Goal: Task Accomplishment & Management: Use online tool/utility

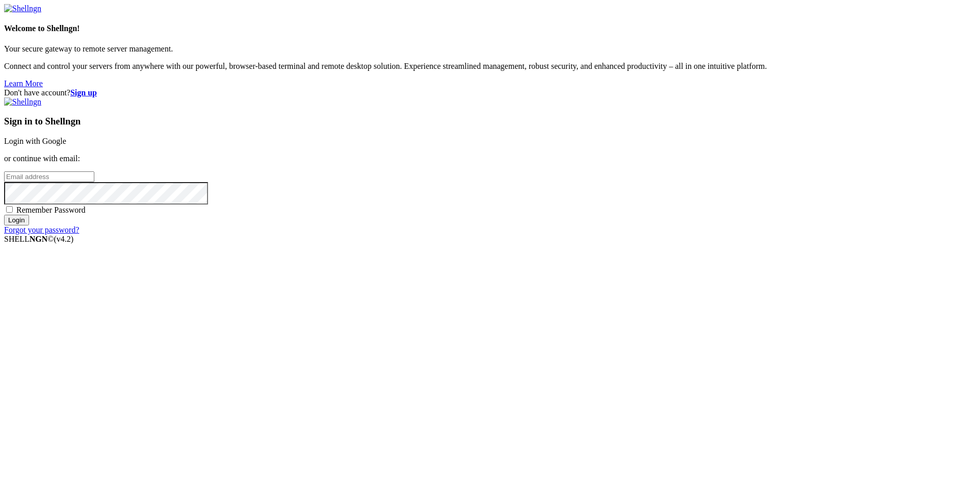
type input "root"
click at [66, 145] on link "Login with Google" at bounding box center [35, 141] width 62 height 9
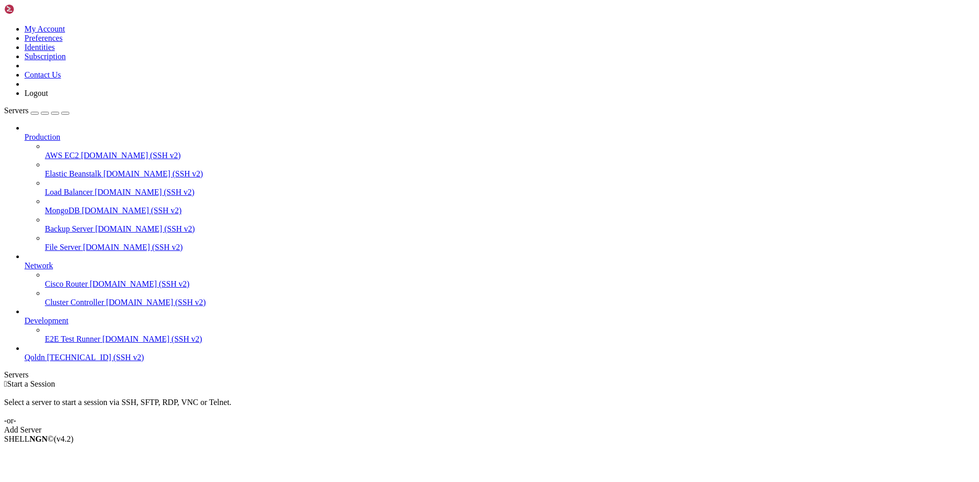
click at [549, 425] on div "Add Server" at bounding box center [489, 429] width 971 height 9
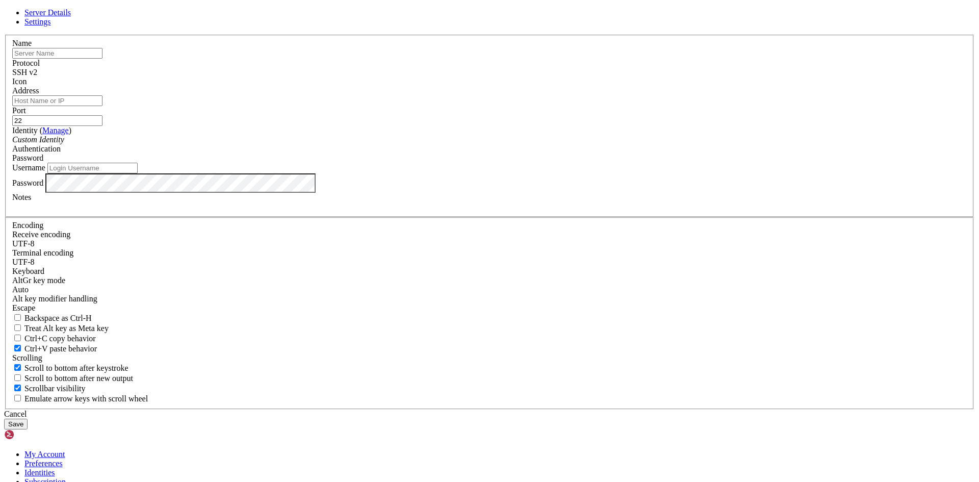
type input "root"
click at [102, 59] on input "text" at bounding box center [57, 53] width 90 height 11
type input "qoldn"
click at [102, 106] on input "Address" at bounding box center [57, 100] width 90 height 11
paste input "[TECHNICAL_ID]"
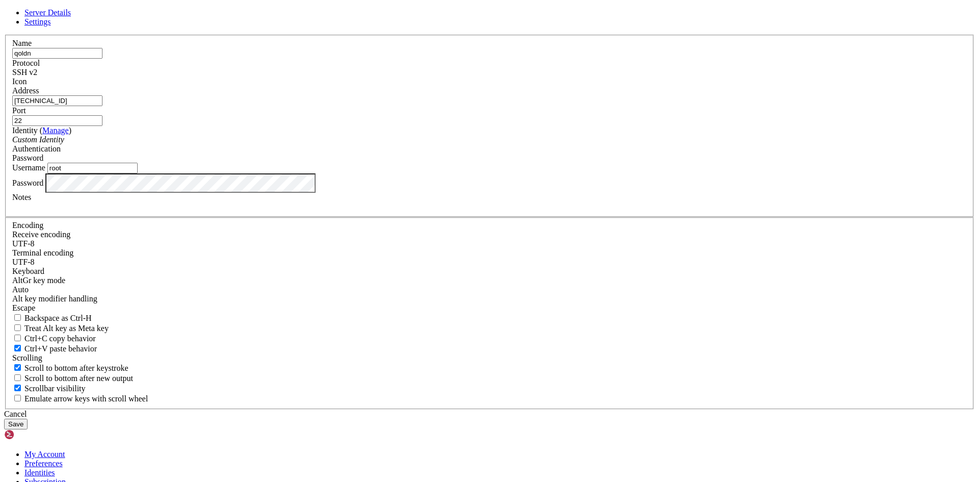
type input "[TECHNICAL_ID]"
click at [28, 419] on button "Save" at bounding box center [15, 424] width 23 height 11
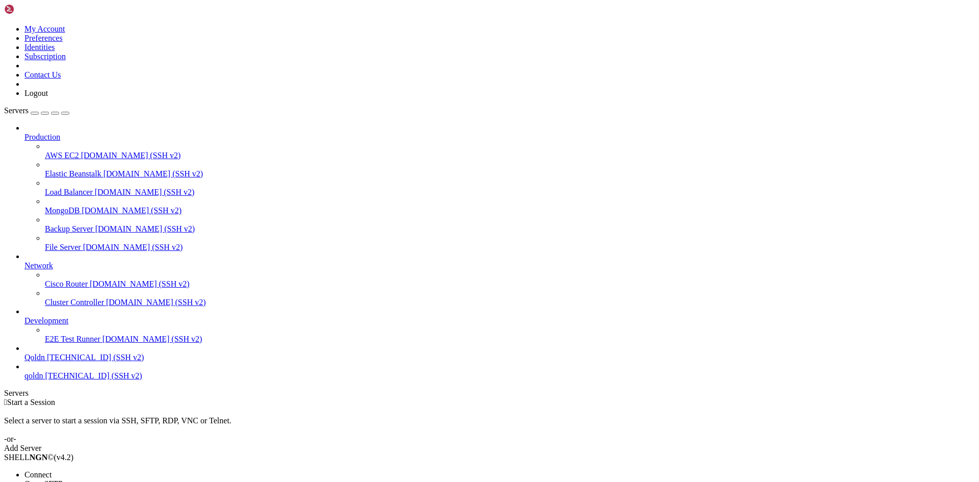
click at [51, 470] on span "Connect" at bounding box center [37, 474] width 27 height 9
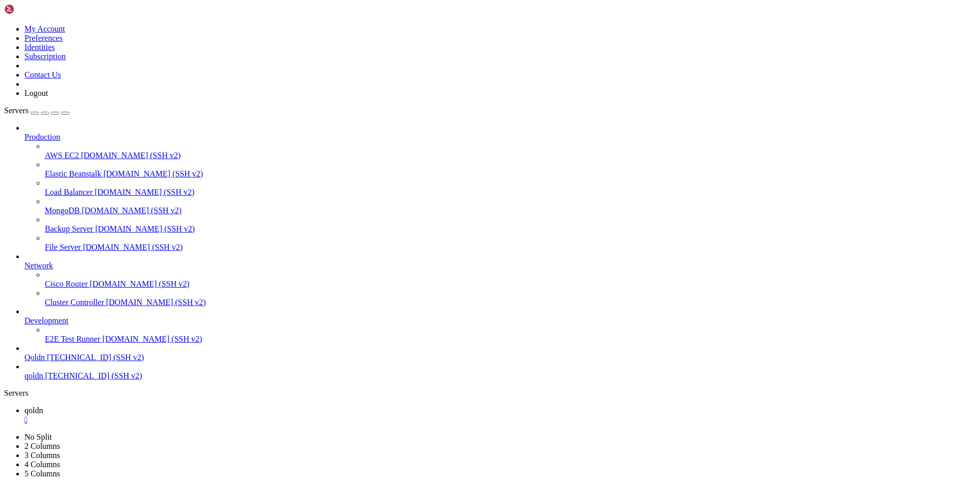
drag, startPoint x: 77, startPoint y: 992, endPoint x: 115, endPoint y: 999, distance: 38.5
drag, startPoint x: 9, startPoint y: 986, endPoint x: 85, endPoint y: 983, distance: 76.6
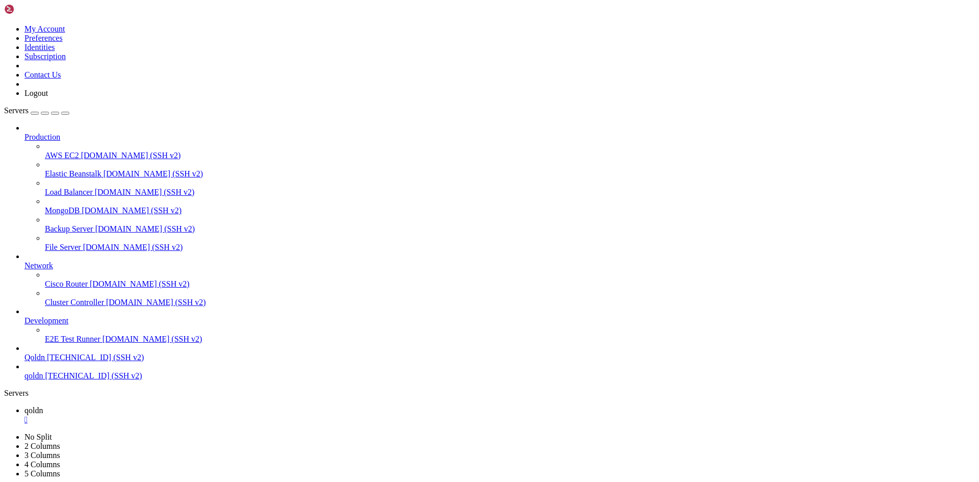
copy x-row "apt install nodejs"
click at [172, 415] on div "" at bounding box center [499, 419] width 950 height 9
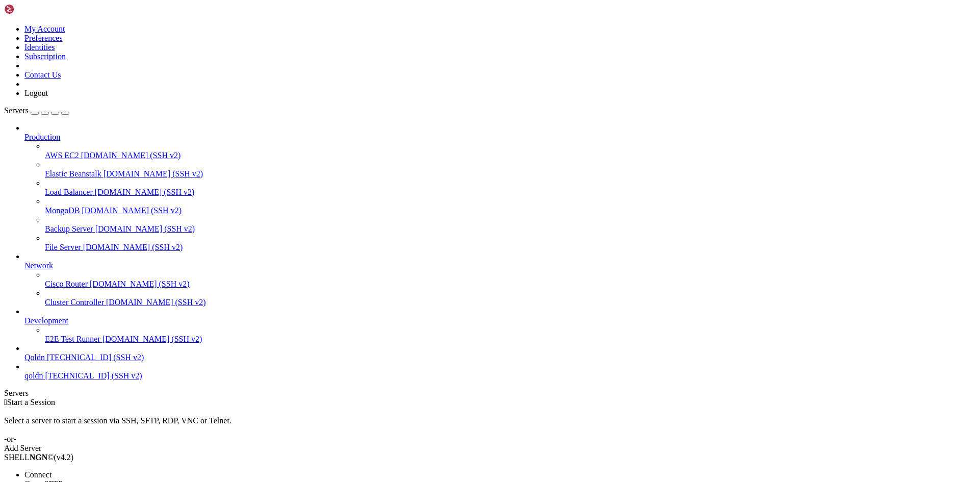
click at [51, 470] on span "Connect" at bounding box center [37, 474] width 27 height 9
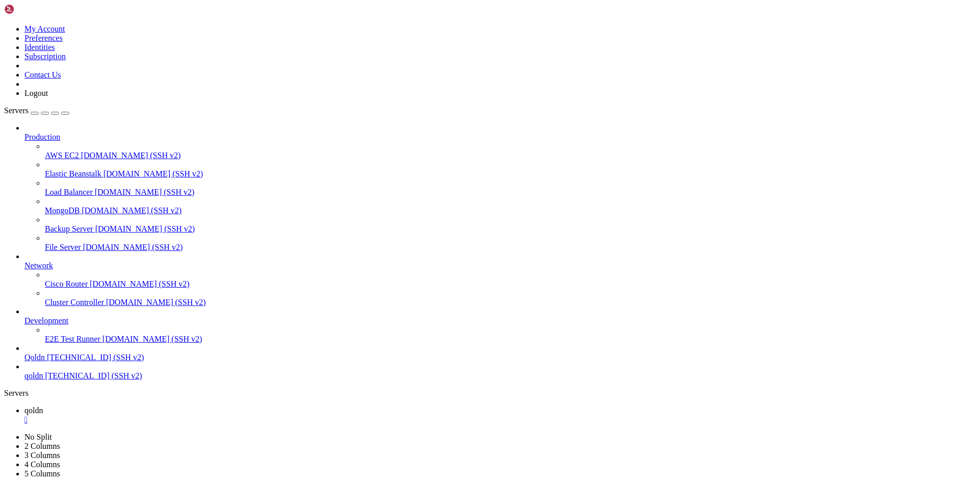
scroll to position [0, 0]
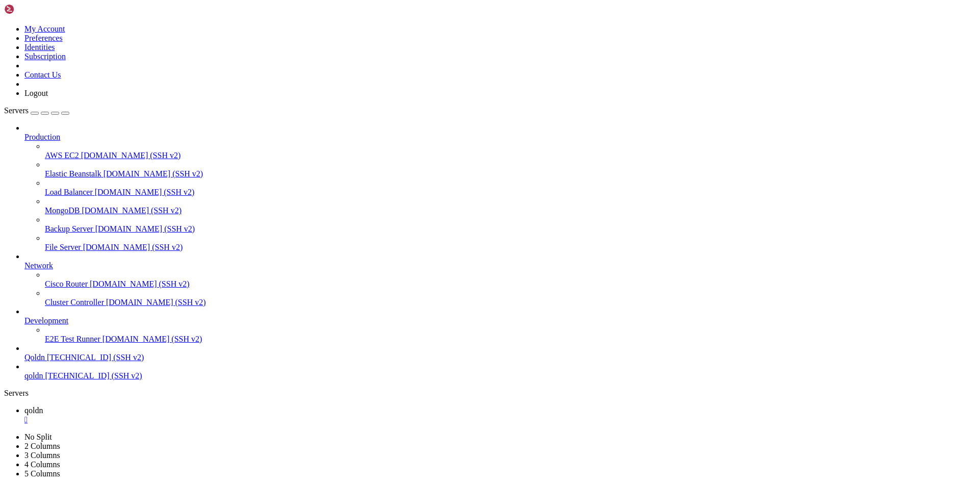
click at [173, 415] on div "" at bounding box center [499, 419] width 950 height 9
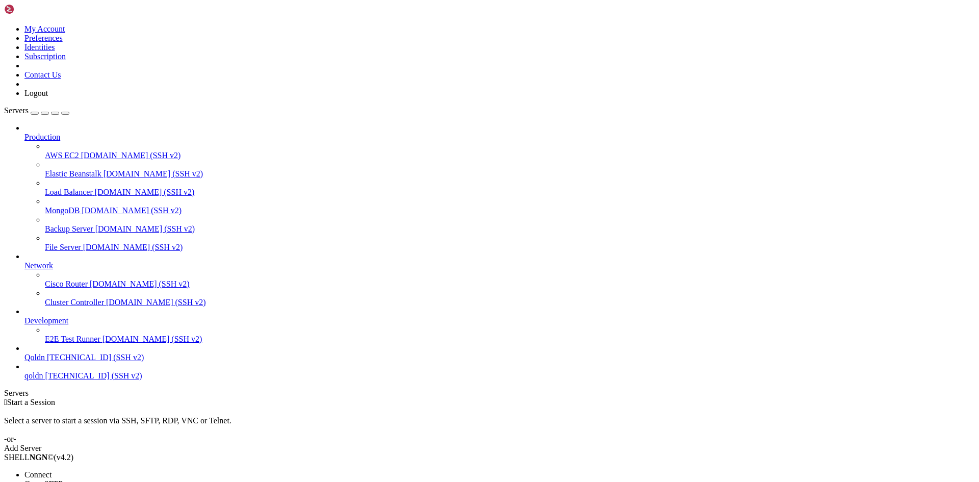
click at [51, 470] on span "Connect" at bounding box center [37, 474] width 27 height 9
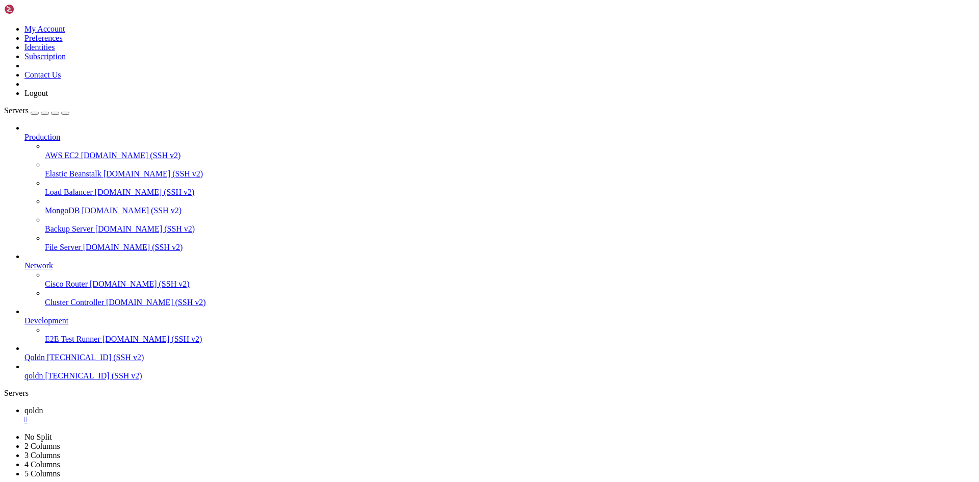
drag, startPoint x: 82, startPoint y: 993, endPoint x: 103, endPoint y: 994, distance: 21.4
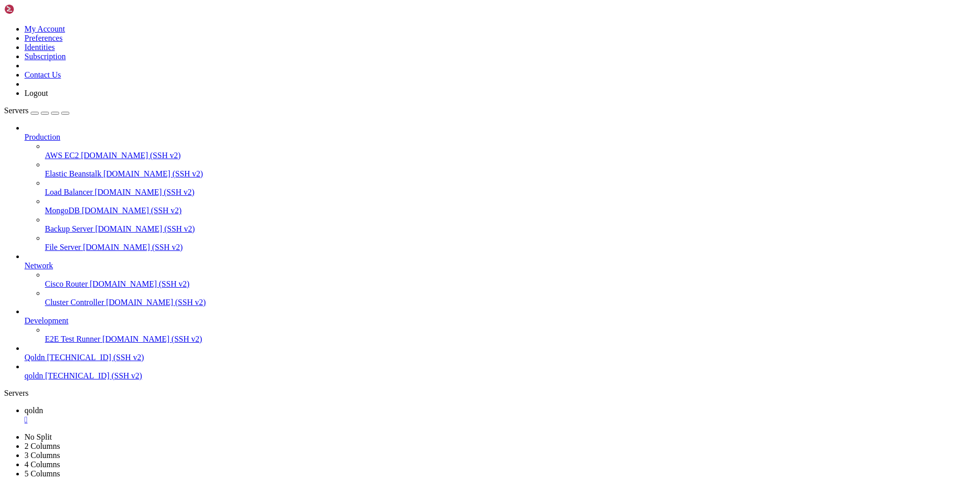
drag, startPoint x: 9, startPoint y: 984, endPoint x: 71, endPoint y: 984, distance: 62.7
drag, startPoint x: 57, startPoint y: 985, endPoint x: 141, endPoint y: 994, distance: 85.1
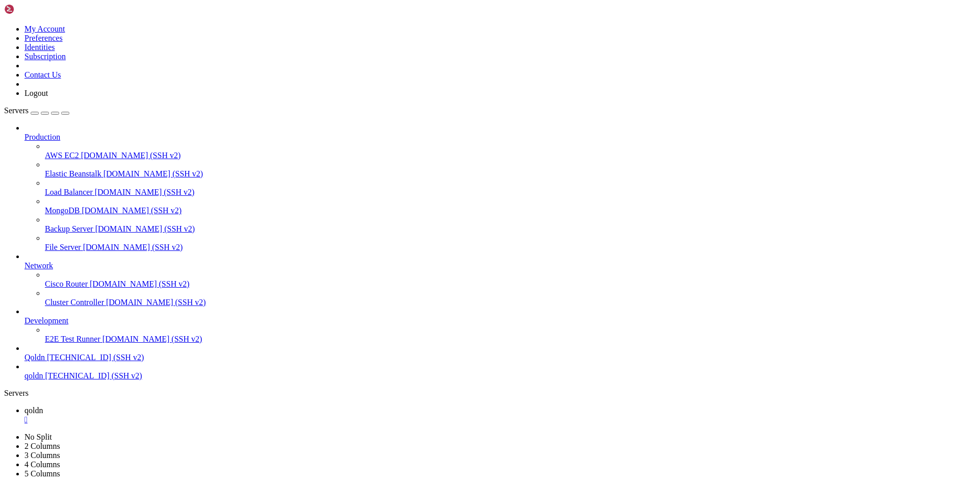
drag, startPoint x: 95, startPoint y: 975, endPoint x: 87, endPoint y: 978, distance: 8.5
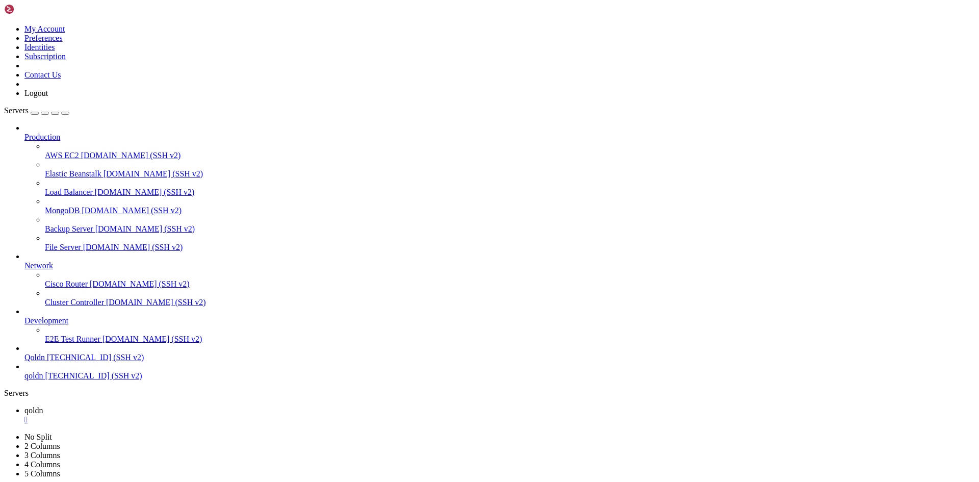
scroll to position [14144, 0]
drag, startPoint x: 81, startPoint y: 991, endPoint x: 100, endPoint y: 994, distance: 20.1
drag, startPoint x: 135, startPoint y: 993, endPoint x: 19, endPoint y: 989, distance: 115.8
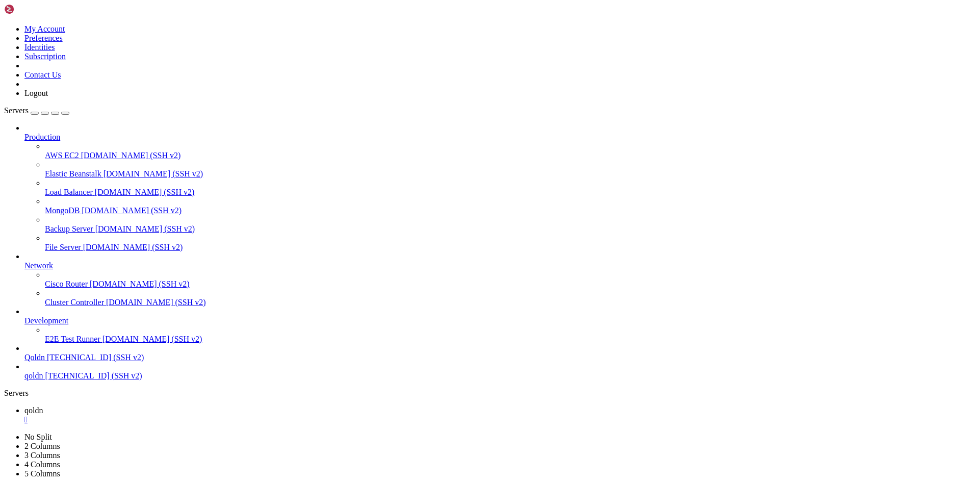
drag, startPoint x: 183, startPoint y: 993, endPoint x: 111, endPoint y: 992, distance: 71.9
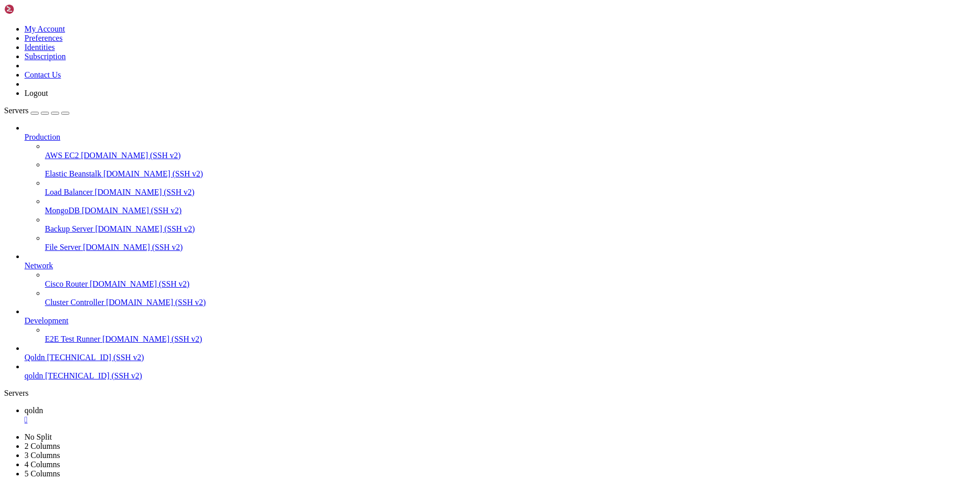
drag, startPoint x: 9, startPoint y: 915, endPoint x: 207, endPoint y: 998, distance: 215.5
drag, startPoint x: 183, startPoint y: 994, endPoint x: 12, endPoint y: 994, distance: 170.8
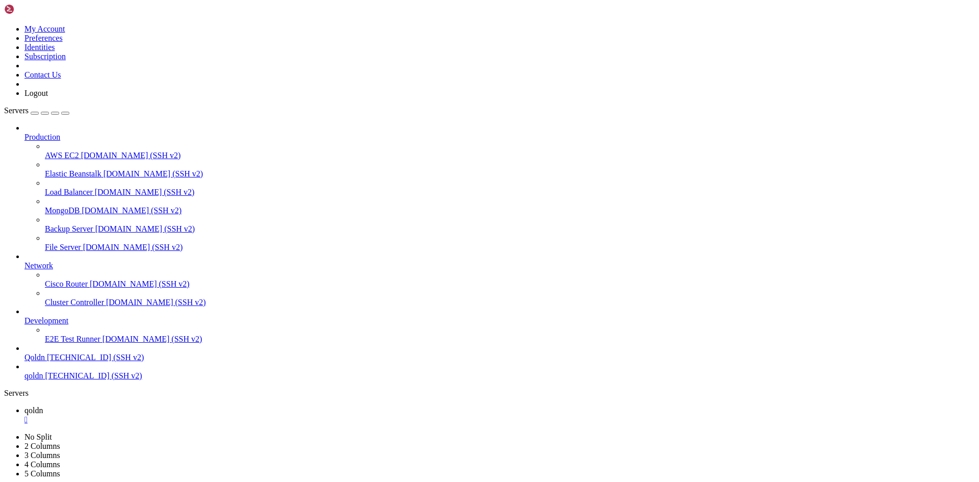
scroll to position [14360, 0]
drag, startPoint x: 90, startPoint y: 820, endPoint x: 110, endPoint y: 821, distance: 19.4
drag, startPoint x: 89, startPoint y: 819, endPoint x: 121, endPoint y: 824, distance: 33.0
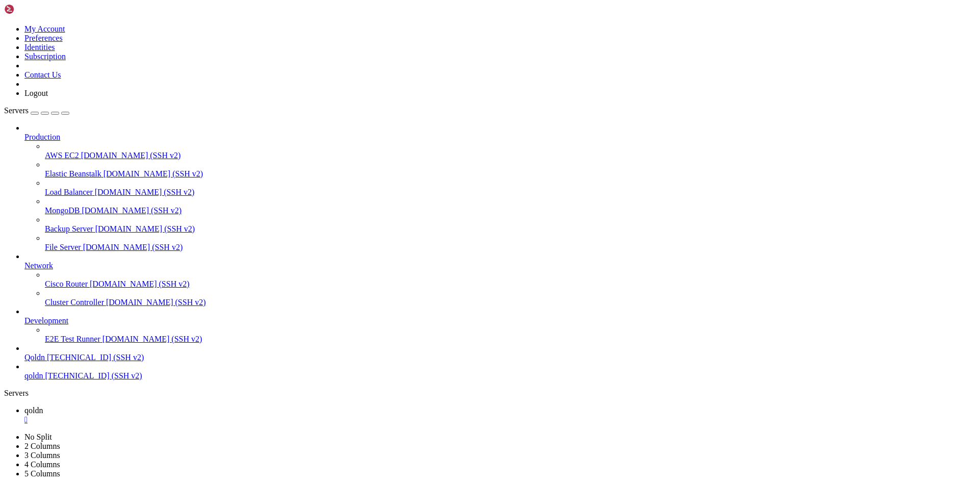
drag, startPoint x: 90, startPoint y: 818, endPoint x: 127, endPoint y: 821, distance: 37.8
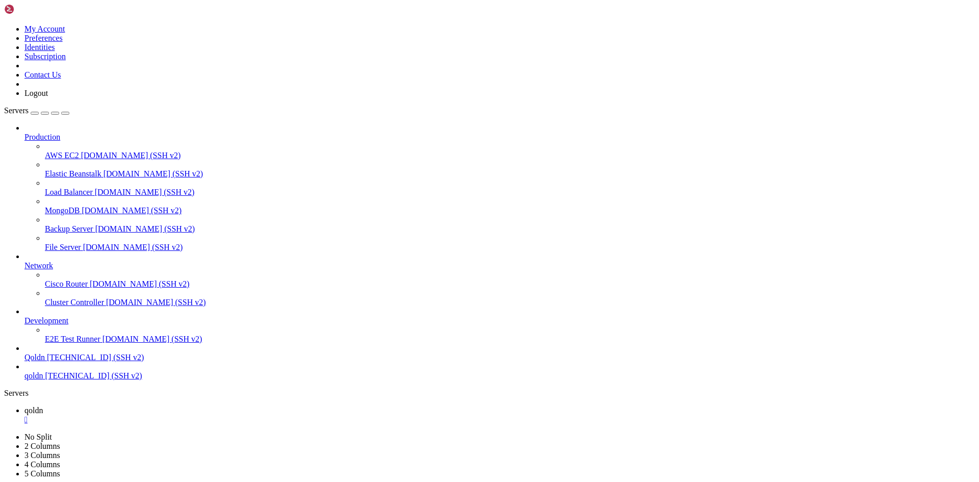
drag, startPoint x: 186, startPoint y: 994, endPoint x: 24, endPoint y: 994, distance: 161.1
drag, startPoint x: 185, startPoint y: 993, endPoint x: 16, endPoint y: 989, distance: 168.8
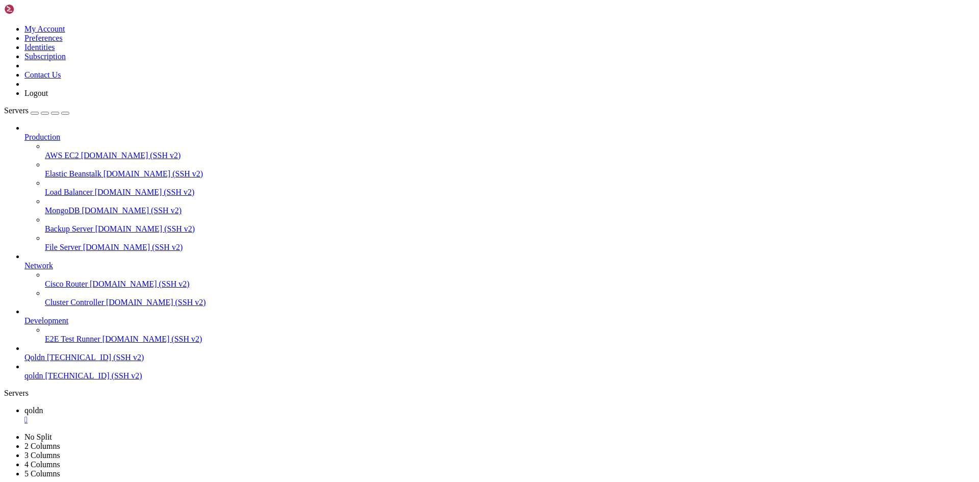
scroll to position [14464, 0]
drag, startPoint x: 9, startPoint y: 934, endPoint x: 264, endPoint y: 964, distance: 256.6
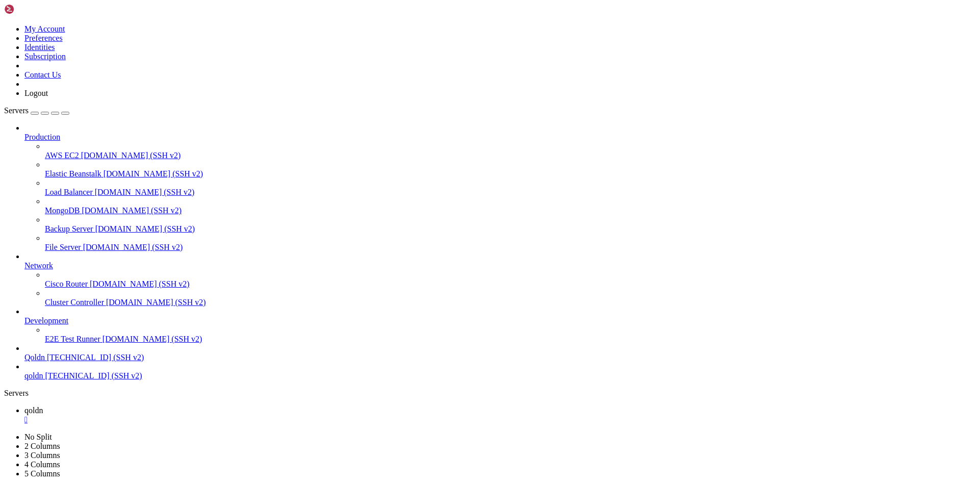
scroll to position [14490, 0]
drag, startPoint x: 191, startPoint y: 991, endPoint x: 148, endPoint y: 991, distance: 42.8
drag, startPoint x: 99, startPoint y: 740, endPoint x: 147, endPoint y: 737, distance: 48.1
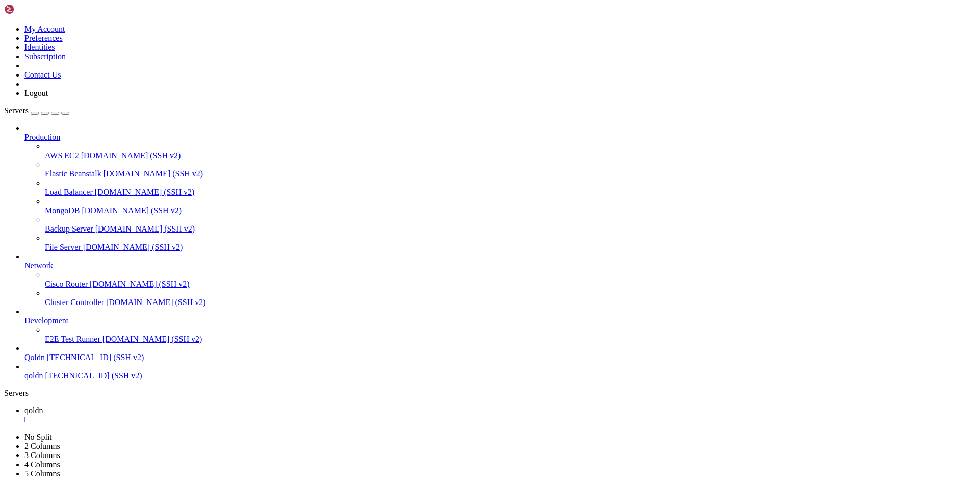
scroll to position [14508, 0]
drag, startPoint x: 187, startPoint y: 991, endPoint x: 54, endPoint y: 992, distance: 133.1
drag, startPoint x: 186, startPoint y: 993, endPoint x: 64, endPoint y: 986, distance: 121.5
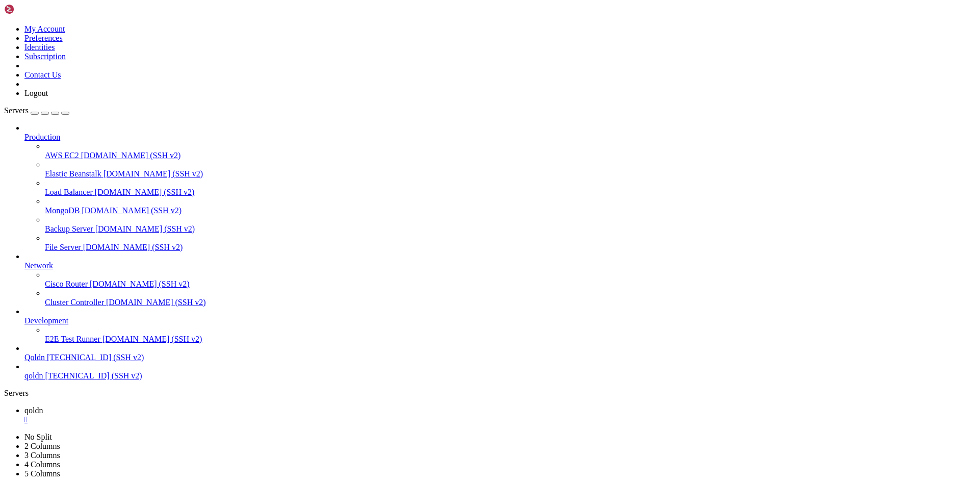
drag, startPoint x: 8, startPoint y: 790, endPoint x: 220, endPoint y: 946, distance: 263.4
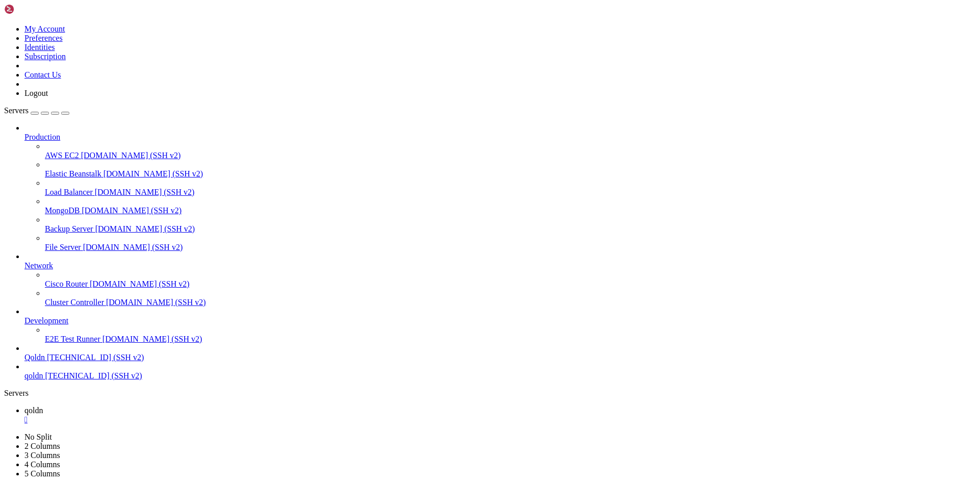
drag, startPoint x: 9, startPoint y: 819, endPoint x: 256, endPoint y: 996, distance: 304.1
drag, startPoint x: 316, startPoint y: 1041, endPoint x: 183, endPoint y: 994, distance: 141.9
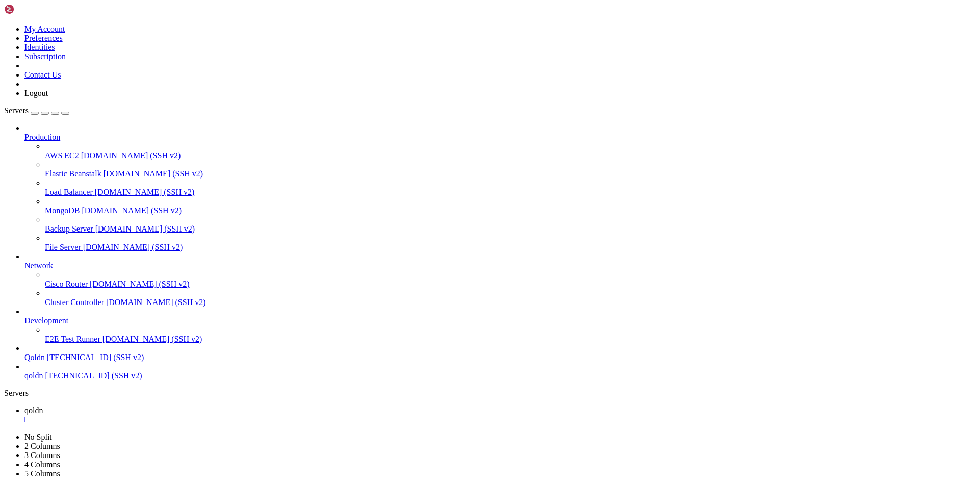
scroll to position [15608, 0]
drag, startPoint x: 100, startPoint y: 995, endPoint x: 270, endPoint y: 874, distance: 208.4
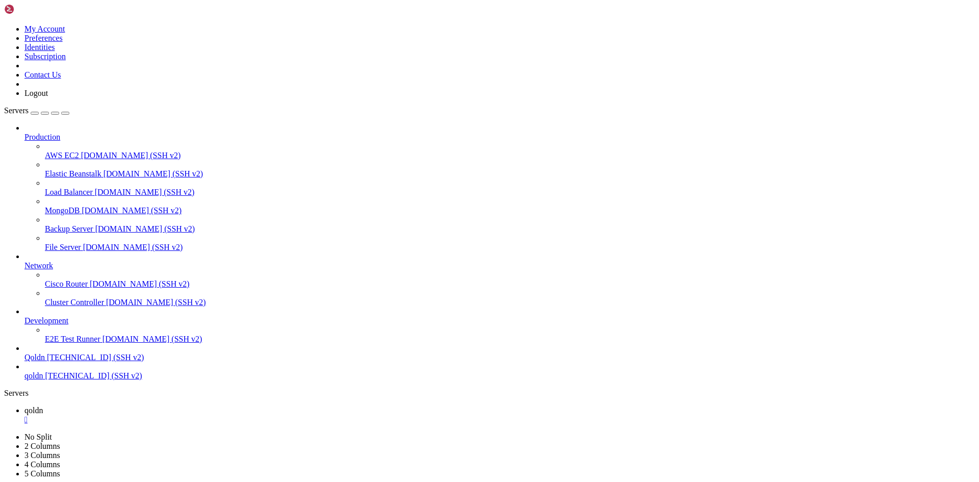
click at [171, 415] on div "" at bounding box center [499, 419] width 950 height 9
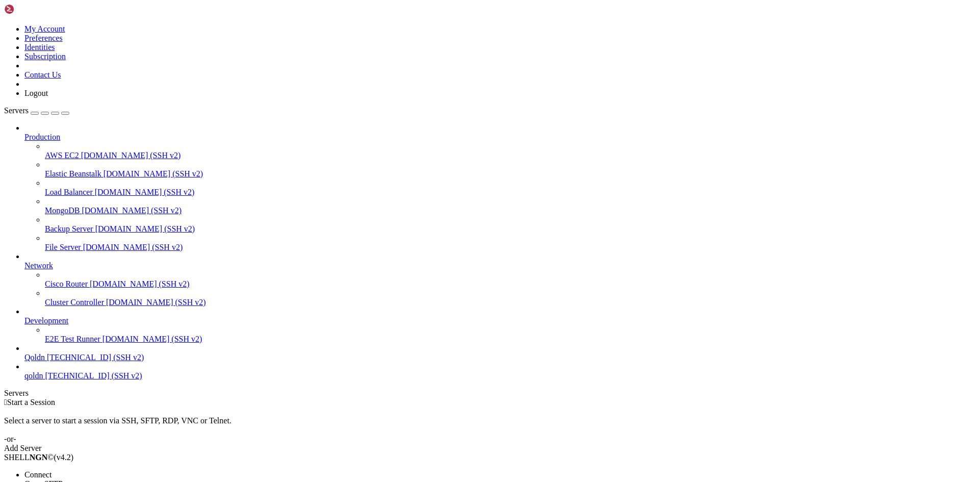
click at [51, 470] on span "Connect" at bounding box center [37, 474] width 27 height 9
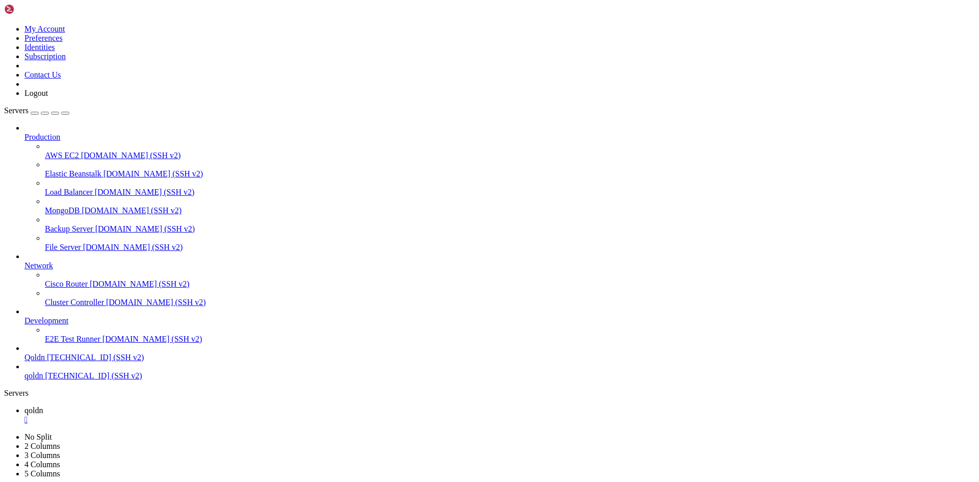
scroll to position [43, 0]
drag, startPoint x: 85, startPoint y: 993, endPoint x: 45, endPoint y: 986, distance: 40.7
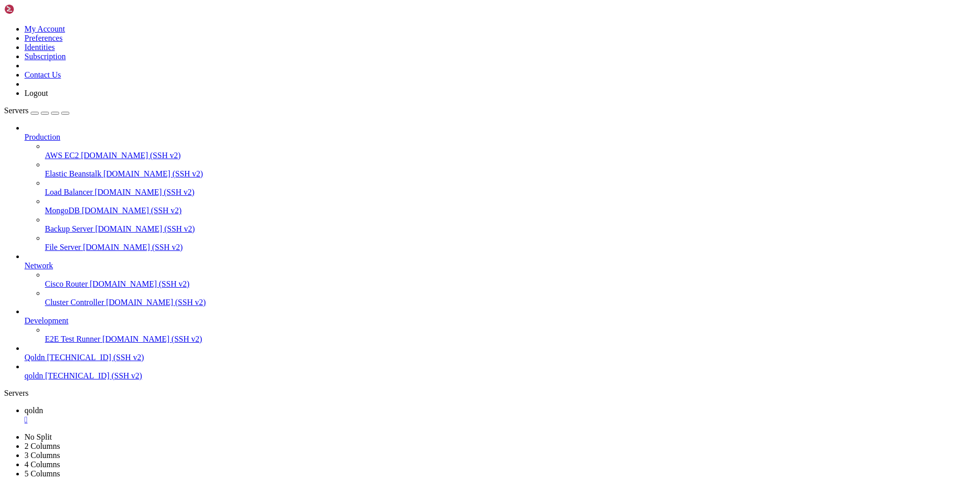
scroll to position [1439, 0]
drag, startPoint x: 89, startPoint y: 993, endPoint x: 25, endPoint y: 992, distance: 63.7
drag, startPoint x: 86, startPoint y: 998, endPoint x: 17, endPoint y: 992, distance: 69.1
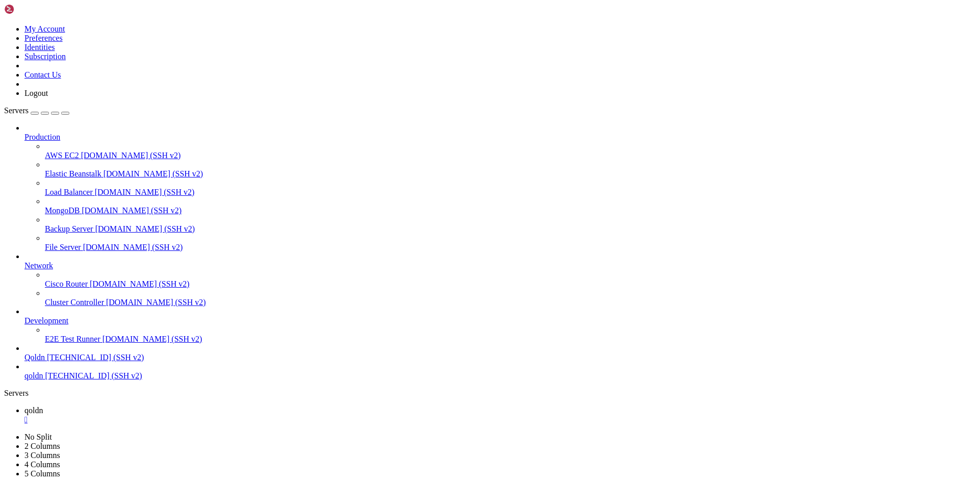
drag, startPoint x: 79, startPoint y: 986, endPoint x: 54, endPoint y: 985, distance: 25.5
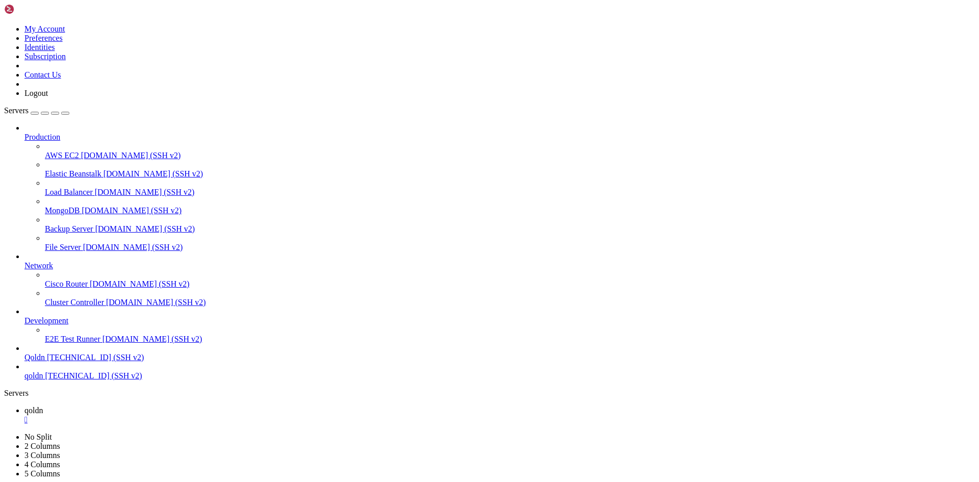
drag, startPoint x: 9, startPoint y: 898, endPoint x: 133, endPoint y: 981, distance: 148.9
drag, startPoint x: 187, startPoint y: 992, endPoint x: 48, endPoint y: 988, distance: 138.2
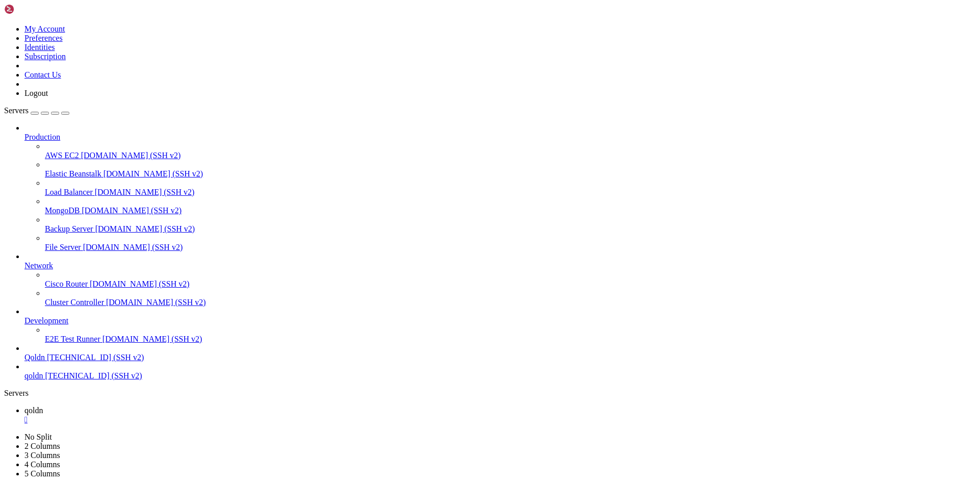
scroll to position [1907, 0]
drag, startPoint x: 191, startPoint y: 994, endPoint x: 63, endPoint y: 990, distance: 128.5
drag, startPoint x: 9, startPoint y: 854, endPoint x: 181, endPoint y: 982, distance: 214.7
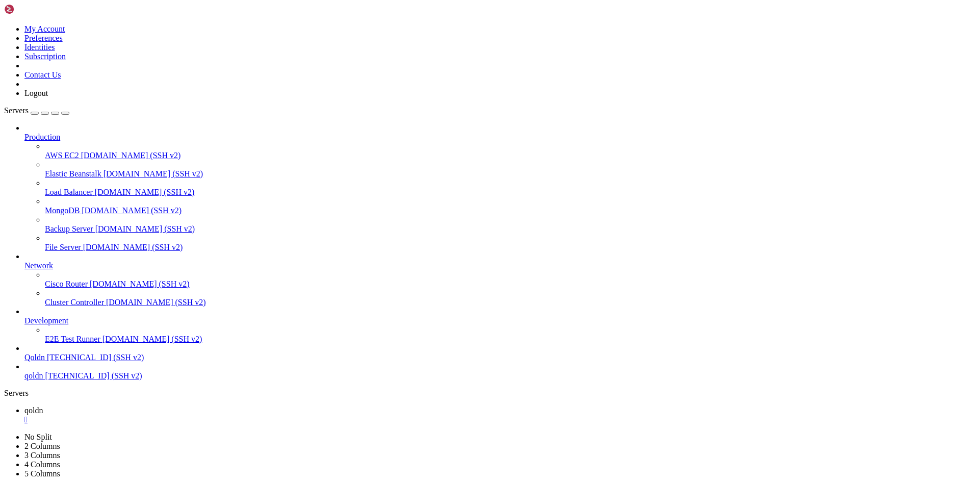
drag, startPoint x: 195, startPoint y: 996, endPoint x: 98, endPoint y: 988, distance: 97.7
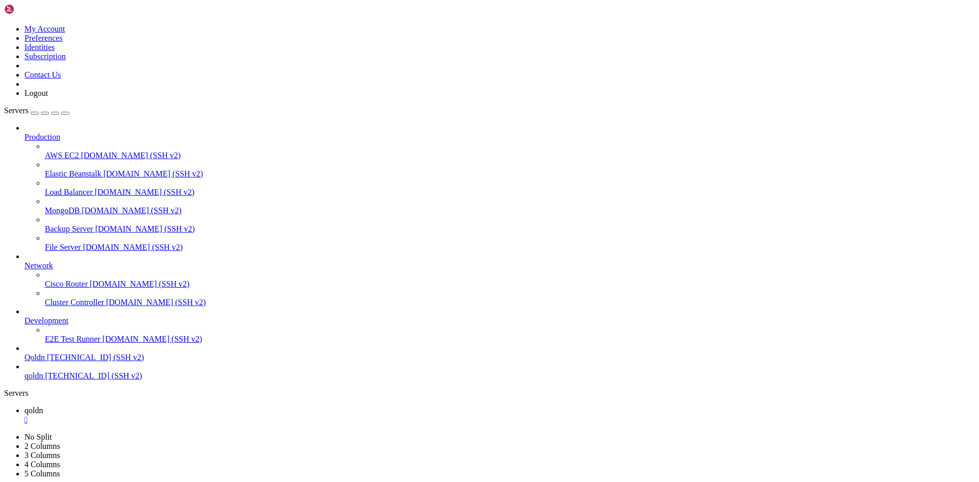
drag, startPoint x: 191, startPoint y: 993, endPoint x: 69, endPoint y: 984, distance: 121.6
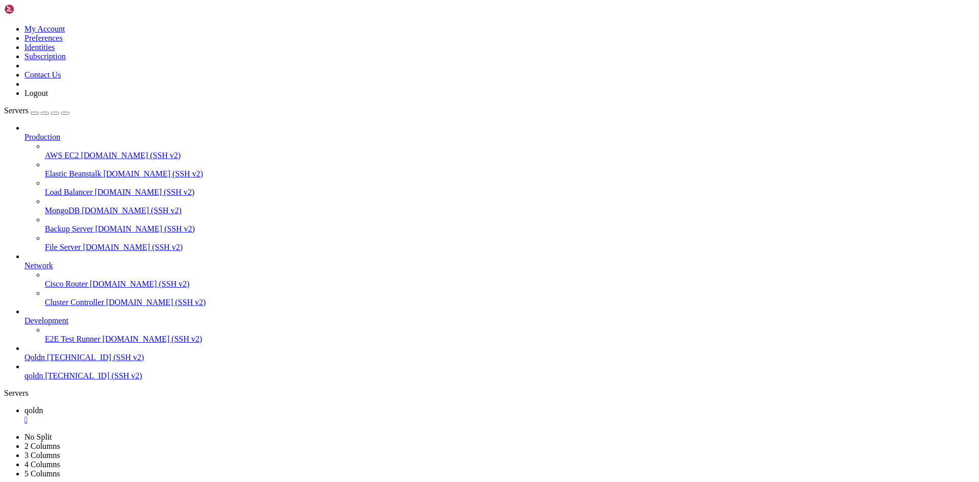
drag, startPoint x: 143, startPoint y: 674, endPoint x: 10, endPoint y: 637, distance: 137.7
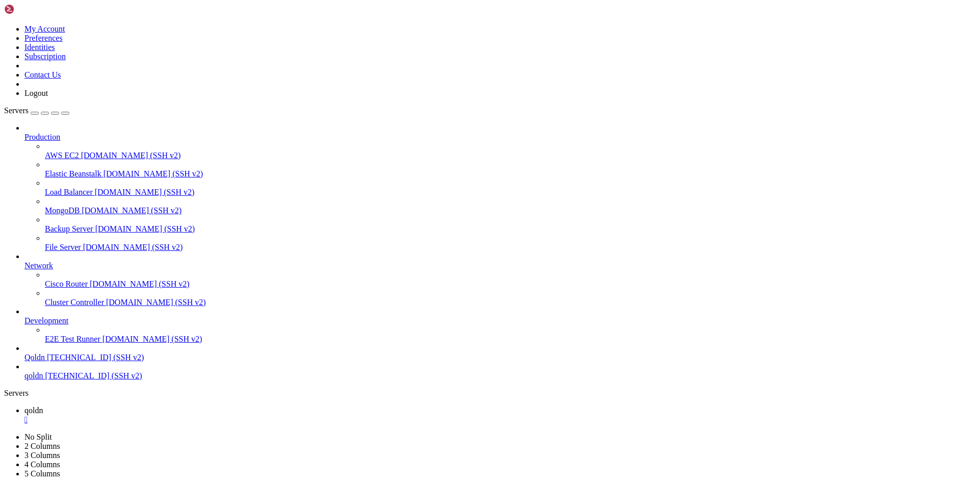
drag, startPoint x: 199, startPoint y: 988, endPoint x: 67, endPoint y: 996, distance: 131.8
drag, startPoint x: 182, startPoint y: 994, endPoint x: 174, endPoint y: 991, distance: 8.1
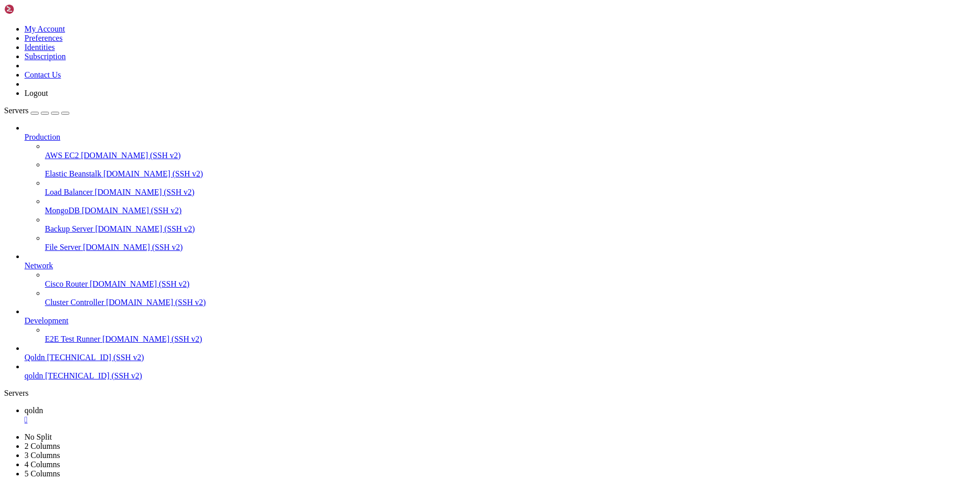
drag, startPoint x: 197, startPoint y: 994, endPoint x: 124, endPoint y: 977, distance: 74.8
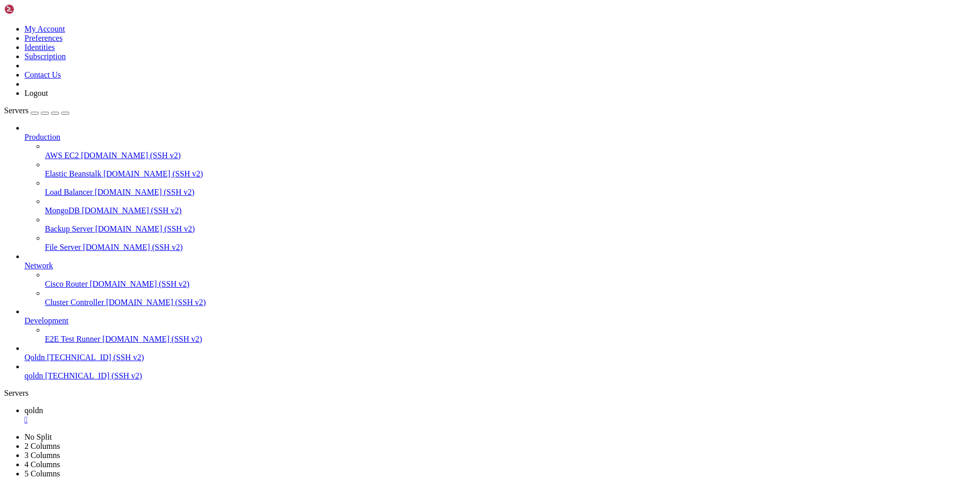
drag, startPoint x: 183, startPoint y: 988, endPoint x: 118, endPoint y: 979, distance: 65.4
drag, startPoint x: 11, startPoint y: 679, endPoint x: 209, endPoint y: 995, distance: 372.9
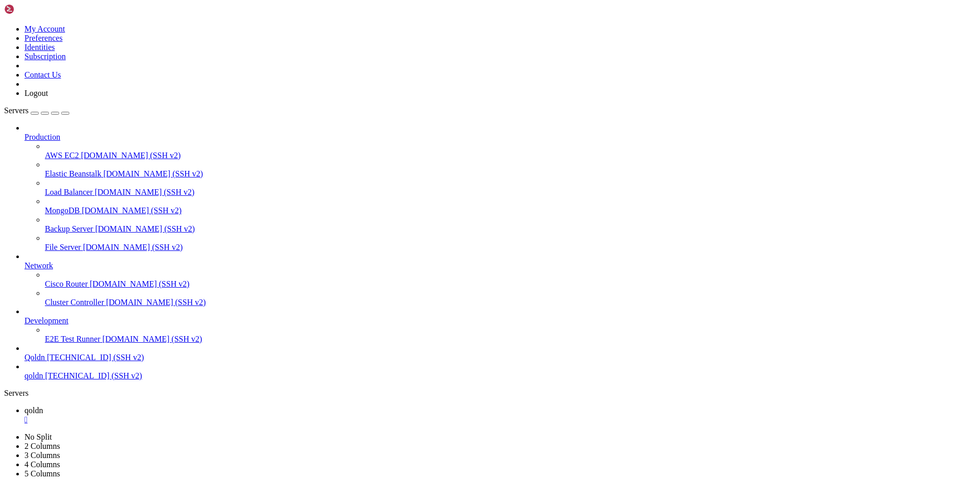
drag, startPoint x: 184, startPoint y: 994, endPoint x: 156, endPoint y: 980, distance: 31.0
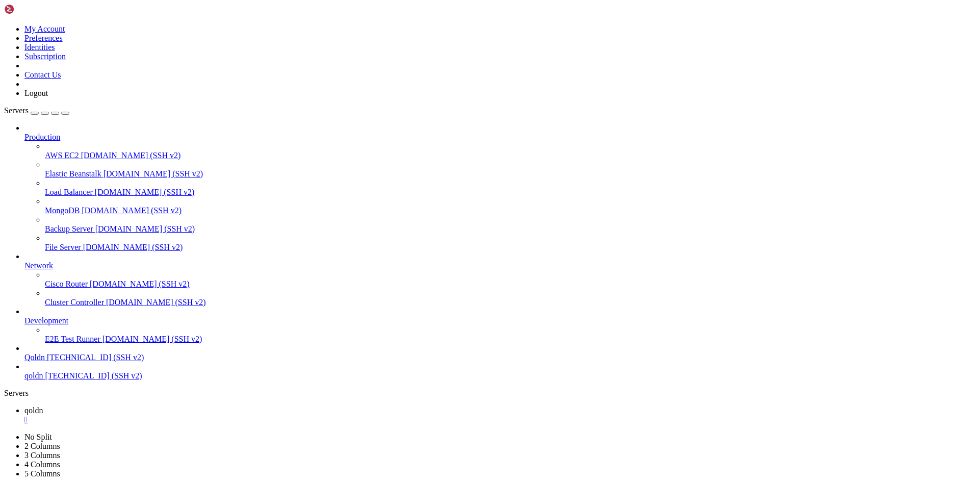
drag, startPoint x: 226, startPoint y: 976, endPoint x: 233, endPoint y: 990, distance: 15.7
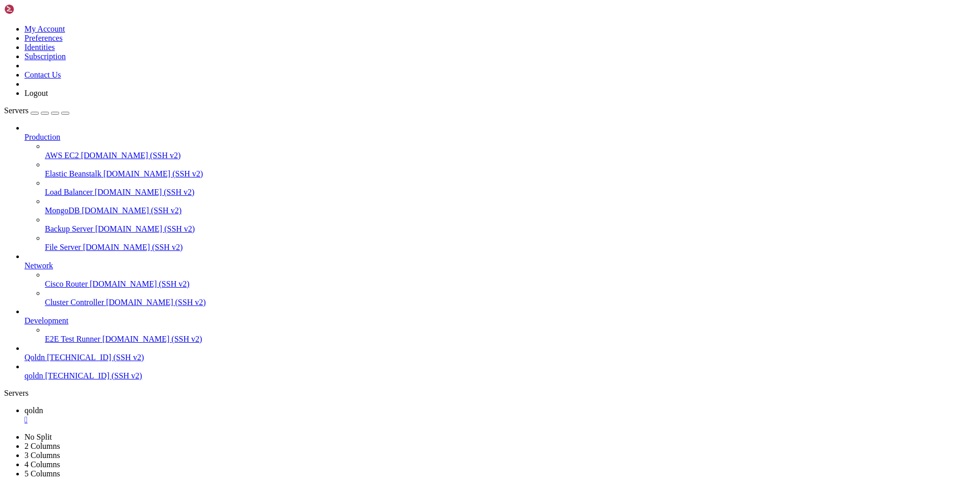
drag, startPoint x: 186, startPoint y: 992, endPoint x: 117, endPoint y: 978, distance: 70.2
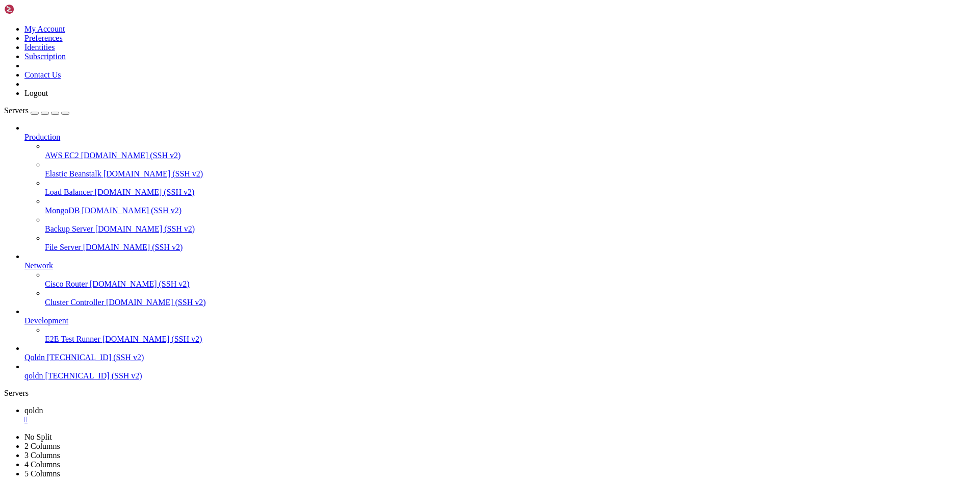
drag, startPoint x: 8, startPoint y: 783, endPoint x: 185, endPoint y: 982, distance: 266.2
drag, startPoint x: 184, startPoint y: 992, endPoint x: 92, endPoint y: 982, distance: 92.8
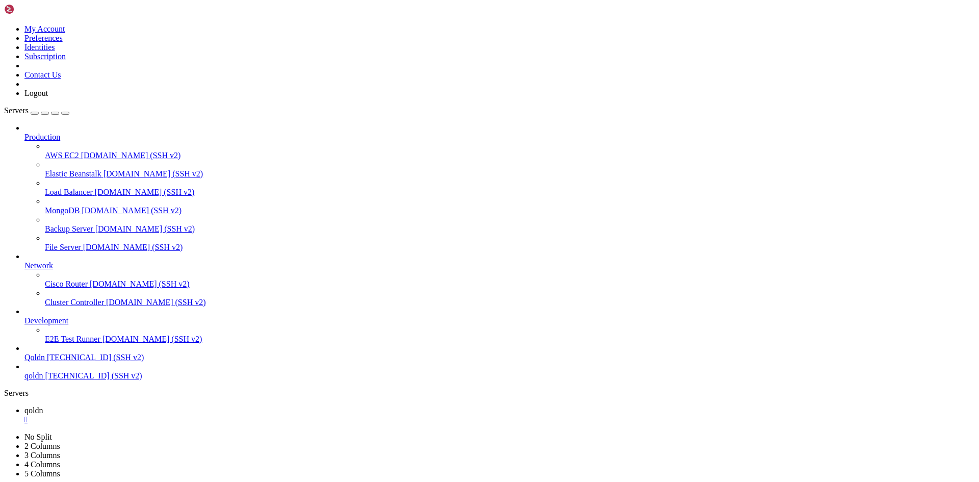
scroll to position [3657, 0]
drag, startPoint x: 182, startPoint y: 990, endPoint x: 123, endPoint y: 977, distance: 59.9
drag, startPoint x: 10, startPoint y: 843, endPoint x: 242, endPoint y: 985, distance: 272.1
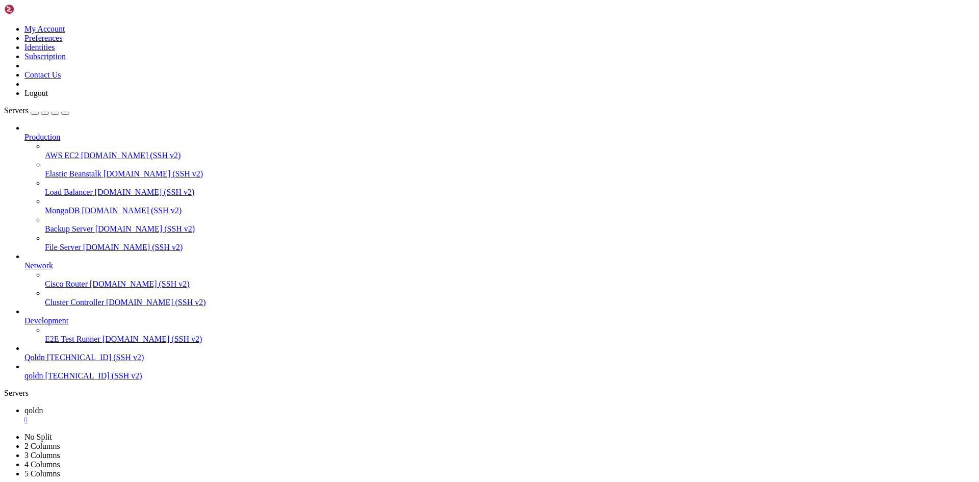
drag, startPoint x: 6, startPoint y: 843, endPoint x: 99, endPoint y: 918, distance: 119.3
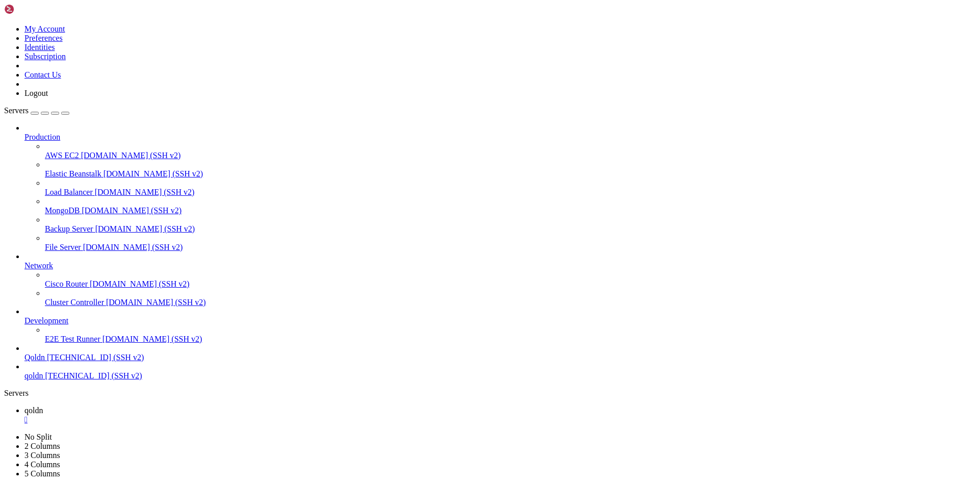
drag, startPoint x: 7, startPoint y: 848, endPoint x: 30, endPoint y: 860, distance: 26.0
drag, startPoint x: 176, startPoint y: 961, endPoint x: 149, endPoint y: 957, distance: 27.3
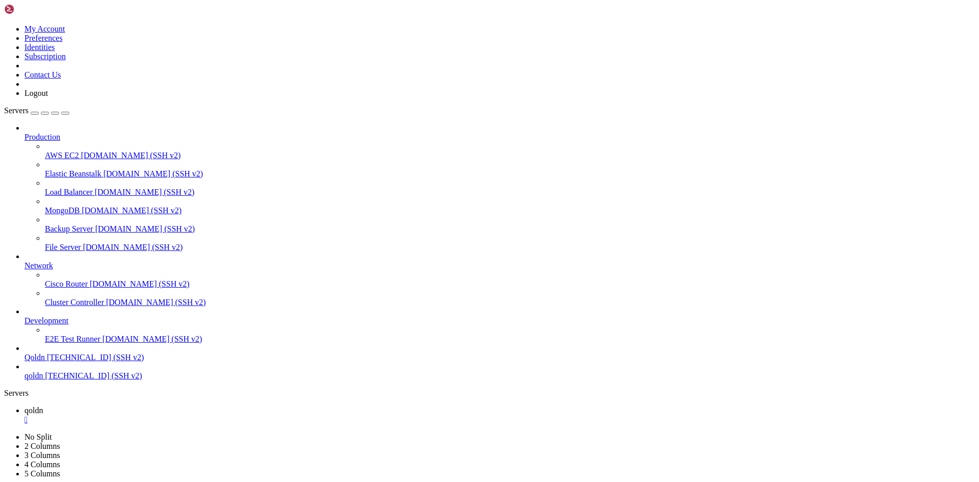
drag, startPoint x: 144, startPoint y: 985, endPoint x: 9, endPoint y: 847, distance: 193.9
drag, startPoint x: 181, startPoint y: 993, endPoint x: 64, endPoint y: 991, distance: 117.3
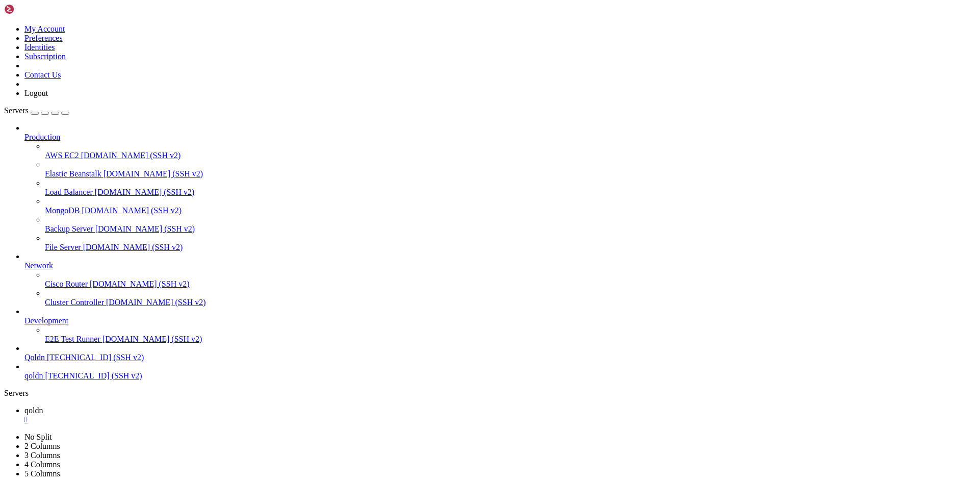
drag, startPoint x: 11, startPoint y: 880, endPoint x: 172, endPoint y: 985, distance: 192.3
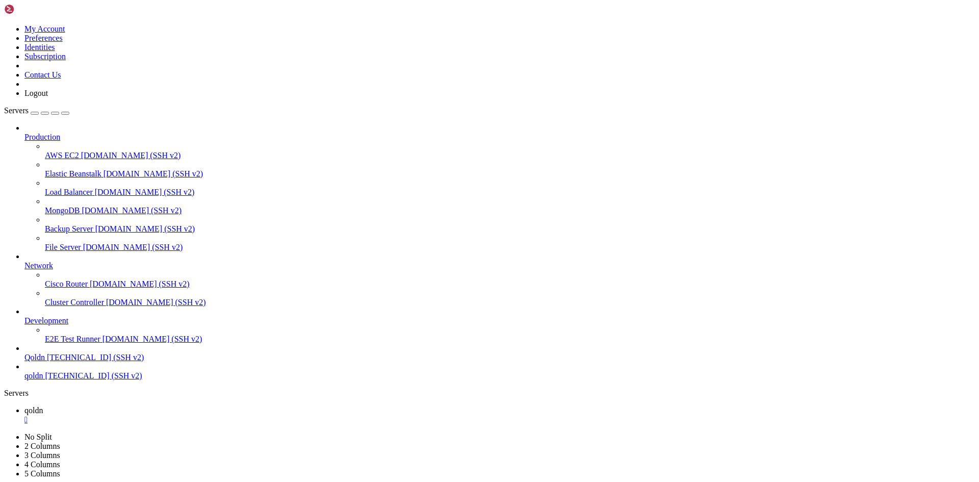
drag, startPoint x: 8, startPoint y: 879, endPoint x: 351, endPoint y: 978, distance: 356.9
drag, startPoint x: 187, startPoint y: 991, endPoint x: 104, endPoint y: 991, distance: 82.6
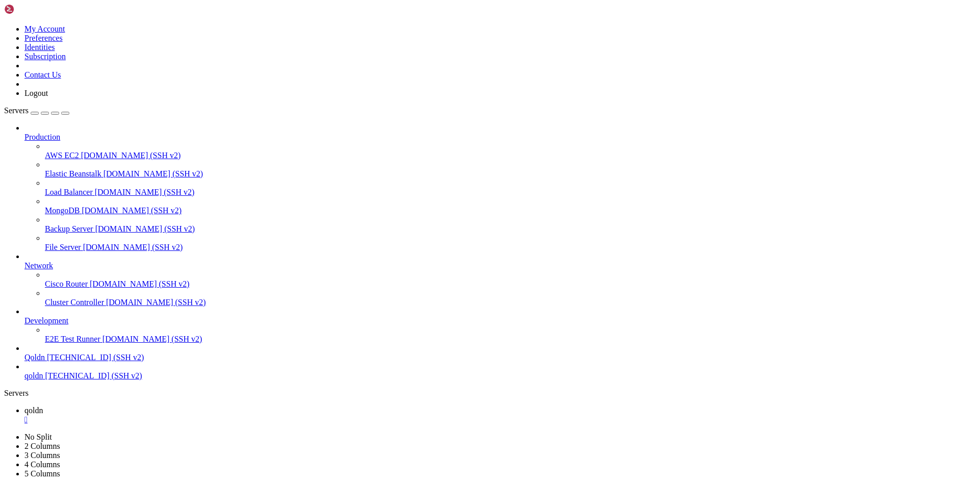
scroll to position [5, 1]
drag, startPoint x: 4, startPoint y: 587, endPoint x: 197, endPoint y: 647, distance: 201.9
drag, startPoint x: 191, startPoint y: 993, endPoint x: 64, endPoint y: 990, distance: 127.0
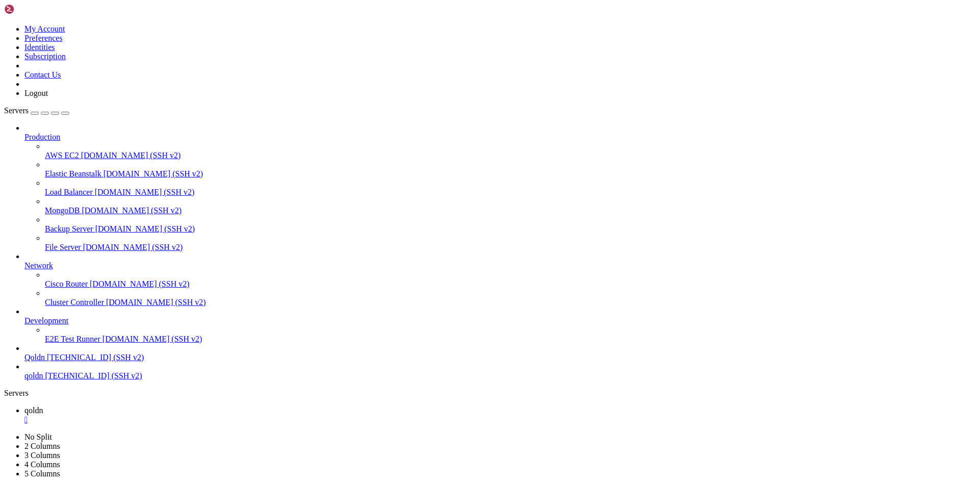
drag, startPoint x: 8, startPoint y: 942, endPoint x: 671, endPoint y: 986, distance: 664.8
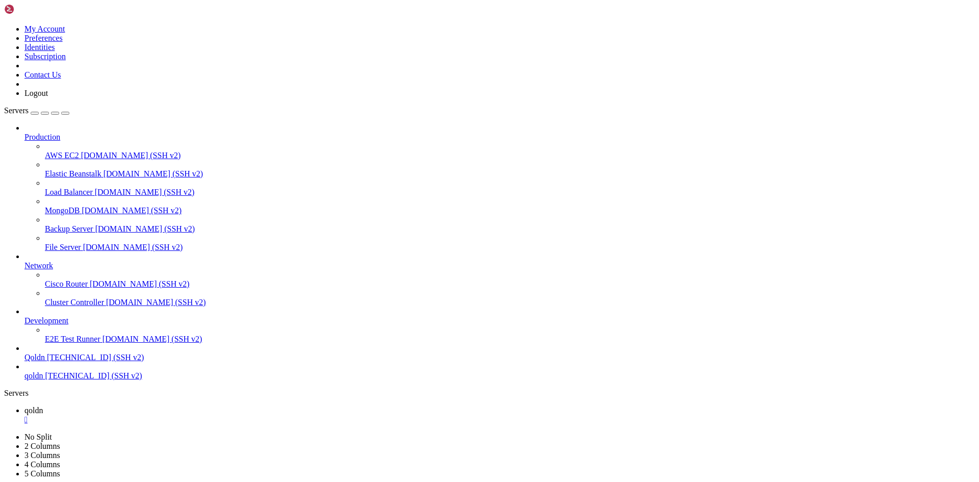
drag, startPoint x: 187, startPoint y: 992, endPoint x: 264, endPoint y: 998, distance: 77.2
drag, startPoint x: 189, startPoint y: 990, endPoint x: 85, endPoint y: 992, distance: 103.5
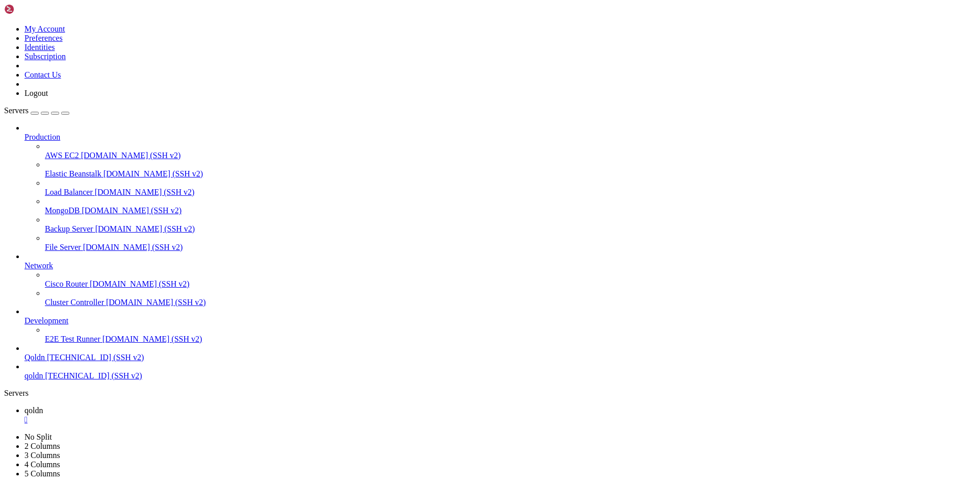
drag, startPoint x: 124, startPoint y: 612, endPoint x: 182, endPoint y: 614, distance: 57.6
drag, startPoint x: 180, startPoint y: 978, endPoint x: 219, endPoint y: 979, distance: 38.8
drag, startPoint x: 213, startPoint y: 977, endPoint x: 225, endPoint y: 993, distance: 20.3
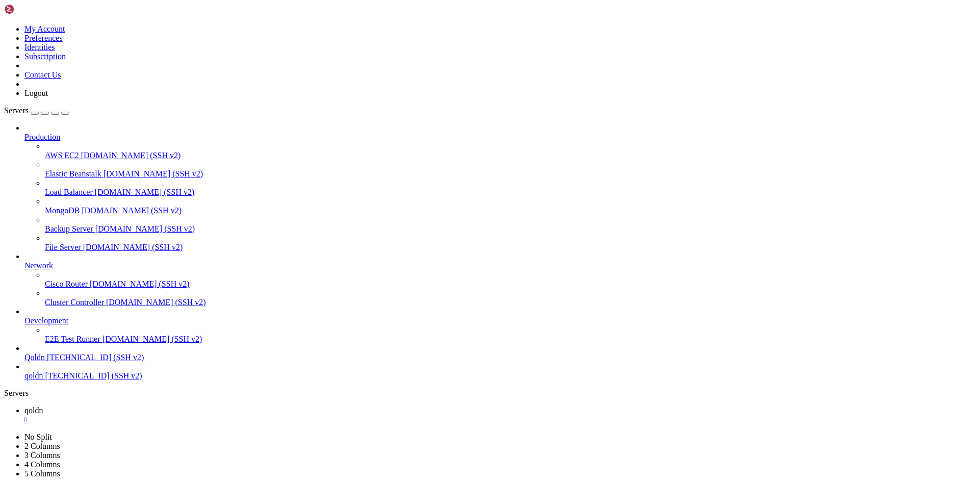
drag, startPoint x: 191, startPoint y: 994, endPoint x: 107, endPoint y: 990, distance: 83.7
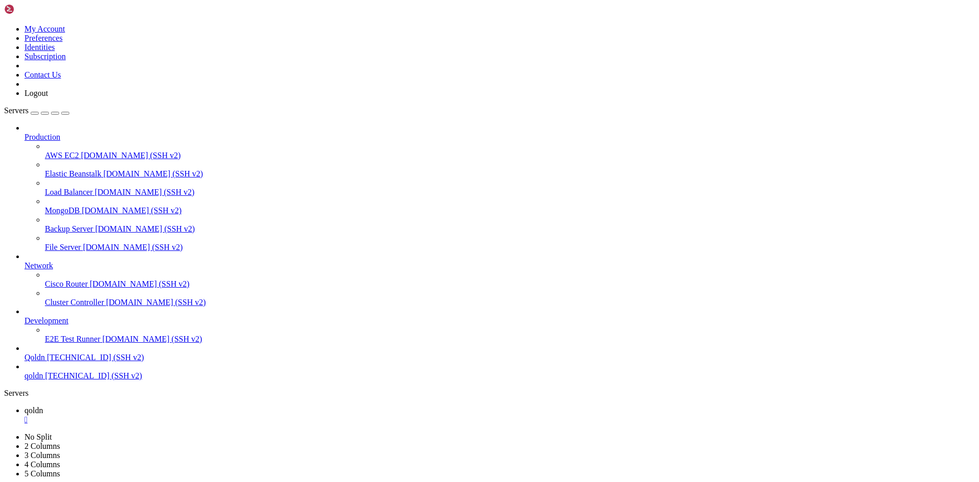
drag, startPoint x: 8, startPoint y: 932, endPoint x: 414, endPoint y: 984, distance: 410.1
drag, startPoint x: 154, startPoint y: 941, endPoint x: 125, endPoint y: 930, distance: 31.4
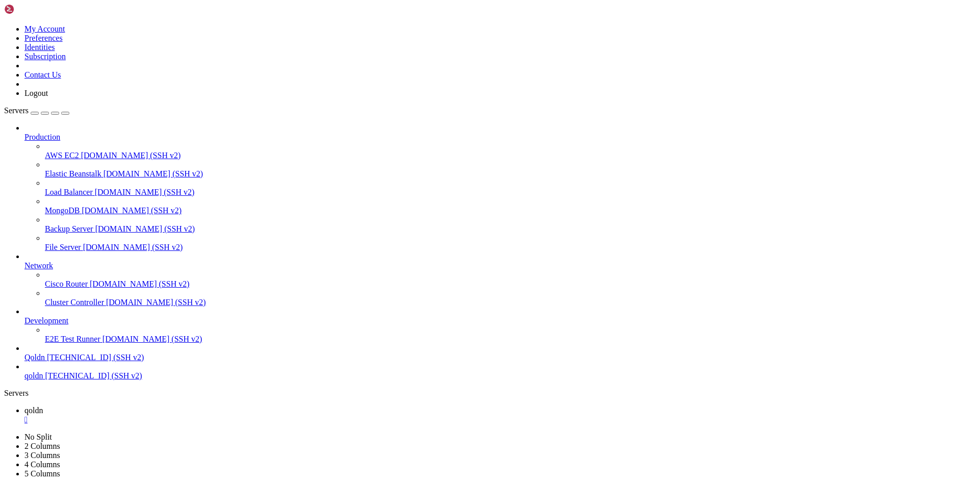
drag, startPoint x: 182, startPoint y: 784, endPoint x: 385, endPoint y: 870, distance: 220.7
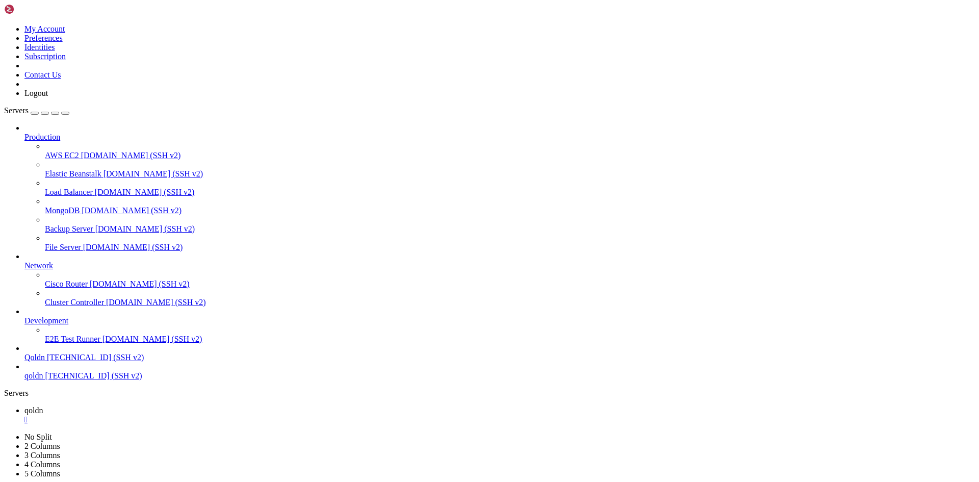
drag, startPoint x: 9, startPoint y: 776, endPoint x: 587, endPoint y: 812, distance: 578.7
drag, startPoint x: 57, startPoint y: 985, endPoint x: 168, endPoint y: 989, distance: 111.2
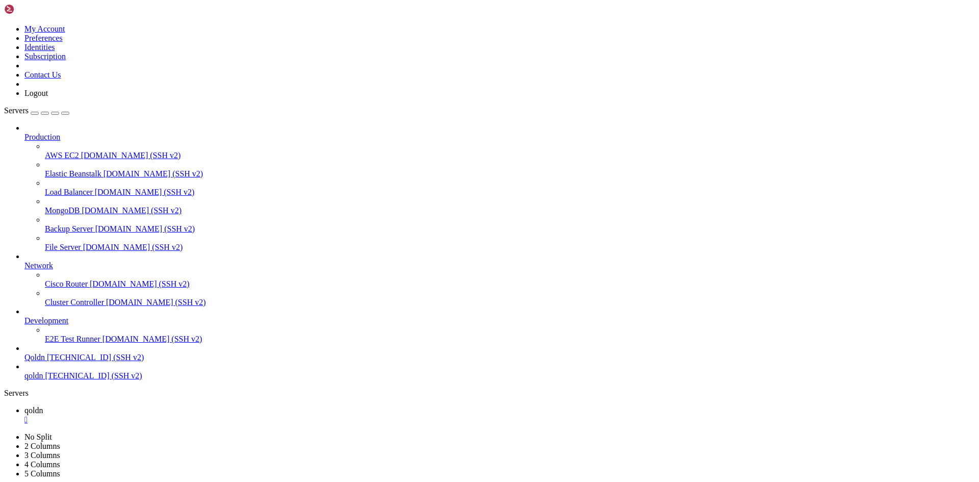
copy span "home/[DOMAIN_NAME][URL]"
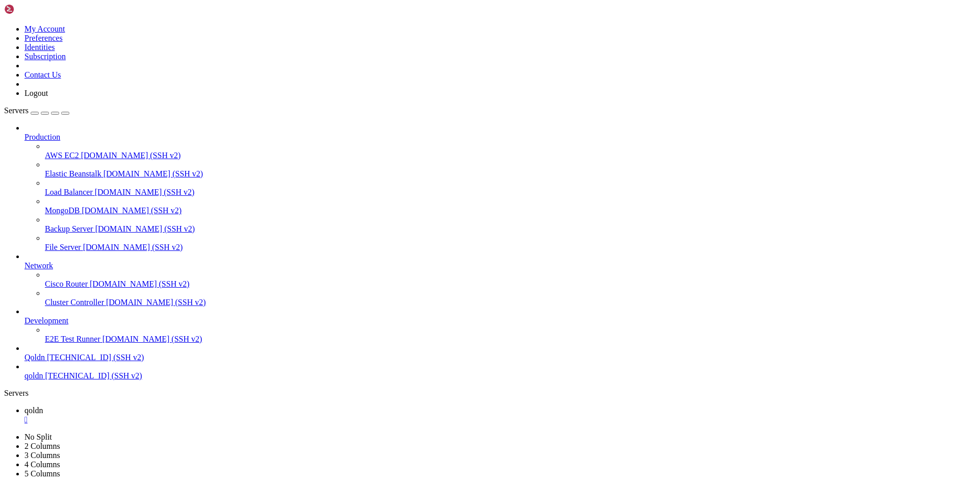
drag, startPoint x: 110, startPoint y: 992, endPoint x: 207, endPoint y: 998, distance: 97.6
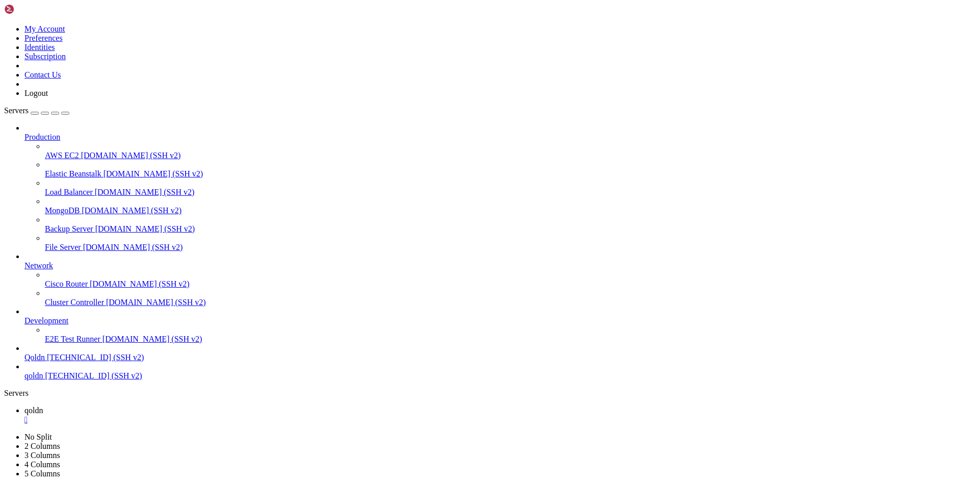
scroll to position [4507, 0]
drag, startPoint x: 103, startPoint y: 995, endPoint x: 209, endPoint y: 1001, distance: 105.7
drag, startPoint x: 198, startPoint y: 996, endPoint x: 95, endPoint y: 990, distance: 103.1
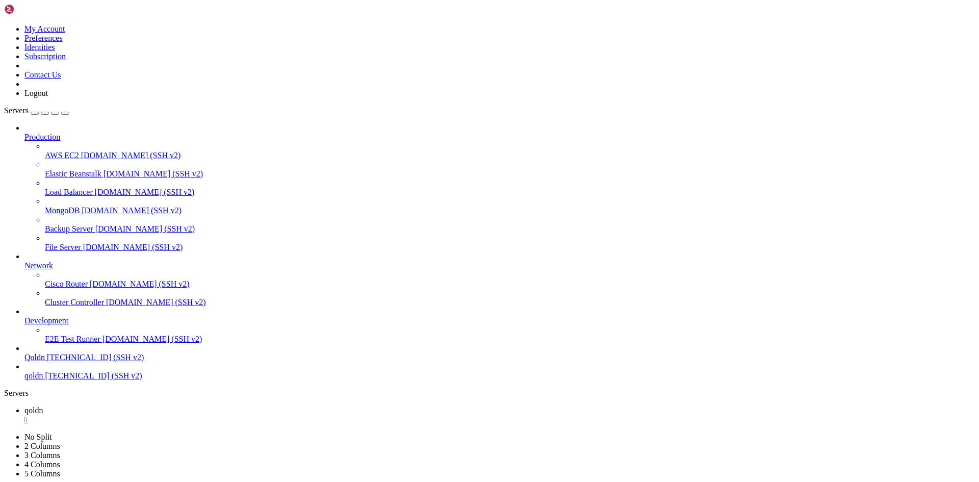
drag, startPoint x: 199, startPoint y: 993, endPoint x: 178, endPoint y: 993, distance: 21.4
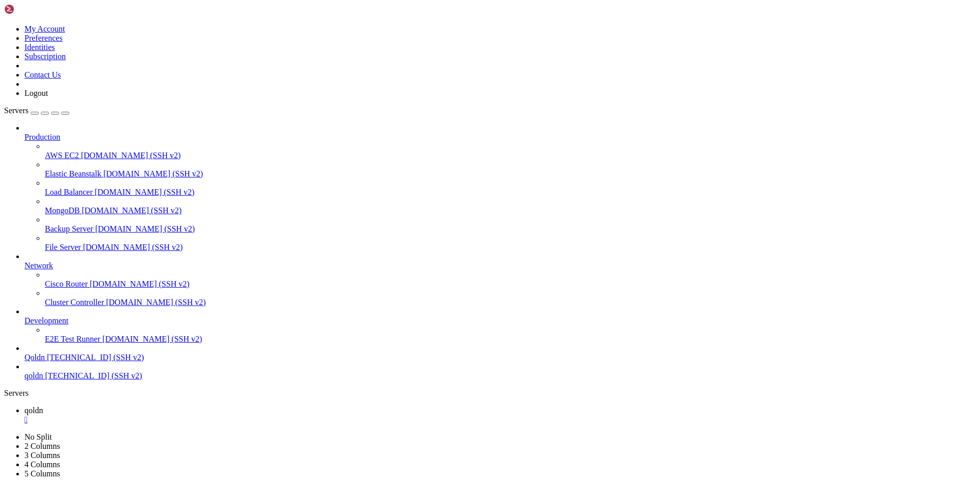
drag, startPoint x: 180, startPoint y: 962, endPoint x: 246, endPoint y: 967, distance: 65.9
drag, startPoint x: 236, startPoint y: 964, endPoint x: 126, endPoint y: 992, distance: 113.1
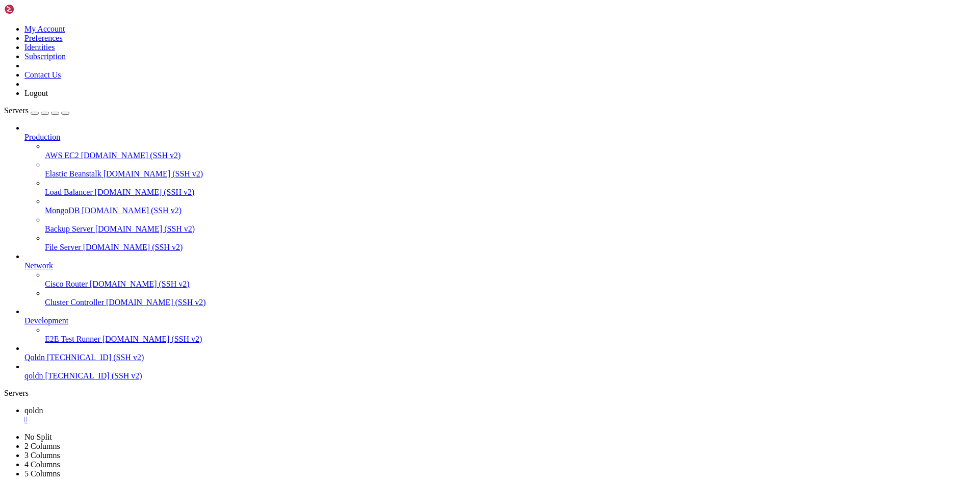
scroll to position [4663, 0]
drag, startPoint x: 188, startPoint y: 411, endPoint x: 757, endPoint y: 456, distance: 570.7
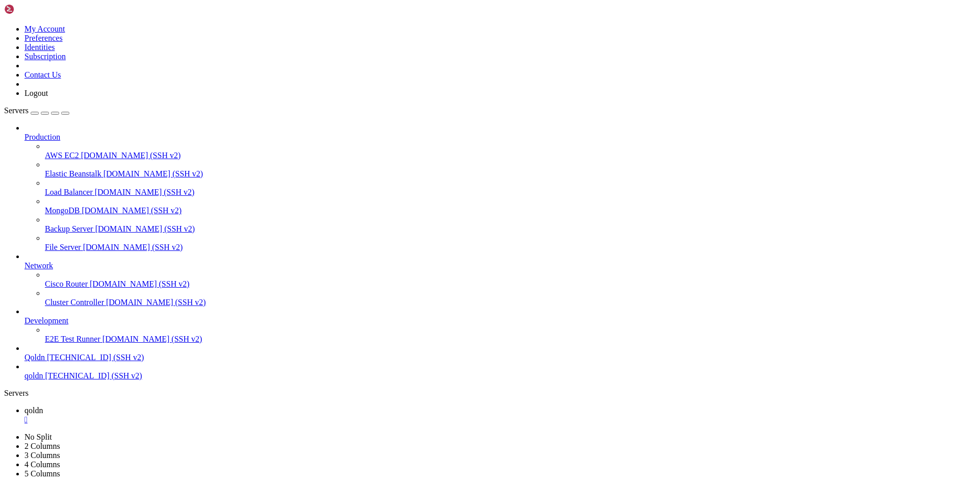
scroll to position [4697, 0]
drag, startPoint x: 186, startPoint y: 405, endPoint x: 455, endPoint y: 455, distance: 273.8
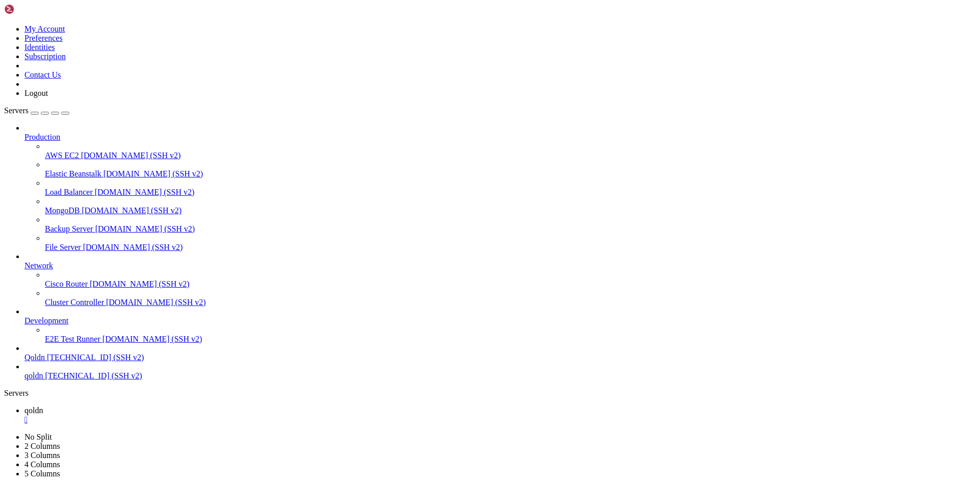
drag, startPoint x: 30, startPoint y: 604, endPoint x: 22, endPoint y: 624, distance: 21.6
drag, startPoint x: 69, startPoint y: 603, endPoint x: 133, endPoint y: 607, distance: 64.4
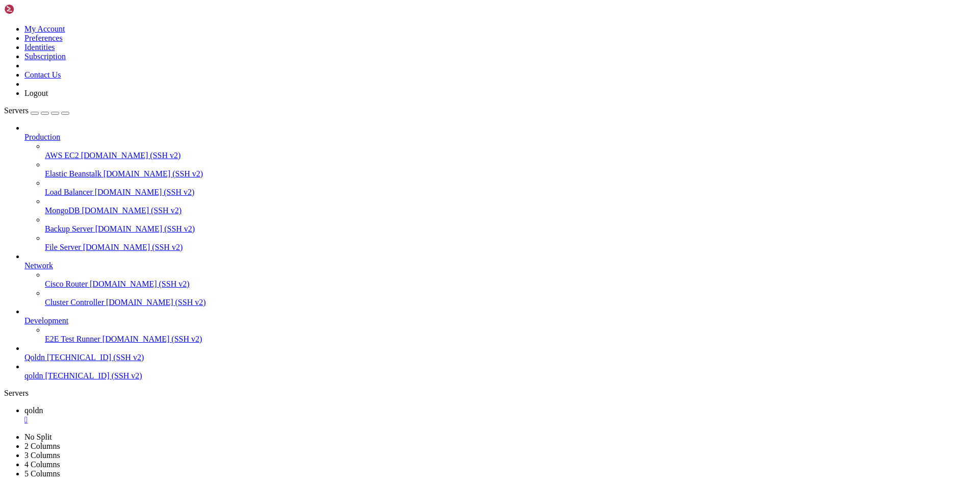
drag, startPoint x: 71, startPoint y: 604, endPoint x: 12, endPoint y: 603, distance: 59.1
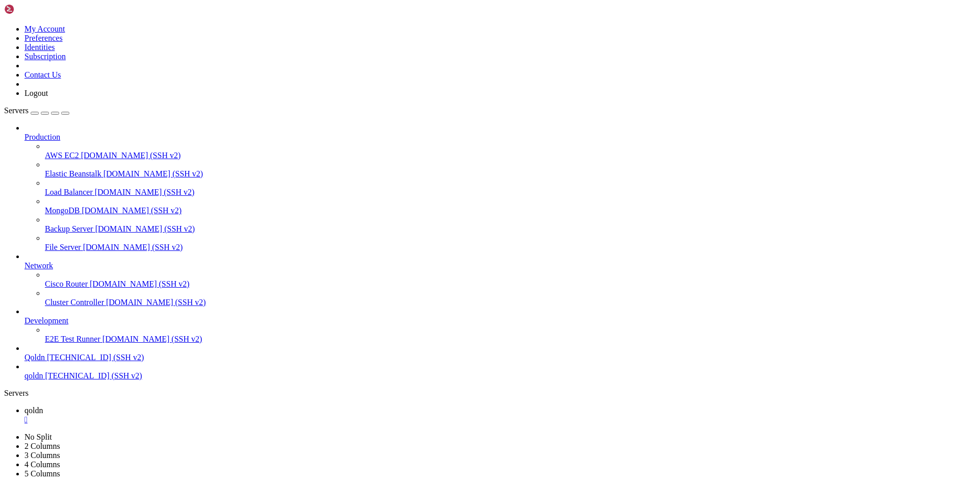
drag, startPoint x: 67, startPoint y: 604, endPoint x: 8, endPoint y: 601, distance: 58.7
drag, startPoint x: 186, startPoint y: 984, endPoint x: 327, endPoint y: 985, distance: 141.2
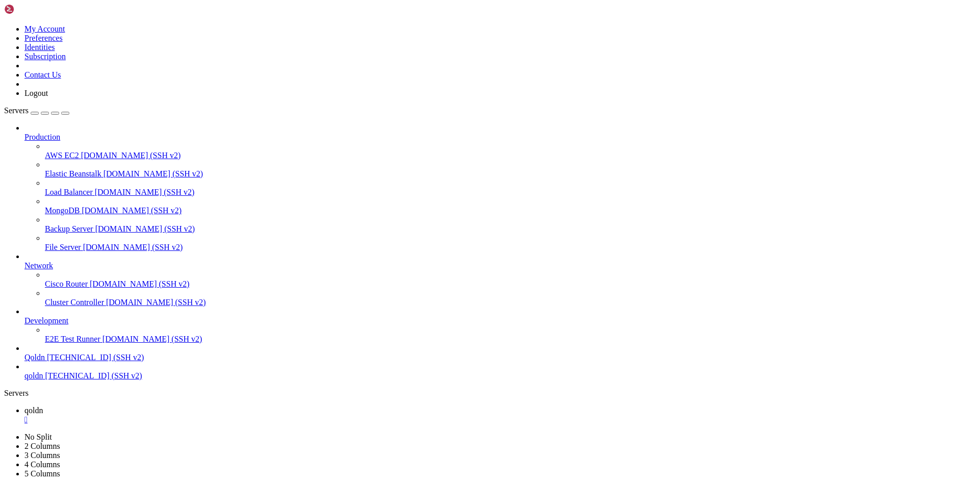
drag, startPoint x: 315, startPoint y: 987, endPoint x: 328, endPoint y: 993, distance: 14.4
drag, startPoint x: 8, startPoint y: 604, endPoint x: 68, endPoint y: 605, distance: 59.7
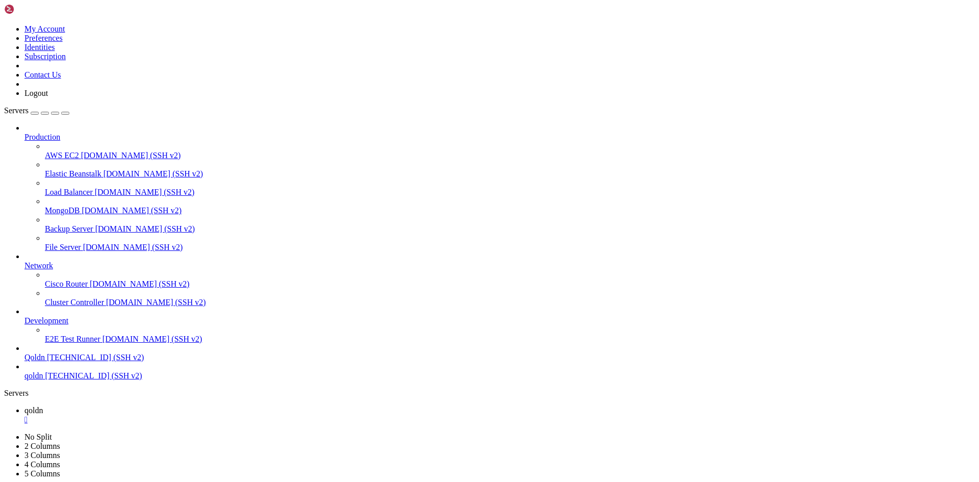
scroll to position [4732, 0]
drag, startPoint x: 194, startPoint y: 992, endPoint x: 147, endPoint y: 988, distance: 46.6
drag, startPoint x: 90, startPoint y: 990, endPoint x: 84, endPoint y: 991, distance: 5.6
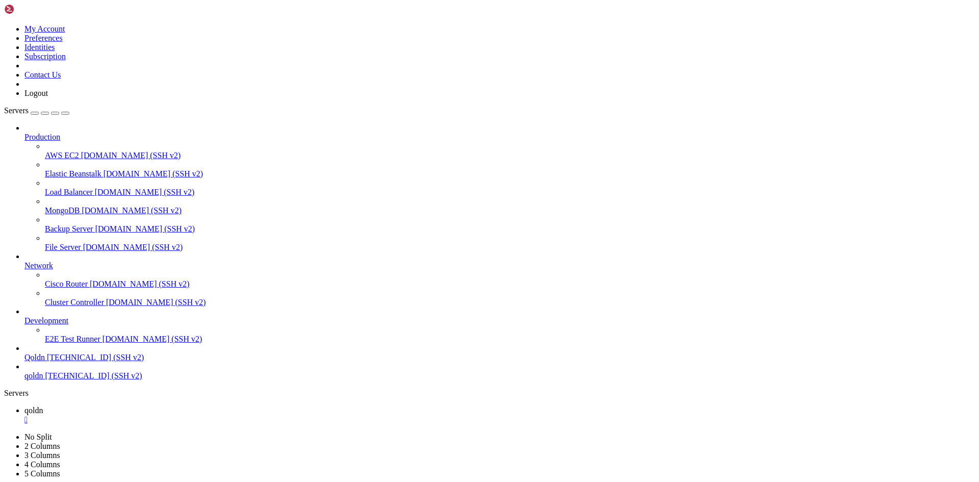
scroll to position [4914, 0]
drag, startPoint x: 190, startPoint y: 996, endPoint x: 72, endPoint y: 997, distance: 117.8
drag, startPoint x: 8, startPoint y: 930, endPoint x: 413, endPoint y: 986, distance: 409.6
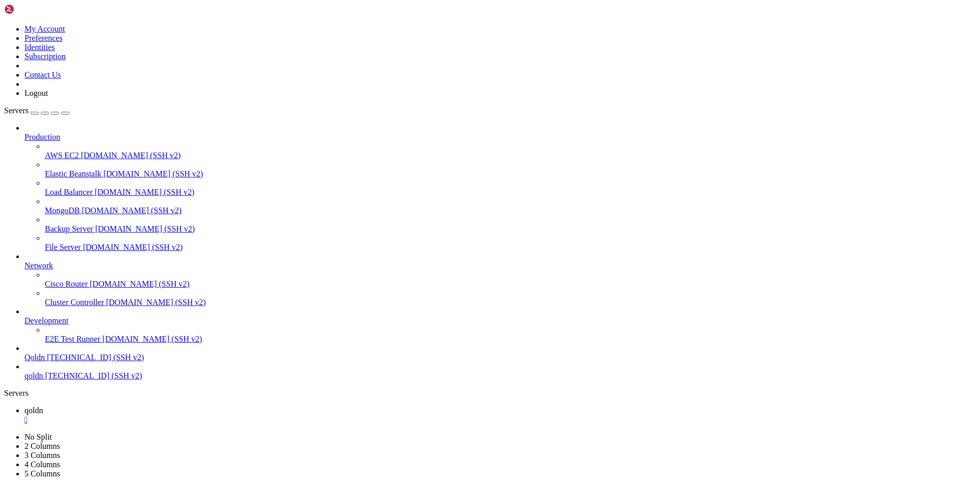
drag, startPoint x: 188, startPoint y: 992, endPoint x: 152, endPoint y: 988, distance: 35.9
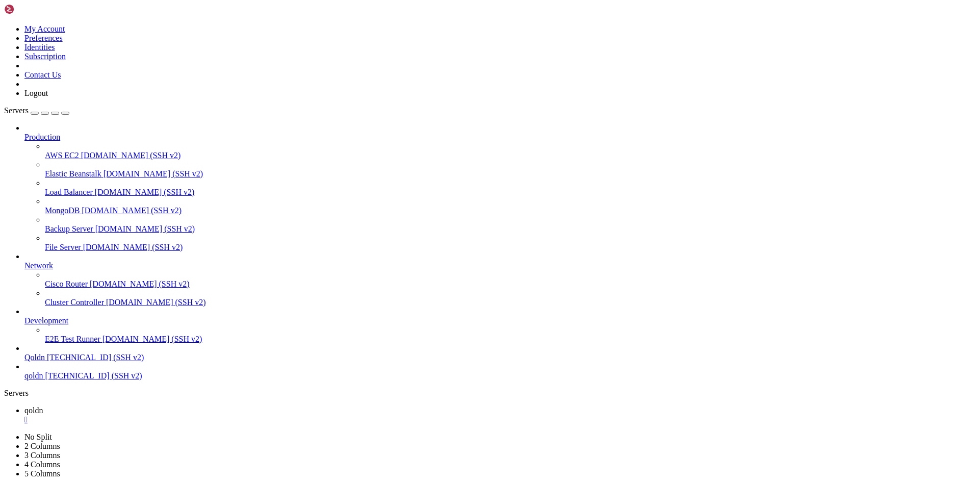
drag, startPoint x: 183, startPoint y: 996, endPoint x: 105, endPoint y: 986, distance: 79.0
drag, startPoint x: 12, startPoint y: 612, endPoint x: 201, endPoint y: 810, distance: 273.3
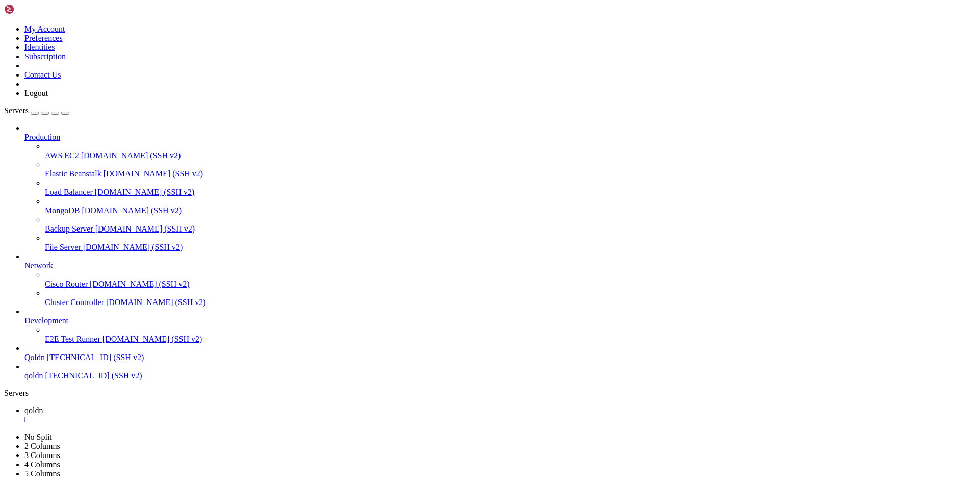
drag, startPoint x: 185, startPoint y: 991, endPoint x: 100, endPoint y: 999, distance: 85.0
drag, startPoint x: 10, startPoint y: 845, endPoint x: 195, endPoint y: 976, distance: 226.9
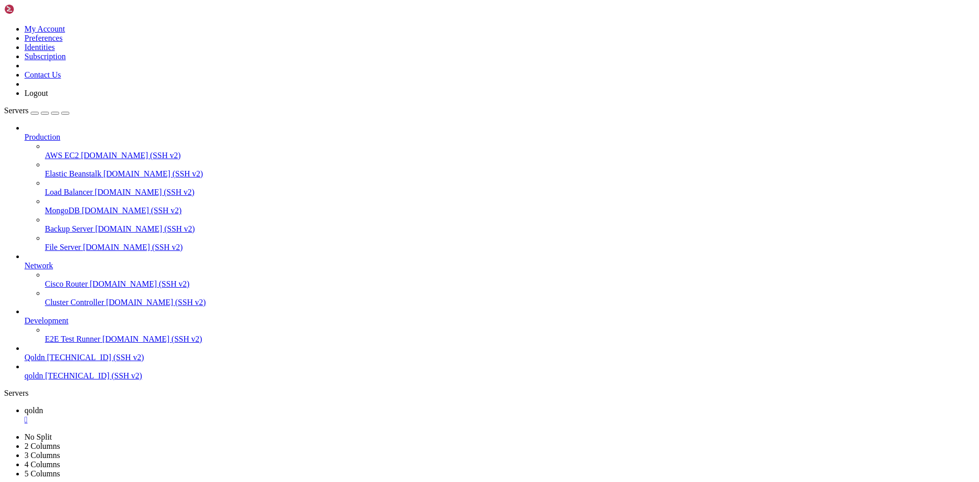
scroll to position [5226, 0]
drag, startPoint x: 186, startPoint y: 994, endPoint x: 127, endPoint y: 994, distance: 58.6
drag, startPoint x: 8, startPoint y: 846, endPoint x: 341, endPoint y: 979, distance: 358.5
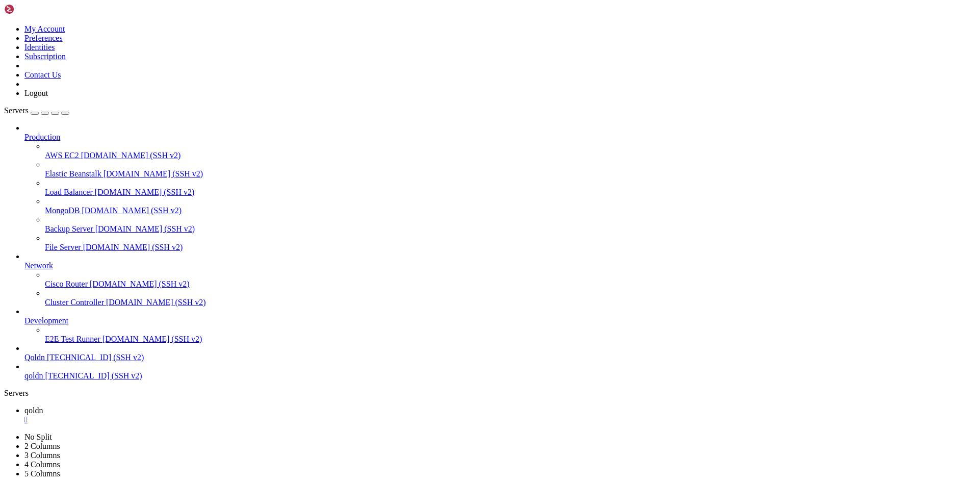
drag, startPoint x: 189, startPoint y: 994, endPoint x: 142, endPoint y: 992, distance: 47.4
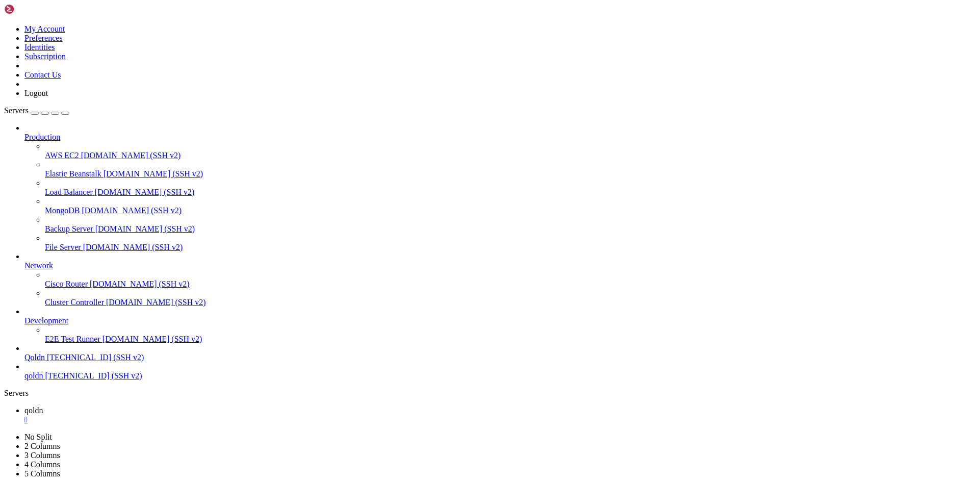
drag, startPoint x: 191, startPoint y: 995, endPoint x: 62, endPoint y: 990, distance: 128.5
drag, startPoint x: 9, startPoint y: 760, endPoint x: 264, endPoint y: 969, distance: 329.6
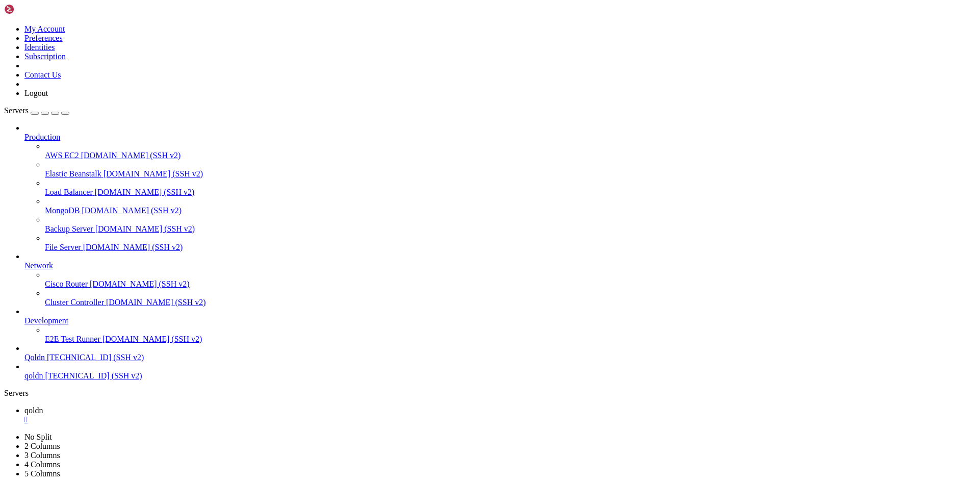
scroll to position [5737, 0]
drag, startPoint x: 186, startPoint y: 994, endPoint x: 113, endPoint y: 993, distance: 72.9
drag, startPoint x: 194, startPoint y: 994, endPoint x: 135, endPoint y: 991, distance: 59.7
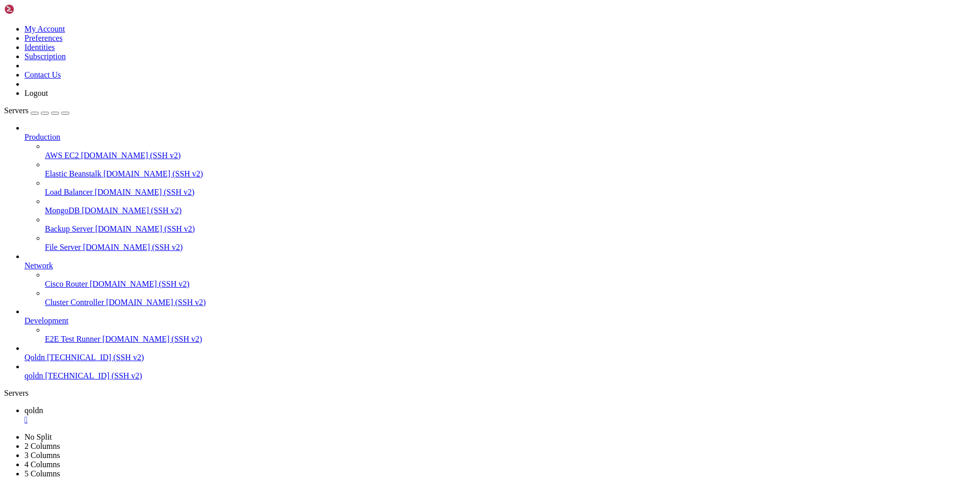
drag, startPoint x: 43, startPoint y: 952, endPoint x: 52, endPoint y: 950, distance: 9.3
drag, startPoint x: 187, startPoint y: 987, endPoint x: 196, endPoint y: 994, distance: 11.2
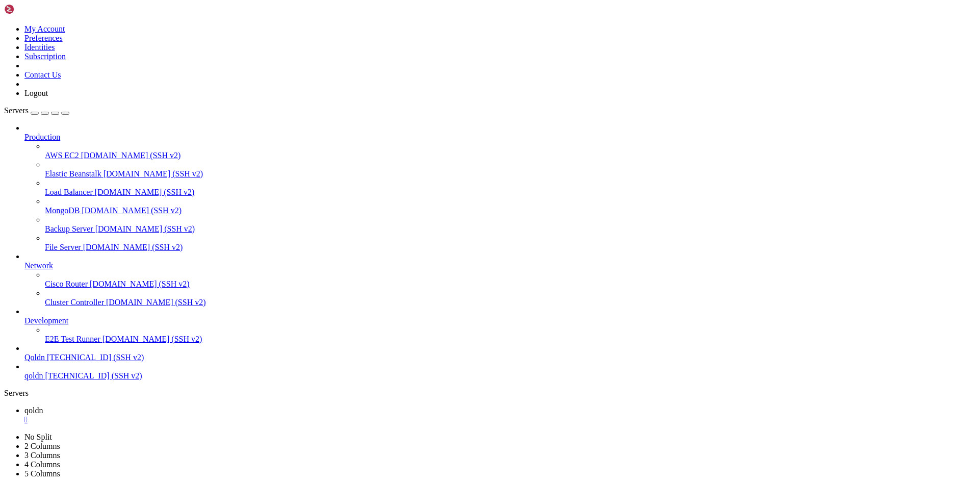
drag, startPoint x: 42, startPoint y: 950, endPoint x: 54, endPoint y: 952, distance: 11.3
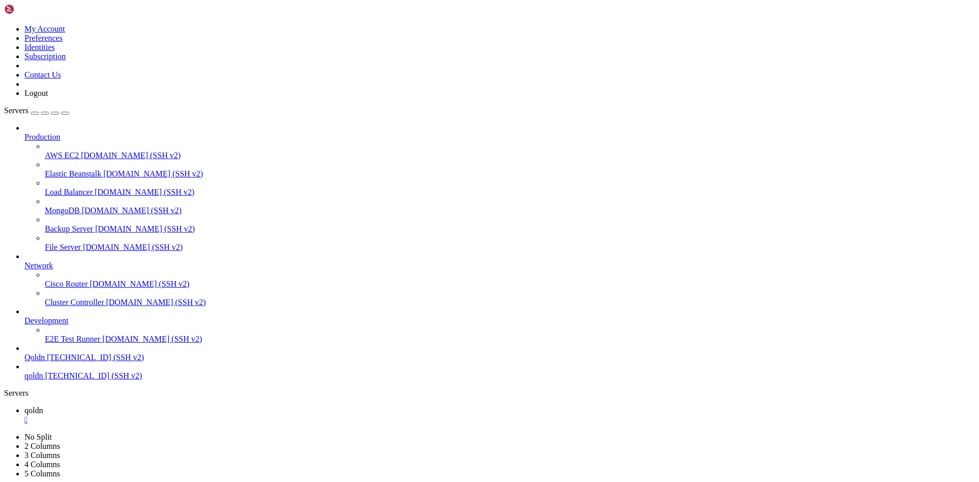
drag, startPoint x: 188, startPoint y: 988, endPoint x: 250, endPoint y: 994, distance: 62.9
drag, startPoint x: 196, startPoint y: 997, endPoint x: 120, endPoint y: 992, distance: 75.6
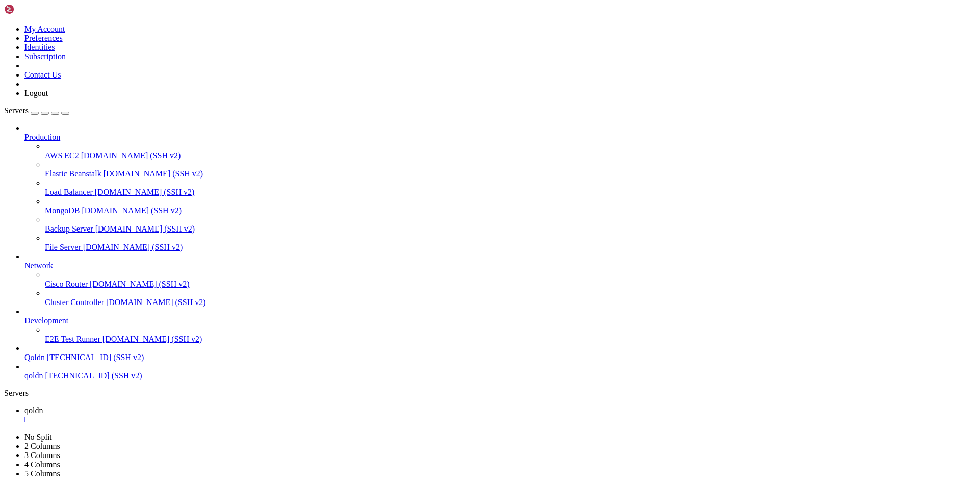
scroll to position [6040, 0]
drag, startPoint x: 192, startPoint y: 990, endPoint x: 177, endPoint y: 993, distance: 14.6
drag, startPoint x: 188, startPoint y: 990, endPoint x: 160, endPoint y: 934, distance: 62.7
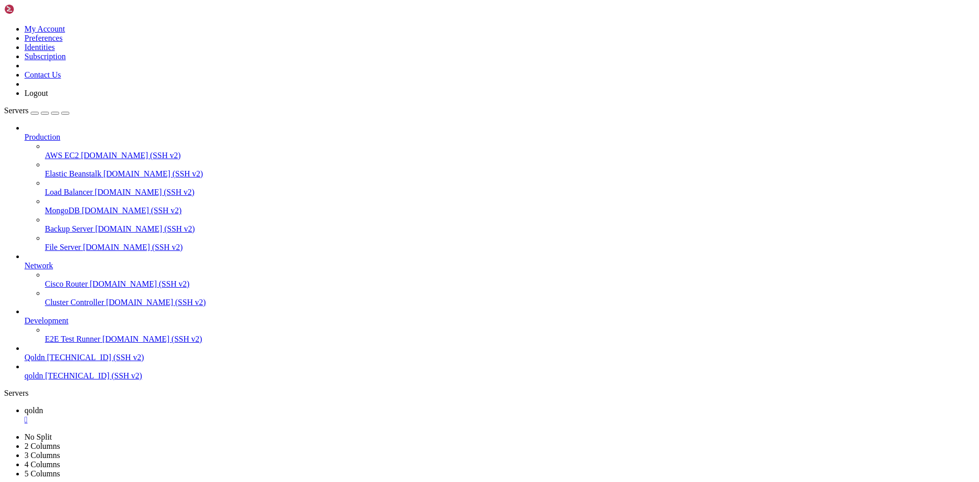
drag, startPoint x: 195, startPoint y: 990, endPoint x: 101, endPoint y: 991, distance: 94.3
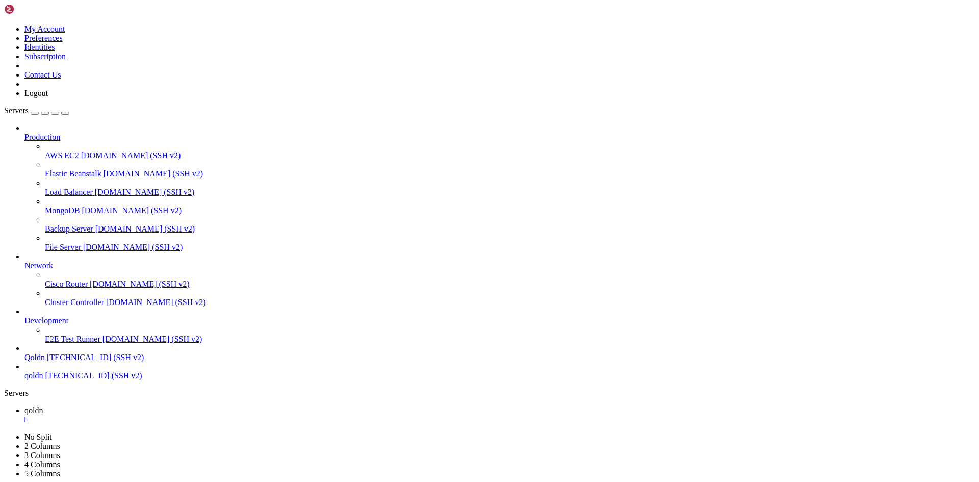
drag, startPoint x: 17, startPoint y: 925, endPoint x: 103, endPoint y: 986, distance: 105.7
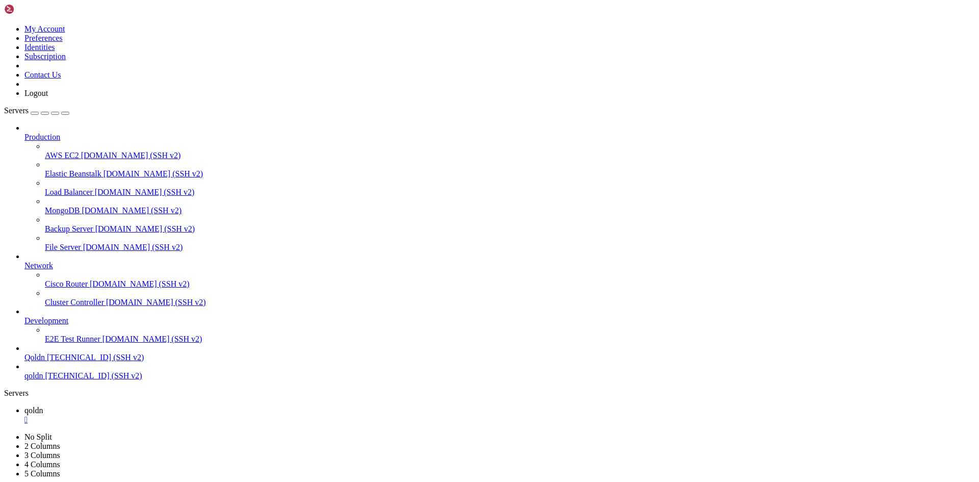
scroll to position [6630, 0]
drag, startPoint x: 188, startPoint y: 990, endPoint x: 132, endPoint y: 987, distance: 55.6
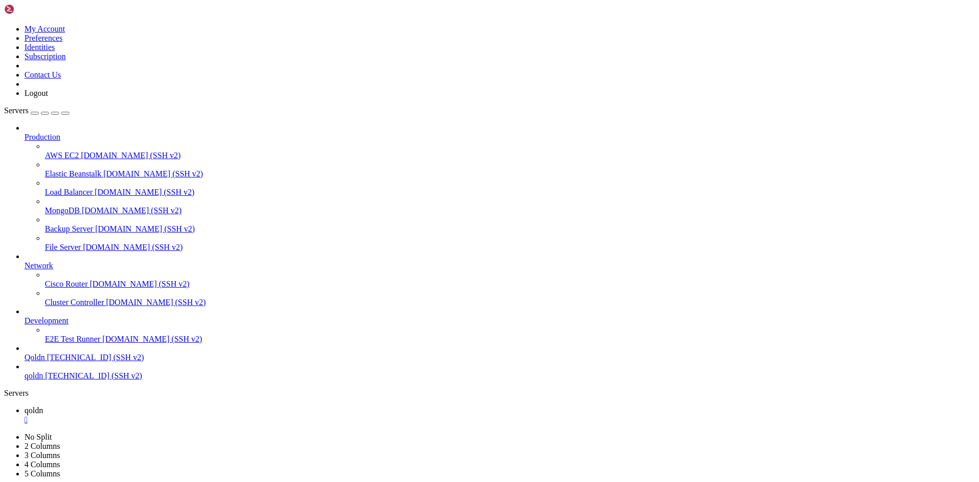
scroll to position [6682, 0]
drag, startPoint x: 189, startPoint y: 992, endPoint x: 35, endPoint y: 997, distance: 153.5
drag, startPoint x: 200, startPoint y: 984, endPoint x: 151, endPoint y: 986, distance: 49.0
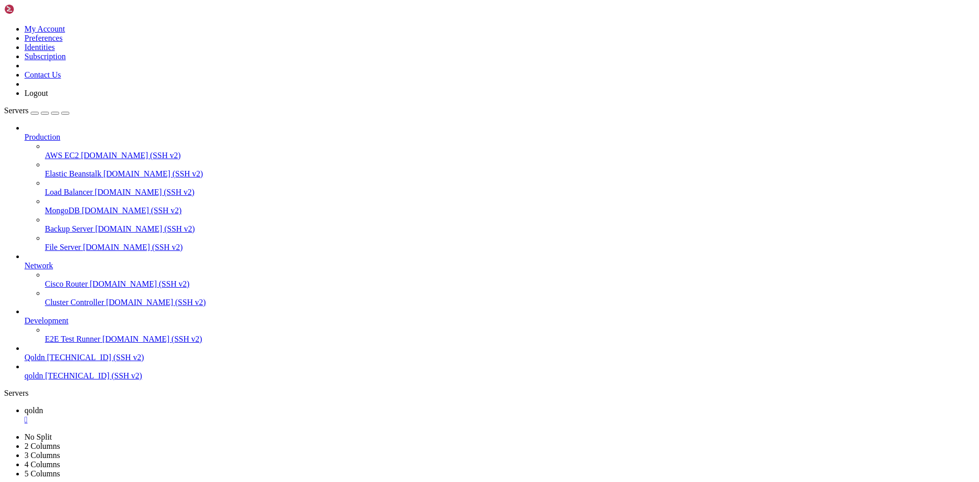
drag, startPoint x: 188, startPoint y: 992, endPoint x: 123, endPoint y: 997, distance: 64.4
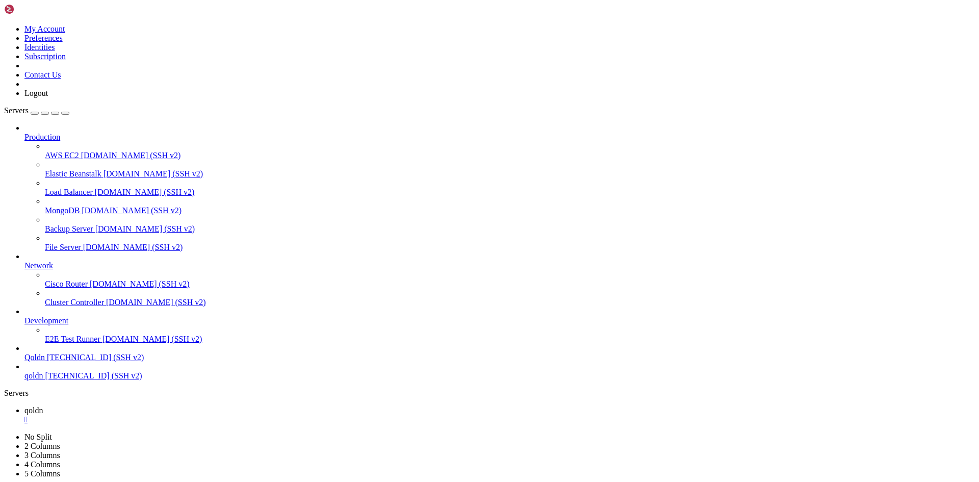
drag, startPoint x: 183, startPoint y: 992, endPoint x: 83, endPoint y: 995, distance: 100.5
drag, startPoint x: 8, startPoint y: 889, endPoint x: 237, endPoint y: 982, distance: 247.0
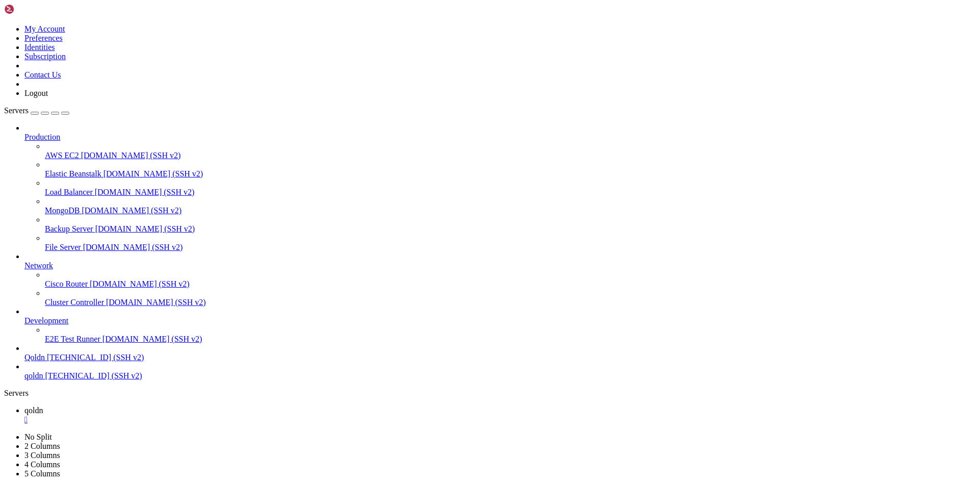
scroll to position [7002, 0]
drag, startPoint x: 181, startPoint y: 992, endPoint x: 134, endPoint y: 985, distance: 48.3
drag, startPoint x: 182, startPoint y: 988, endPoint x: 147, endPoint y: 989, distance: 34.7
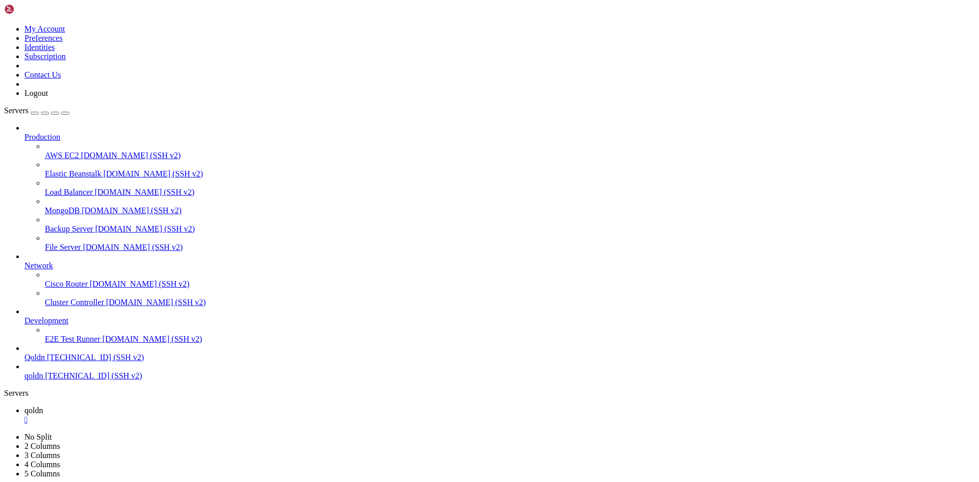
drag, startPoint x: 189, startPoint y: 986, endPoint x: 138, endPoint y: 996, distance: 51.8
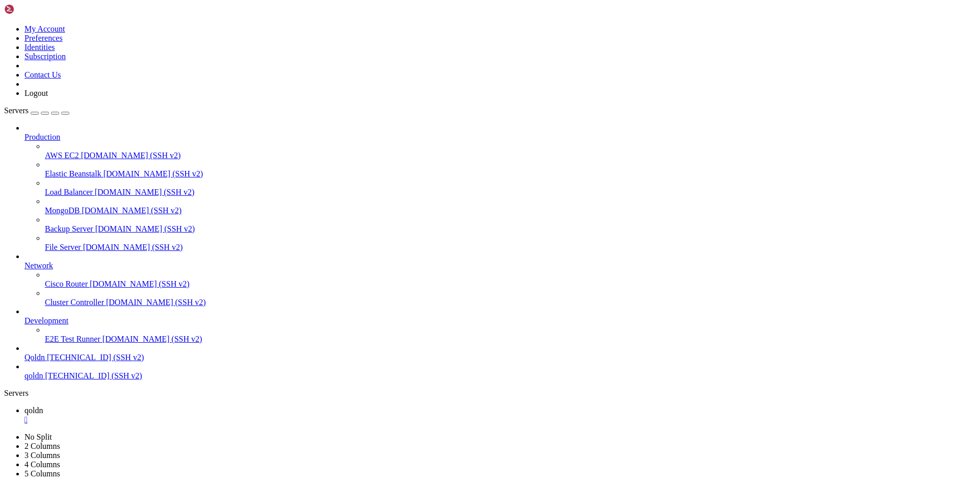
drag, startPoint x: 195, startPoint y: 988, endPoint x: 172, endPoint y: 992, distance: 23.6
drag, startPoint x: 191, startPoint y: 996, endPoint x: 149, endPoint y: 995, distance: 41.8
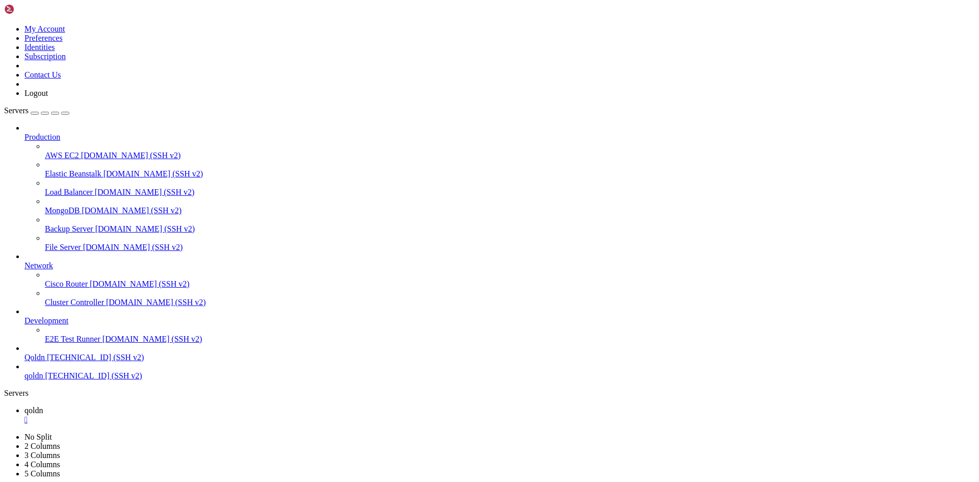
scroll to position [7930, 0]
drag, startPoint x: 189, startPoint y: 991, endPoint x: 157, endPoint y: 995, distance: 31.9
drag, startPoint x: 10, startPoint y: 681, endPoint x: 195, endPoint y: 994, distance: 363.2
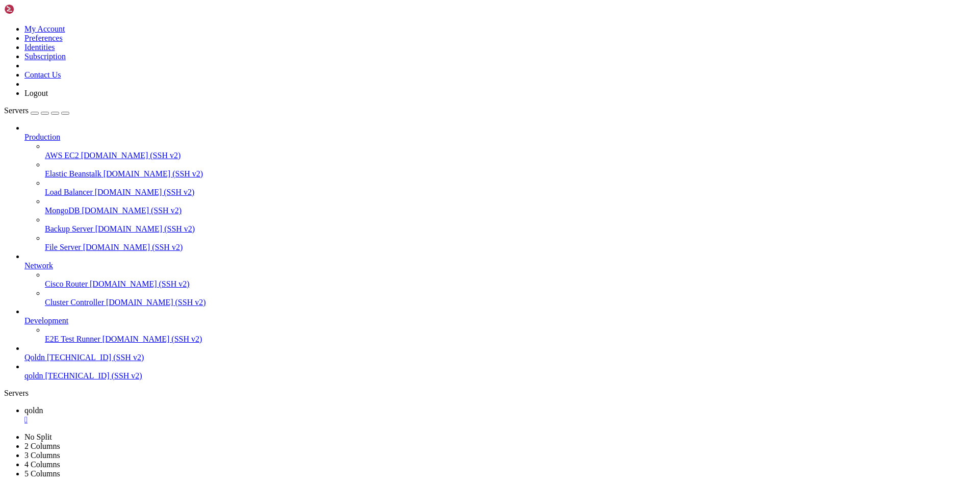
drag, startPoint x: 191, startPoint y: 992, endPoint x: 166, endPoint y: 992, distance: 25.0
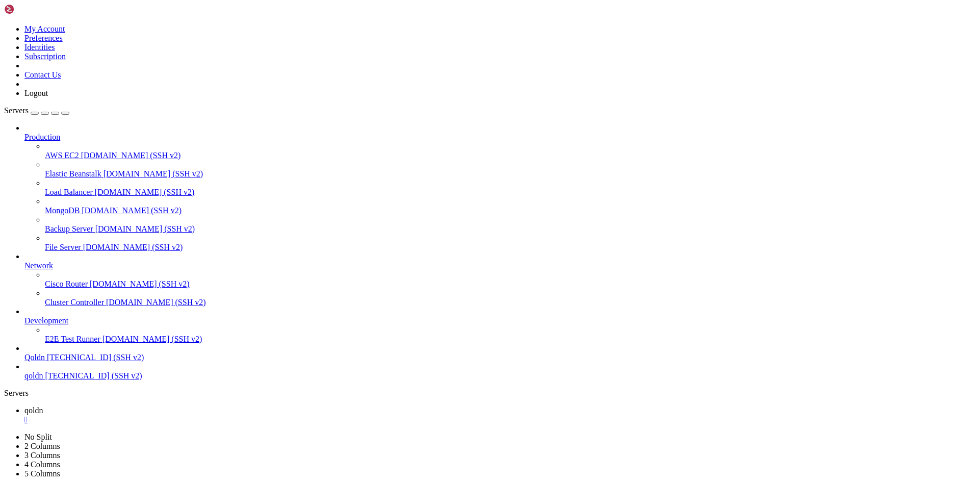
drag, startPoint x: 197, startPoint y: 993, endPoint x: 180, endPoint y: 992, distance: 16.4
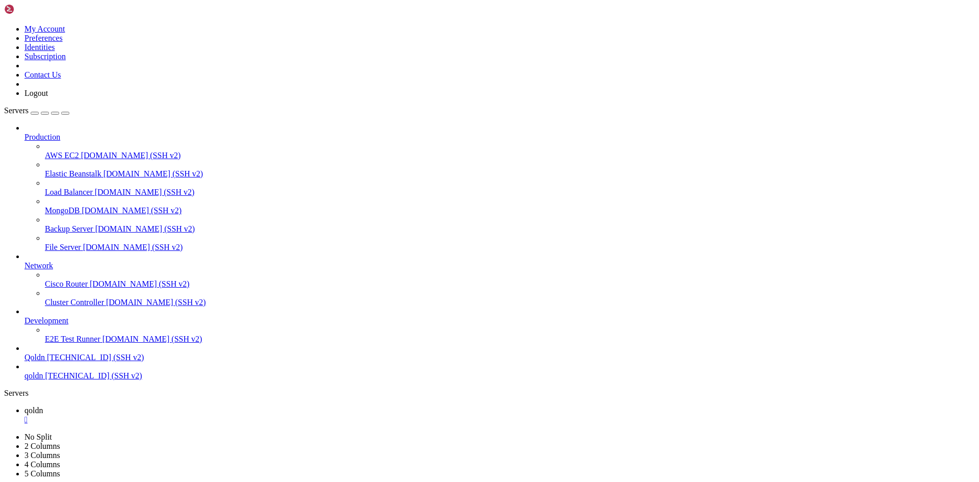
drag, startPoint x: 196, startPoint y: 992, endPoint x: 136, endPoint y: 1001, distance: 60.3
drag, startPoint x: 197, startPoint y: 999, endPoint x: 107, endPoint y: 997, distance: 89.8
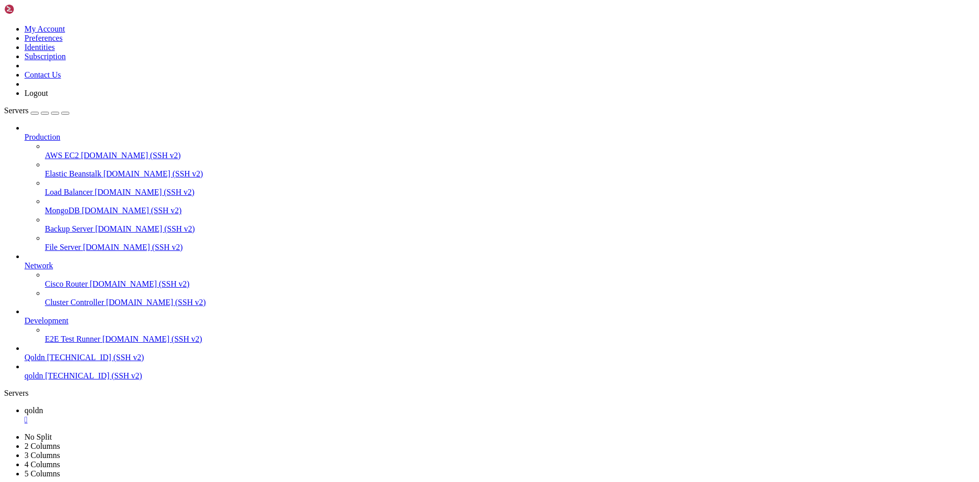
scroll to position [9273, 0]
drag, startPoint x: 190, startPoint y: 994, endPoint x: 185, endPoint y: 992, distance: 5.7
drag, startPoint x: 316, startPoint y: 1041, endPoint x: 180, endPoint y: 988, distance: 145.6
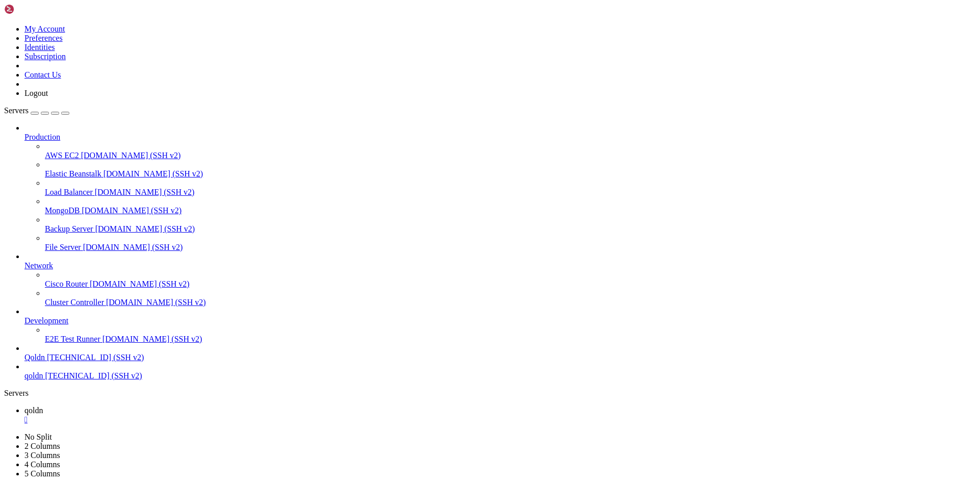
scroll to position [9290, 0]
drag, startPoint x: 191, startPoint y: 994, endPoint x: 127, endPoint y: 992, distance: 64.3
drag, startPoint x: 316, startPoint y: 1043, endPoint x: 98, endPoint y: 993, distance: 223.3
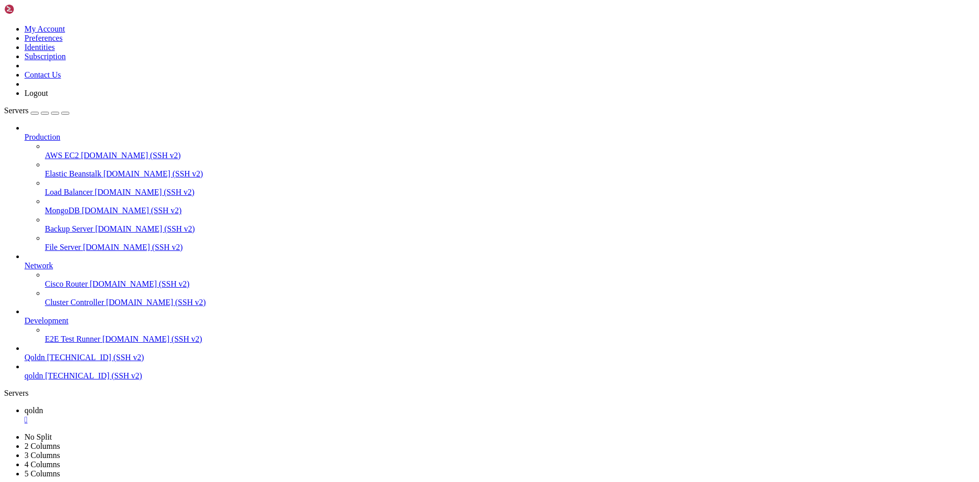
scroll to position [9472, 0]
drag, startPoint x: 85, startPoint y: 996, endPoint x: 64, endPoint y: 997, distance: 20.4
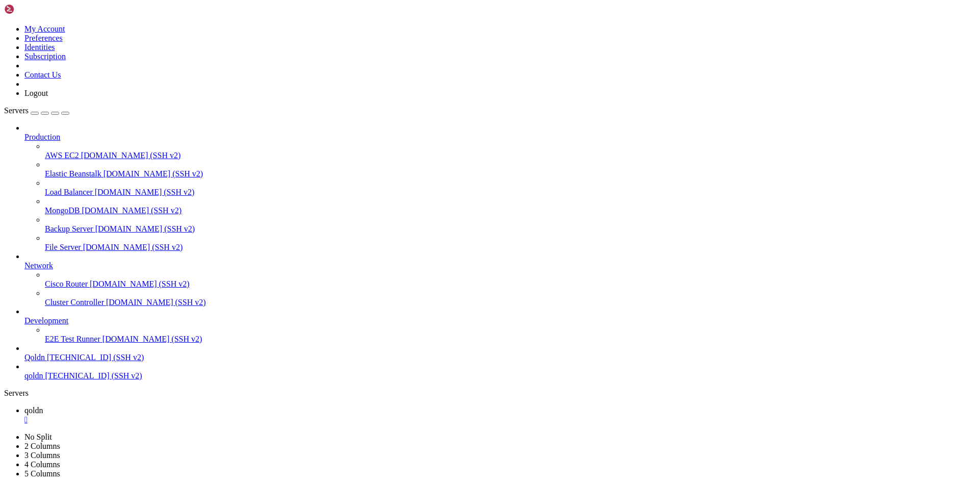
scroll to position [9672, 0]
drag, startPoint x: 192, startPoint y: 993, endPoint x: 149, endPoint y: 984, distance: 44.3
drag, startPoint x: 188, startPoint y: 994, endPoint x: 171, endPoint y: 993, distance: 16.8
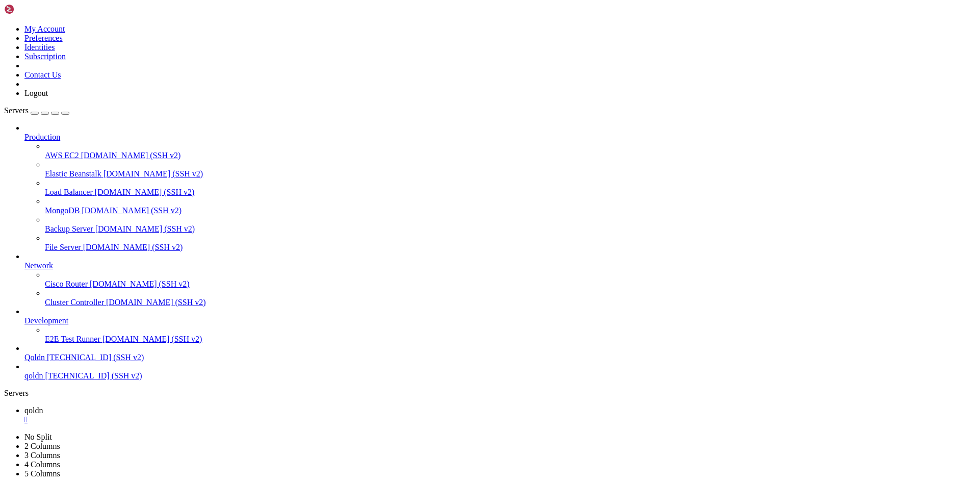
drag, startPoint x: 196, startPoint y: 996, endPoint x: 329, endPoint y: 994, distance: 133.1
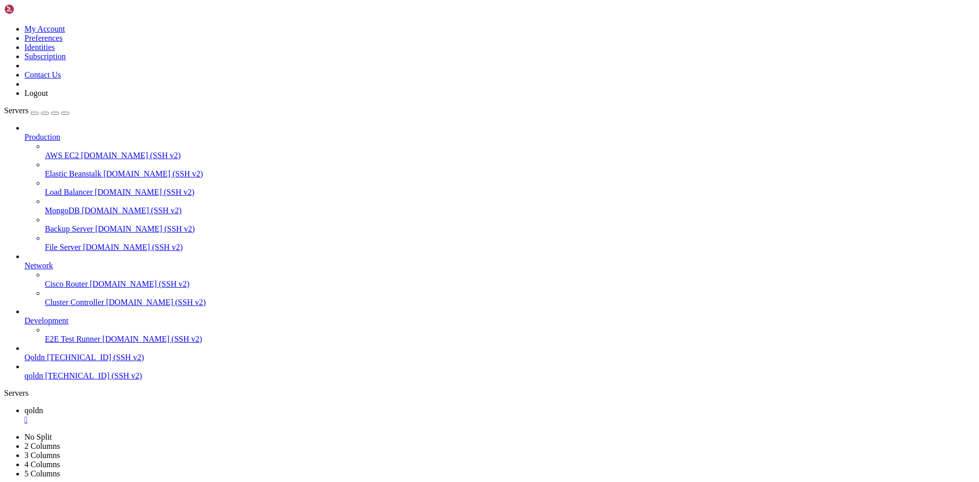
scroll to position [10686, 0]
drag, startPoint x: 8, startPoint y: 669, endPoint x: 283, endPoint y: 979, distance: 414.2
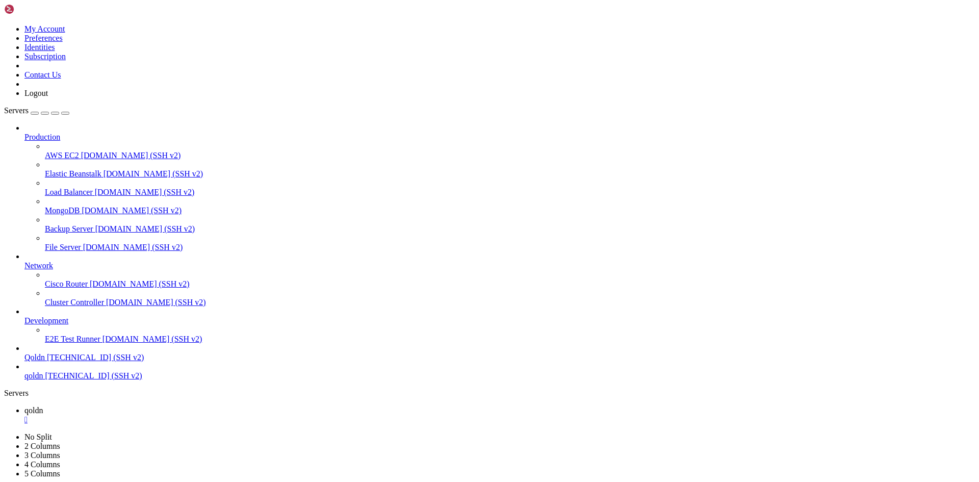
scroll to position [10746, 0]
drag, startPoint x: 183, startPoint y: 993, endPoint x: 67, endPoint y: 980, distance: 116.5
drag, startPoint x: 189, startPoint y: 942, endPoint x: 153, endPoint y: 965, distance: 42.4
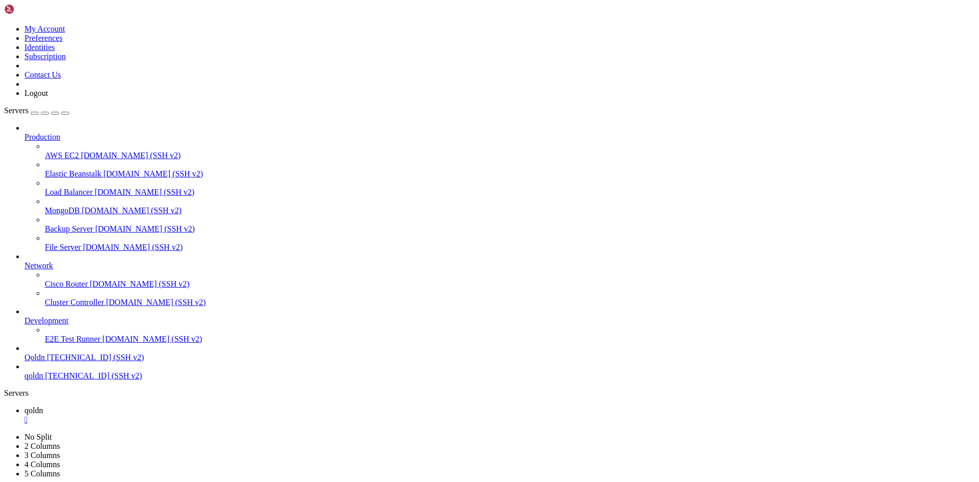
drag, startPoint x: 8, startPoint y: 722, endPoint x: 203, endPoint y: 986, distance: 328.0
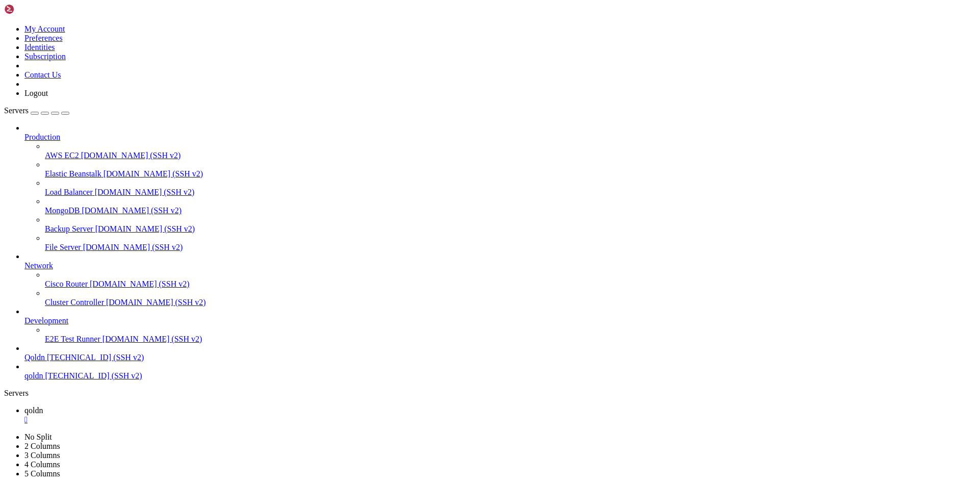
drag, startPoint x: 7, startPoint y: 673, endPoint x: 35, endPoint y: 684, distance: 29.4
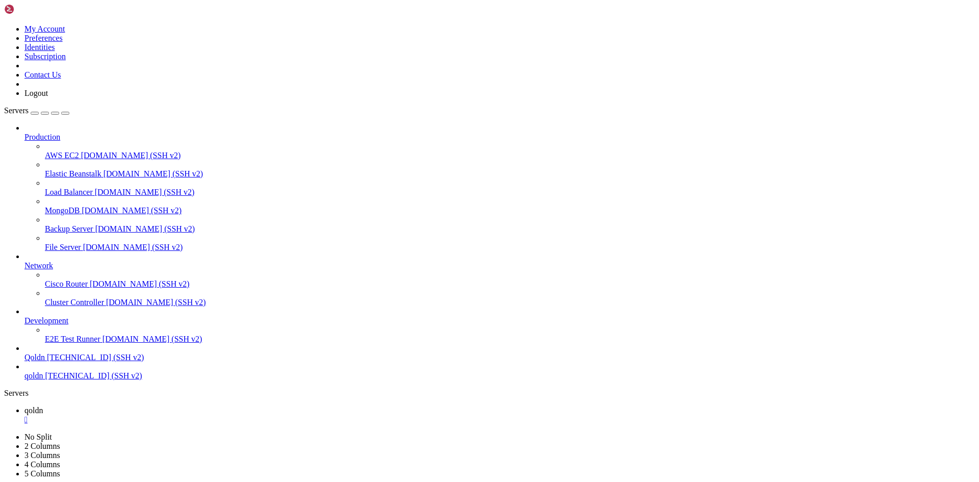
scroll to position [11734, 0]
drag, startPoint x: 8, startPoint y: 674, endPoint x: 184, endPoint y: 986, distance: 357.9
drag, startPoint x: 184, startPoint y: 992, endPoint x: 95, endPoint y: 989, distance: 89.2
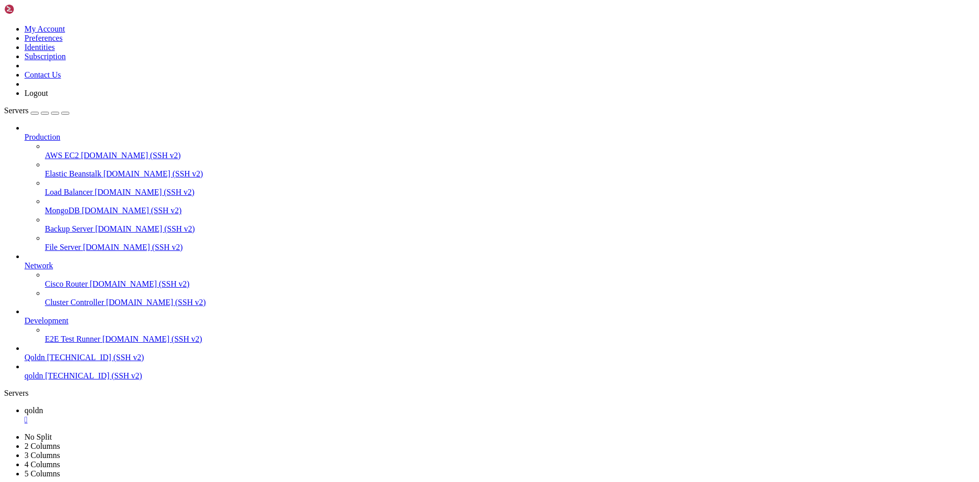
drag, startPoint x: 7, startPoint y: 681, endPoint x: 60, endPoint y: 704, distance: 57.8
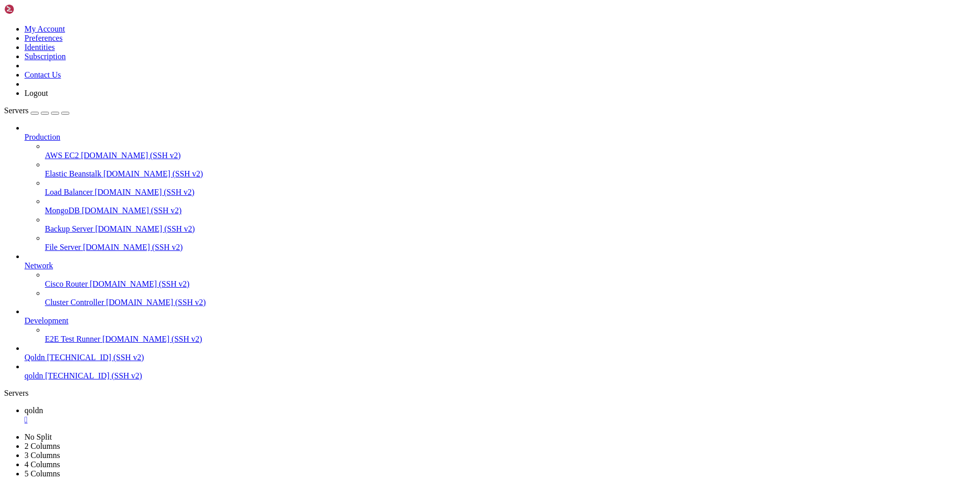
drag, startPoint x: 7, startPoint y: 682, endPoint x: 17, endPoint y: 686, distance: 10.5
drag, startPoint x: 9, startPoint y: 681, endPoint x: 165, endPoint y: 983, distance: 339.5
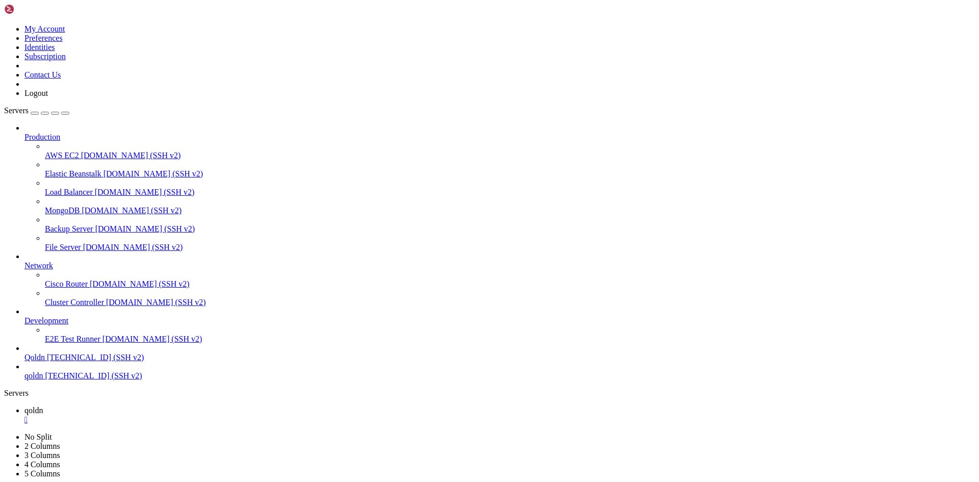
drag, startPoint x: 185, startPoint y: 993, endPoint x: 145, endPoint y: 987, distance: 40.6
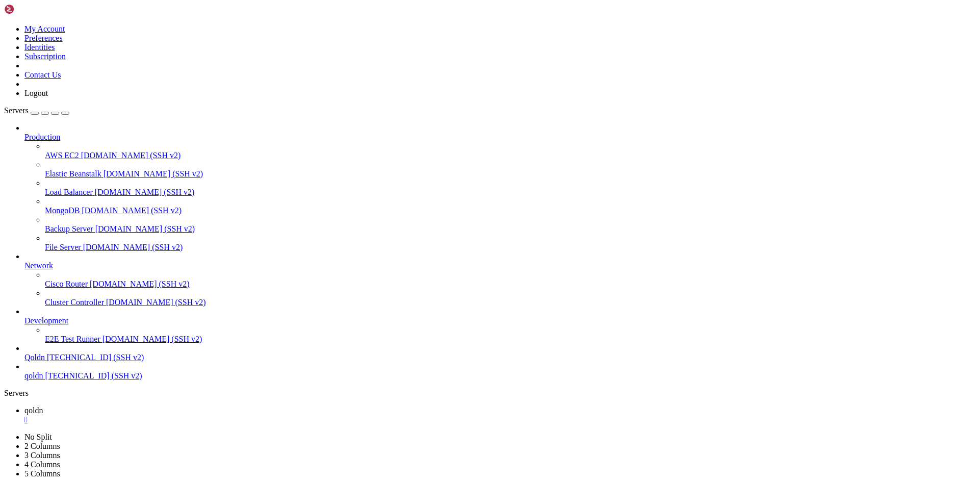
drag, startPoint x: 185, startPoint y: 990, endPoint x: 152, endPoint y: 987, distance: 32.7
drag, startPoint x: 7, startPoint y: 671, endPoint x: 21, endPoint y: 678, distance: 15.5
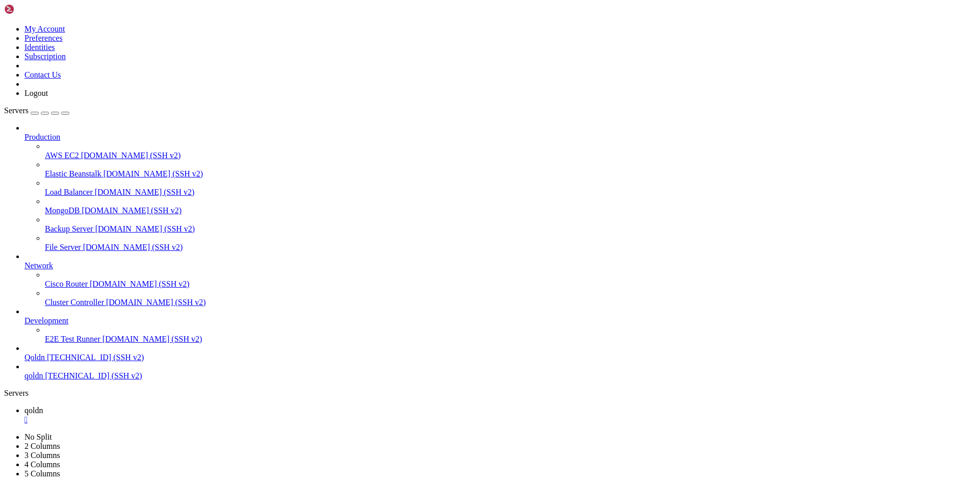
drag, startPoint x: 7, startPoint y: 674, endPoint x: 12, endPoint y: 678, distance: 6.5
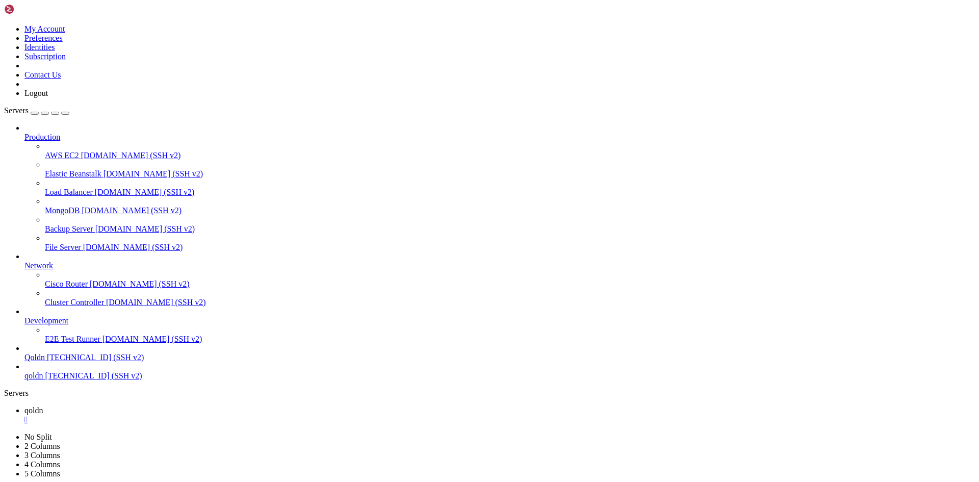
drag, startPoint x: 8, startPoint y: 674, endPoint x: 180, endPoint y: 983, distance: 353.7
drag, startPoint x: 184, startPoint y: 993, endPoint x: 144, endPoint y: 991, distance: 39.8
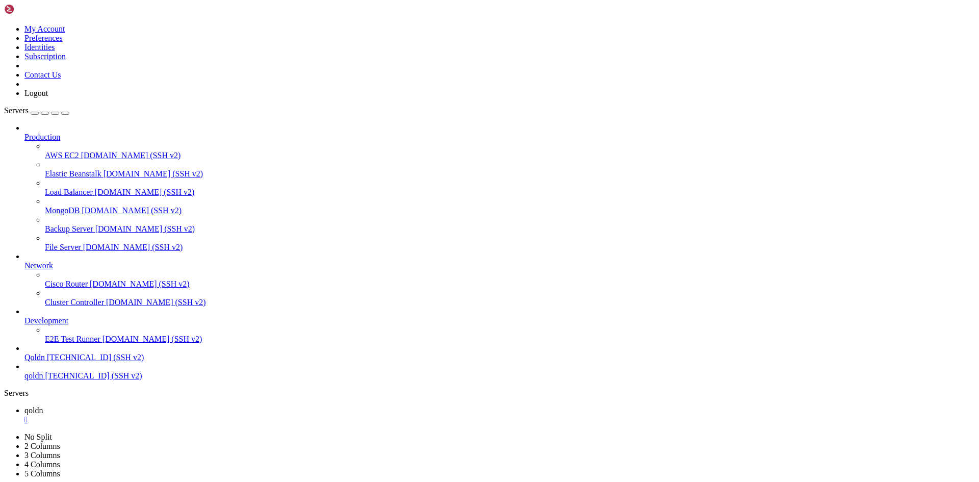
scroll to position [12402, 0]
drag, startPoint x: 183, startPoint y: 991, endPoint x: 125, endPoint y: 990, distance: 57.6
drag, startPoint x: 192, startPoint y: 995, endPoint x: 158, endPoint y: 990, distance: 34.0
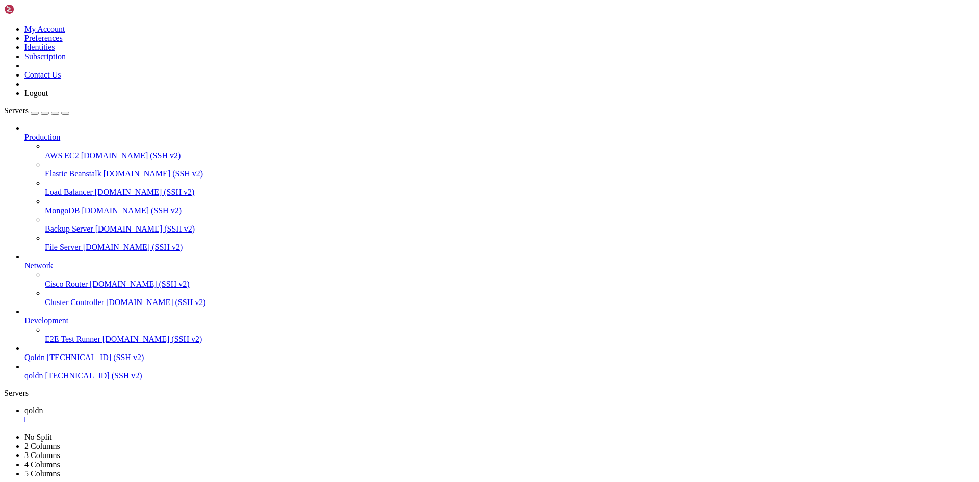
drag, startPoint x: 188, startPoint y: 992, endPoint x: 101, endPoint y: 991, distance: 86.7
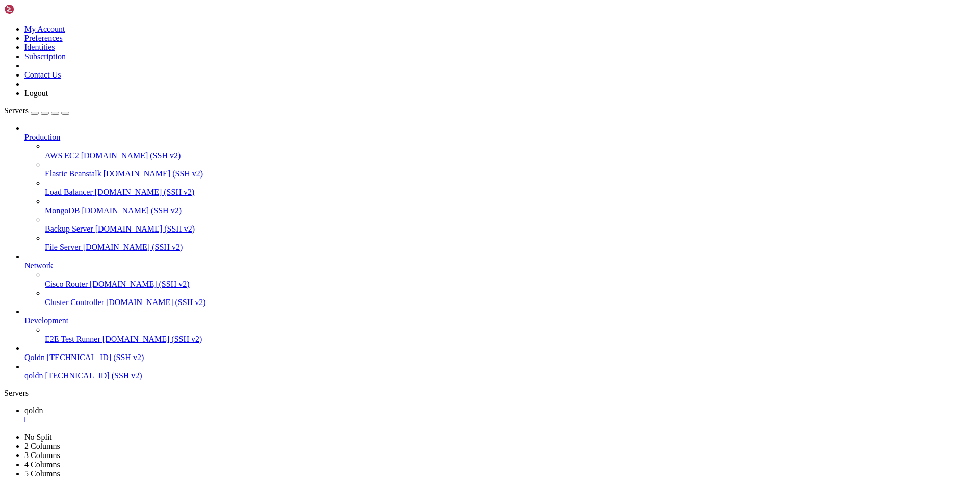
drag, startPoint x: 195, startPoint y: 994, endPoint x: 123, endPoint y: 992, distance: 71.9
drag, startPoint x: 39, startPoint y: 626, endPoint x: 23, endPoint y: 842, distance: 216.8
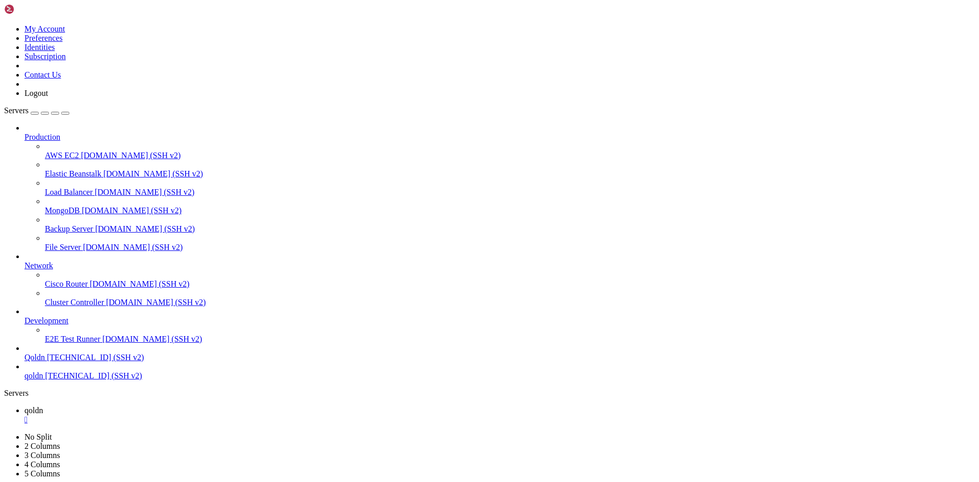
drag, startPoint x: 189, startPoint y: 991, endPoint x: 129, endPoint y: 988, distance: 59.7
drag, startPoint x: 8, startPoint y: 682, endPoint x: 186, endPoint y: 992, distance: 357.4
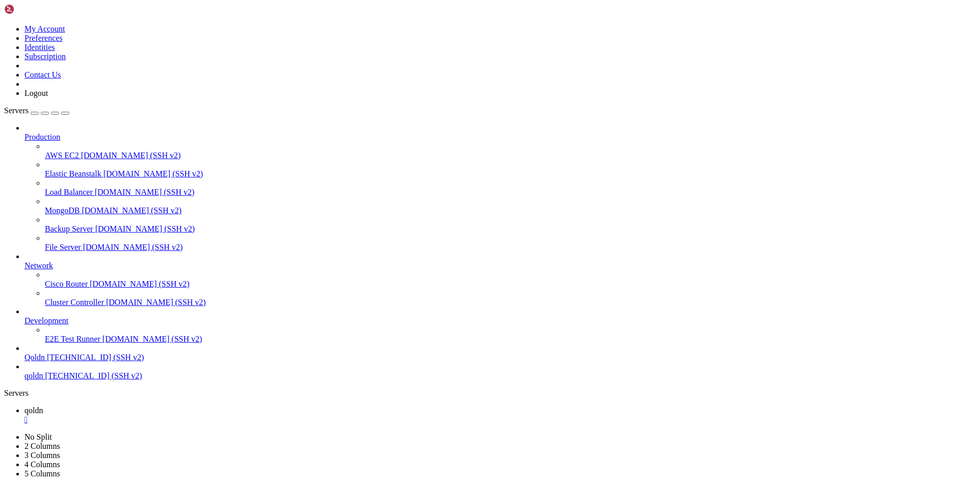
scroll to position [12809, 0]
drag, startPoint x: 181, startPoint y: 995, endPoint x: 108, endPoint y: 990, distance: 73.6
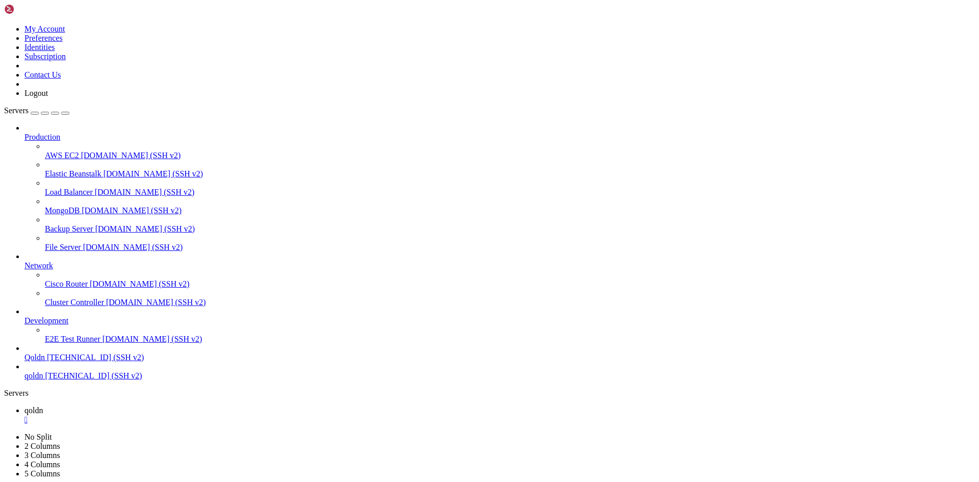
drag, startPoint x: 23, startPoint y: 31, endPoint x: 142, endPoint y: 71, distance: 125.9
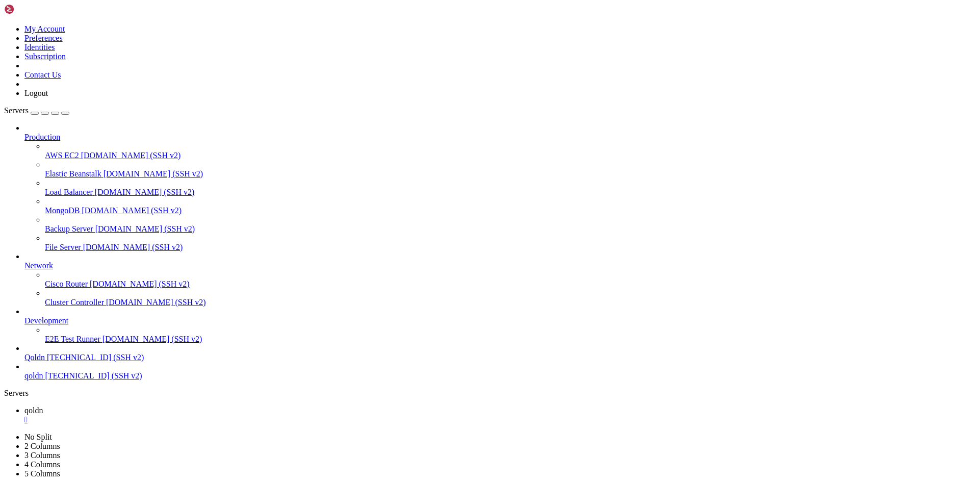
drag, startPoint x: 38, startPoint y: 615, endPoint x: 51, endPoint y: 878, distance: 263.4
drag, startPoint x: 192, startPoint y: 987, endPoint x: 106, endPoint y: 992, distance: 86.3
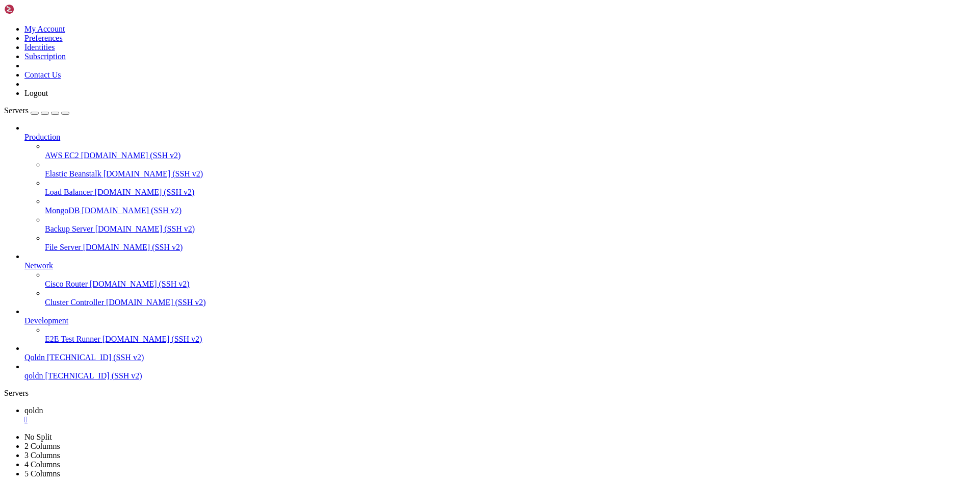
scroll to position [12965, 0]
drag, startPoint x: 8, startPoint y: 722, endPoint x: 151, endPoint y: 986, distance: 300.4
drag, startPoint x: 188, startPoint y: 992, endPoint x: 166, endPoint y: 991, distance: 22.5
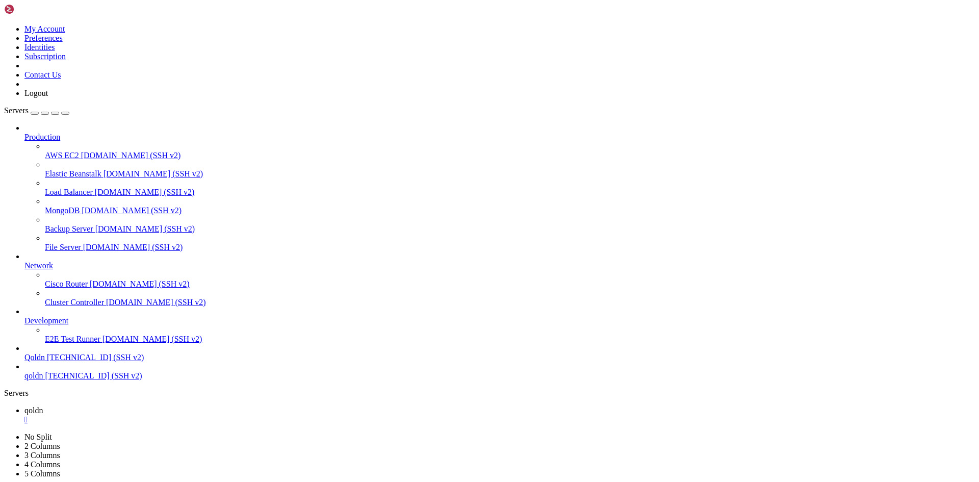
drag, startPoint x: 189, startPoint y: 986, endPoint x: 150, endPoint y: 984, distance: 38.8
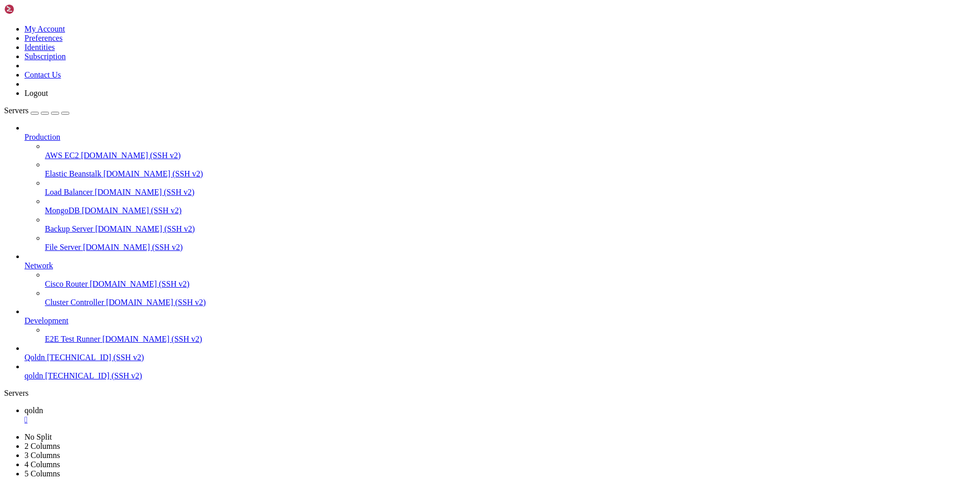
drag, startPoint x: 7, startPoint y: 984, endPoint x: 42, endPoint y: 983, distance: 35.2
drag, startPoint x: 8, startPoint y: 983, endPoint x: 241, endPoint y: 984, distance: 233.5
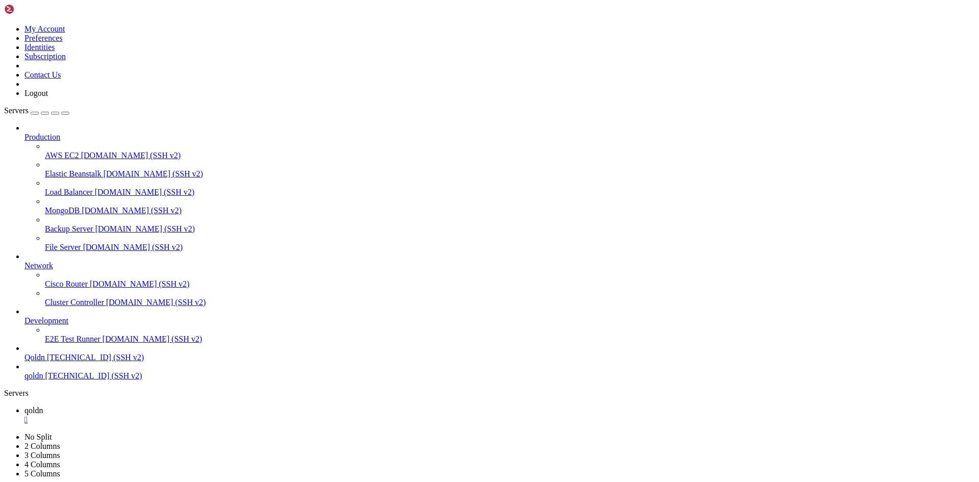
scroll to position [13069, 0]
drag, startPoint x: 183, startPoint y: 992, endPoint x: 152, endPoint y: 992, distance: 30.1
drag, startPoint x: 7, startPoint y: 982, endPoint x: 61, endPoint y: 984, distance: 54.1
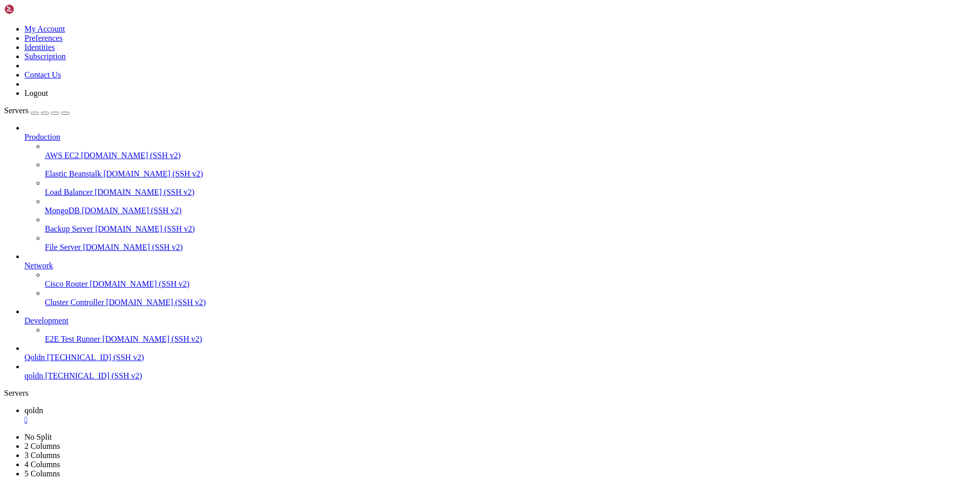
drag, startPoint x: 8, startPoint y: 986, endPoint x: 179, endPoint y: 984, distance: 171.3
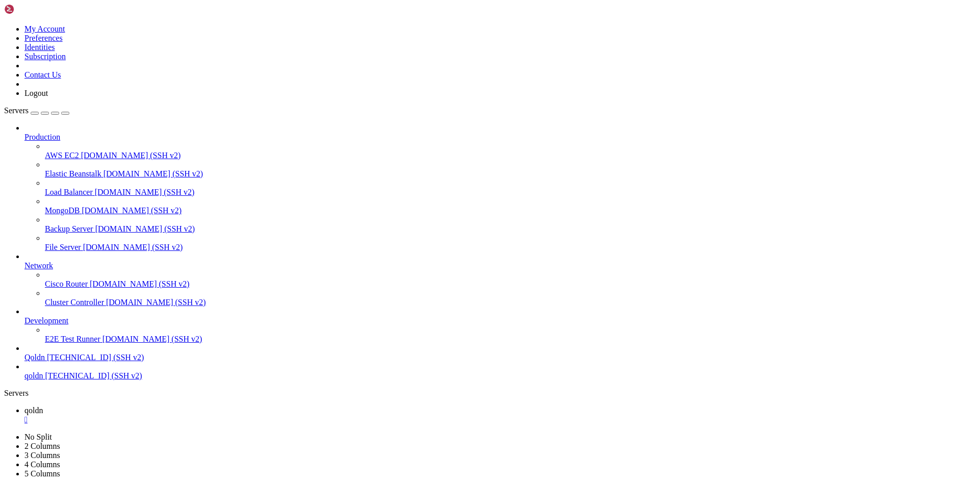
drag, startPoint x: 185, startPoint y: 992, endPoint x: 144, endPoint y: 989, distance: 40.4
drag, startPoint x: 19, startPoint y: 625, endPoint x: 204, endPoint y: 729, distance: 212.3
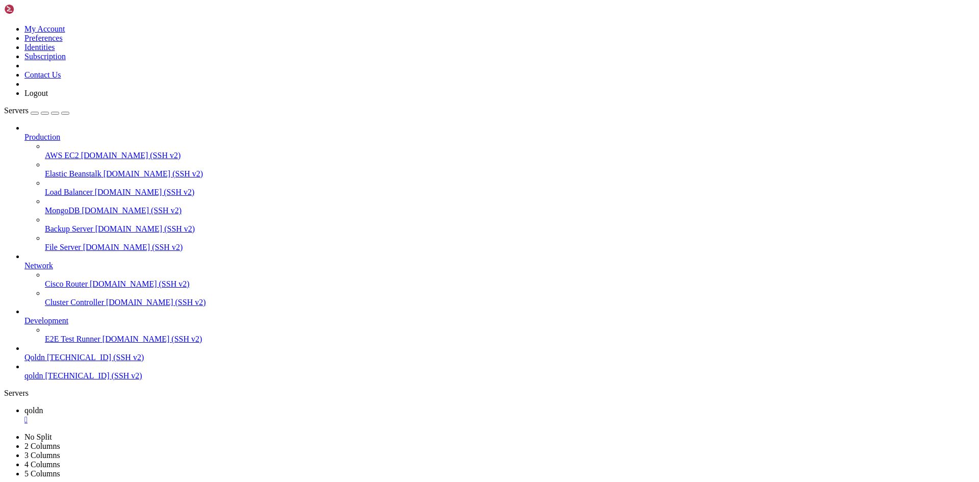
scroll to position [13138, 0]
drag, startPoint x: 187, startPoint y: 990, endPoint x: 115, endPoint y: 991, distance: 71.9
drag, startPoint x: 8, startPoint y: 723, endPoint x: 188, endPoint y: 986, distance: 318.7
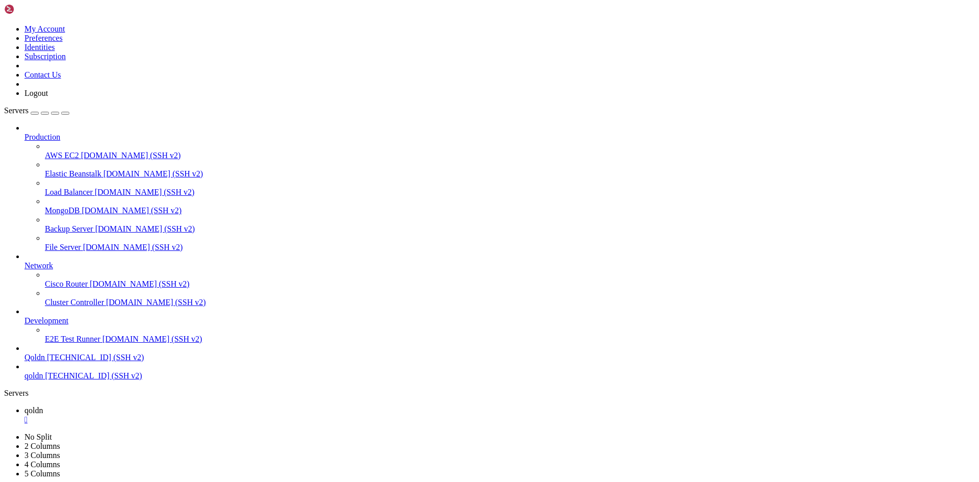
drag, startPoint x: 184, startPoint y: 992, endPoint x: 140, endPoint y: 987, distance: 44.1
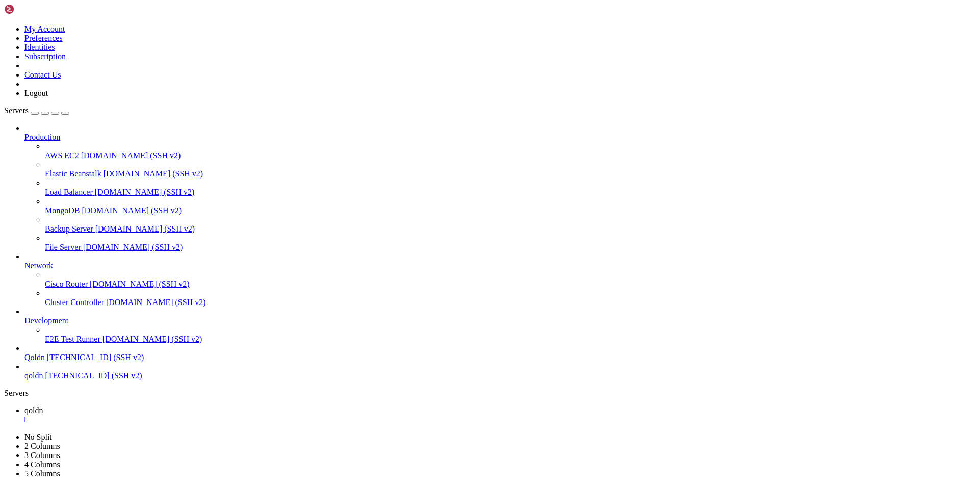
drag, startPoint x: 209, startPoint y: 993, endPoint x: 168, endPoint y: 991, distance: 41.4
drag, startPoint x: 200, startPoint y: 995, endPoint x: 123, endPoint y: 997, distance: 77.0
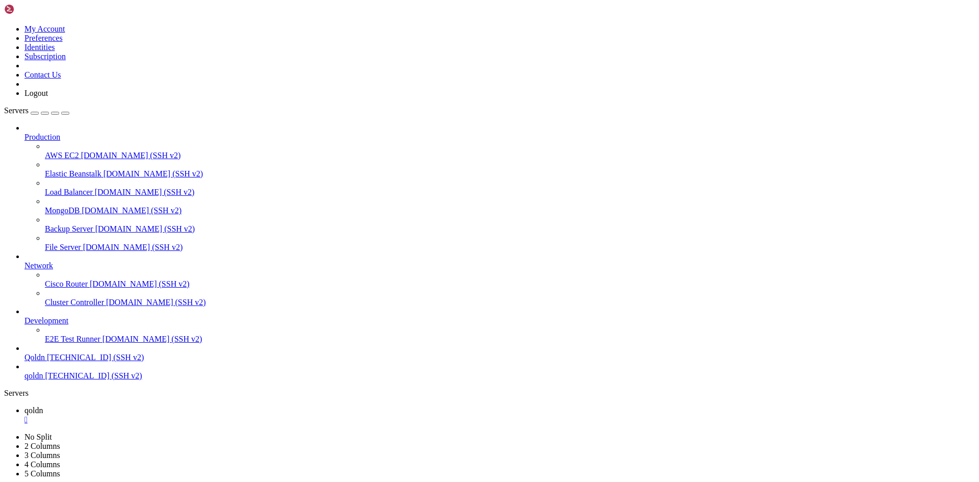
scroll to position [13563, 0]
drag, startPoint x: 8, startPoint y: 939, endPoint x: 336, endPoint y: 984, distance: 331.4
drag, startPoint x: 186, startPoint y: 993, endPoint x: 137, endPoint y: 987, distance: 48.7
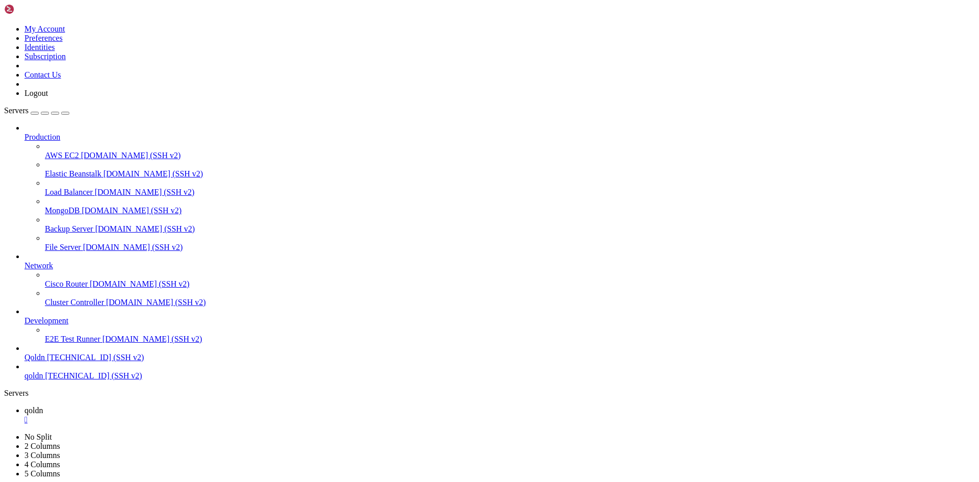
drag, startPoint x: 204, startPoint y: 997, endPoint x: 134, endPoint y: 994, distance: 70.4
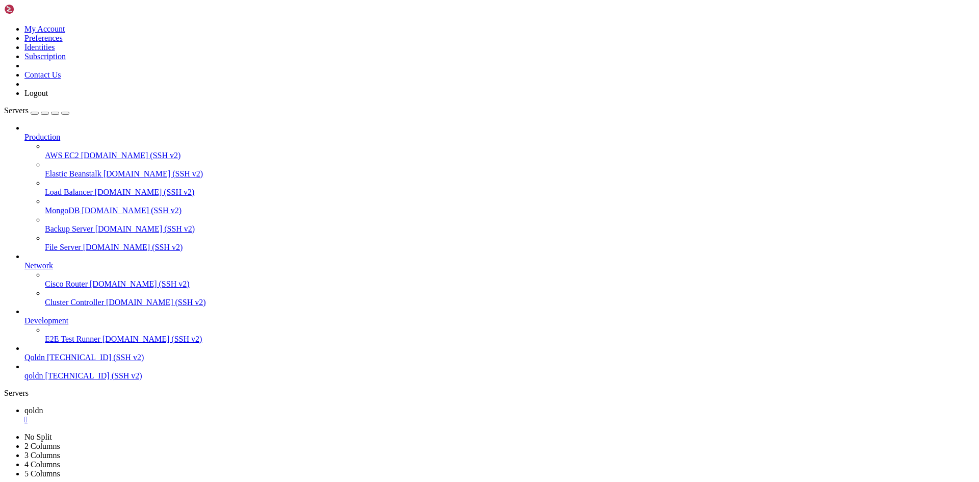
drag, startPoint x: 193, startPoint y: 994, endPoint x: 146, endPoint y: 985, distance: 47.2
drag, startPoint x: 8, startPoint y: 844, endPoint x: 40, endPoint y: 861, distance: 36.7
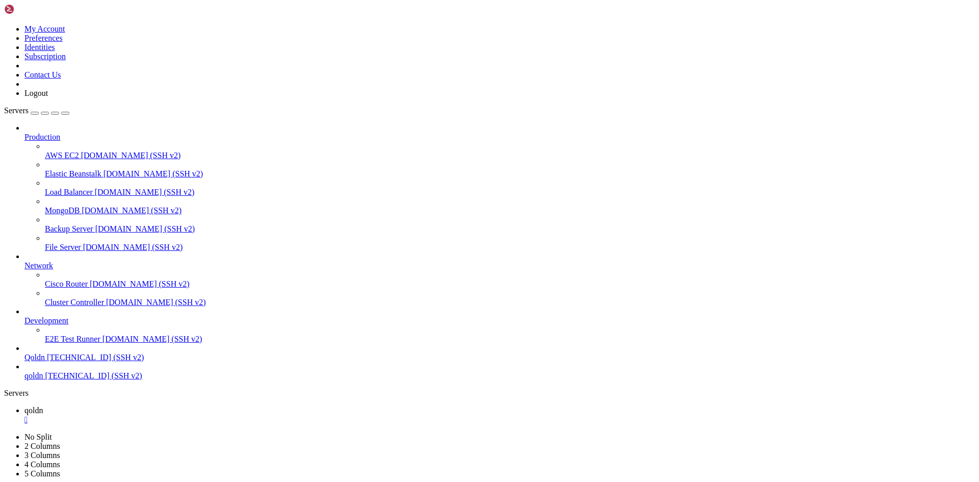
drag, startPoint x: 7, startPoint y: 769, endPoint x: 16, endPoint y: 773, distance: 10.3
drag, startPoint x: 9, startPoint y: 770, endPoint x: 203, endPoint y: 968, distance: 277.9
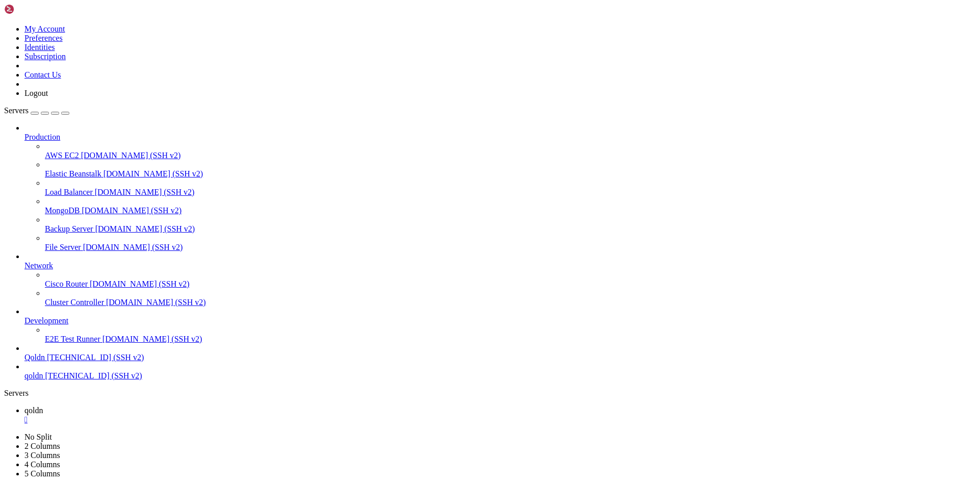
scroll to position [13901, 0]
drag, startPoint x: 183, startPoint y: 993, endPoint x: 170, endPoint y: 987, distance: 13.7
drag, startPoint x: 7, startPoint y: 954, endPoint x: 23, endPoint y: 958, distance: 16.3
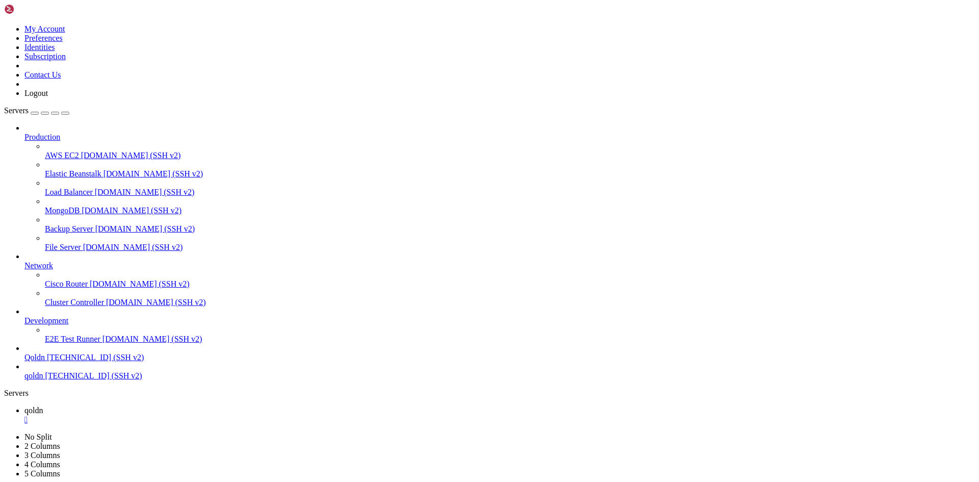
drag, startPoint x: 8, startPoint y: 957, endPoint x: 205, endPoint y: 986, distance: 199.4
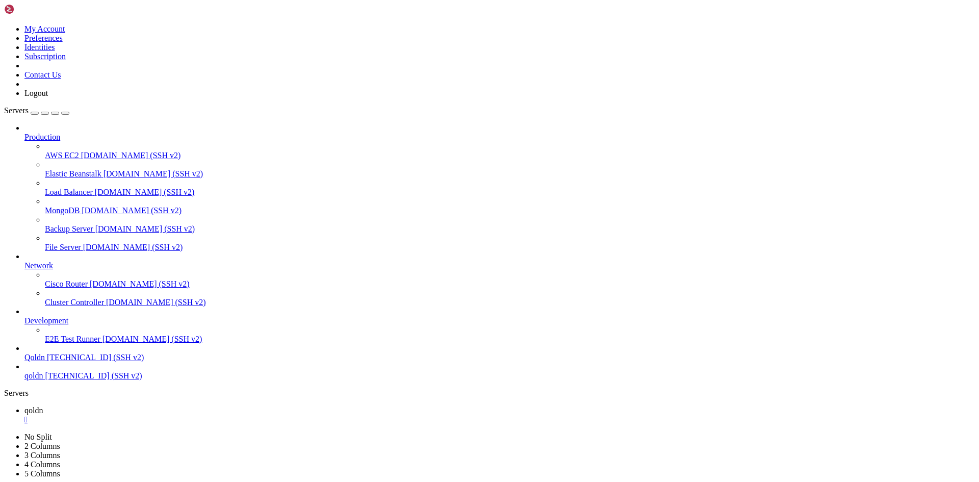
scroll to position [13962, 0]
drag, startPoint x: 197, startPoint y: 991, endPoint x: 159, endPoint y: 991, distance: 38.2
drag, startPoint x: 9, startPoint y: 740, endPoint x: 57, endPoint y: 982, distance: 247.4
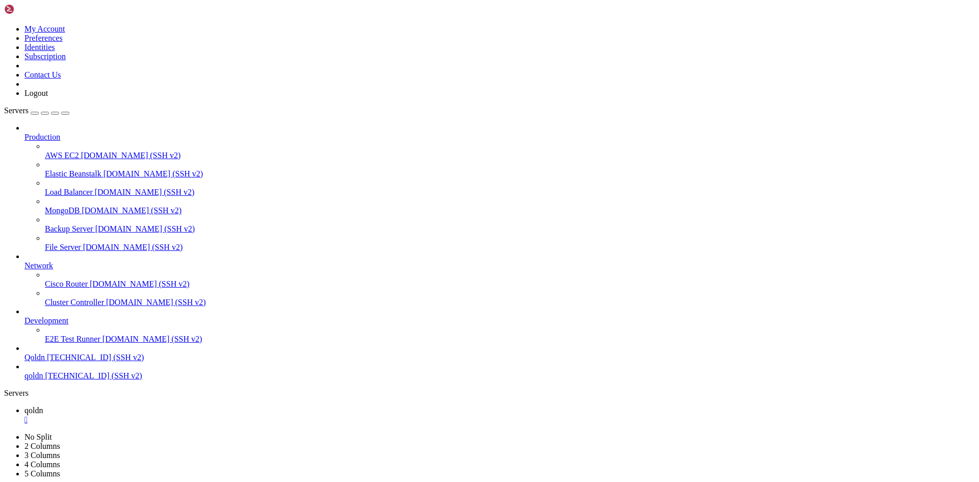
drag, startPoint x: 184, startPoint y: 993, endPoint x: 152, endPoint y: 990, distance: 31.8
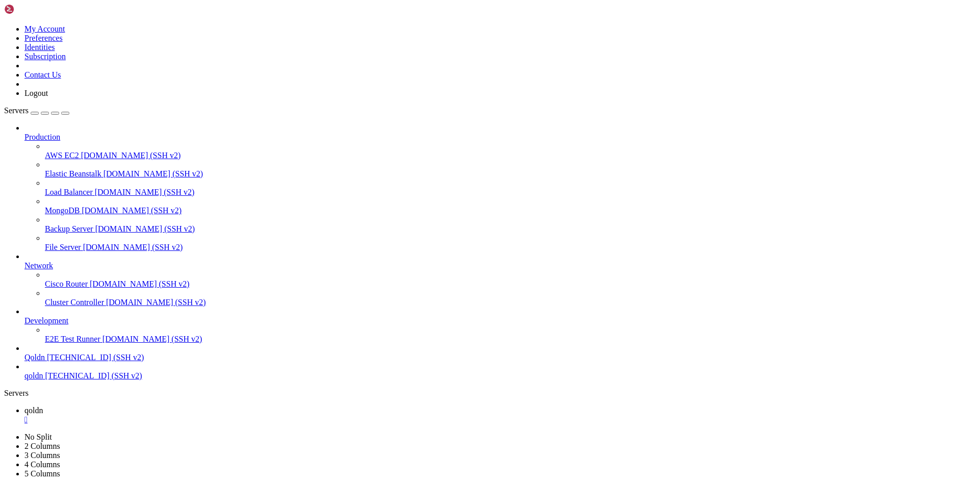
drag, startPoint x: 185, startPoint y: 992, endPoint x: 165, endPoint y: 992, distance: 20.4
drag, startPoint x: 7, startPoint y: 723, endPoint x: 24, endPoint y: 735, distance: 20.8
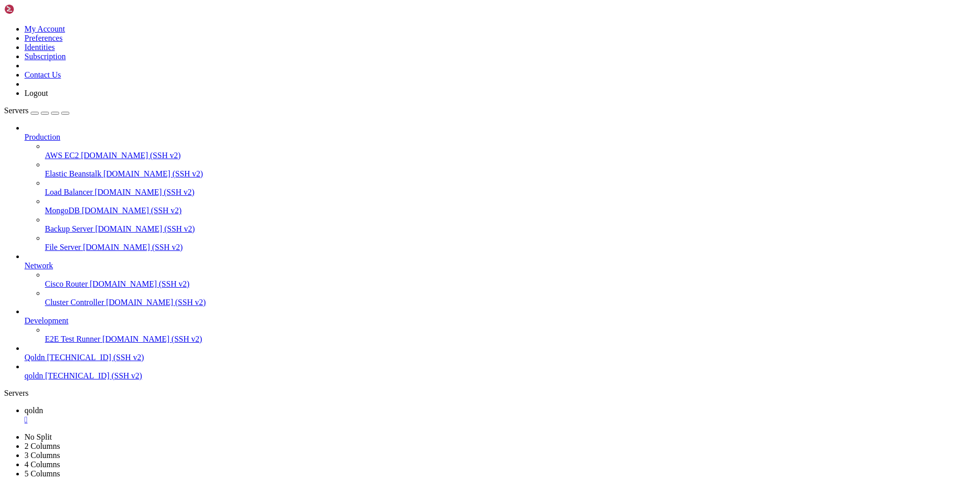
drag, startPoint x: 7, startPoint y: 725, endPoint x: 17, endPoint y: 731, distance: 11.2
drag, startPoint x: 7, startPoint y: 726, endPoint x: 12, endPoint y: 729, distance: 5.9
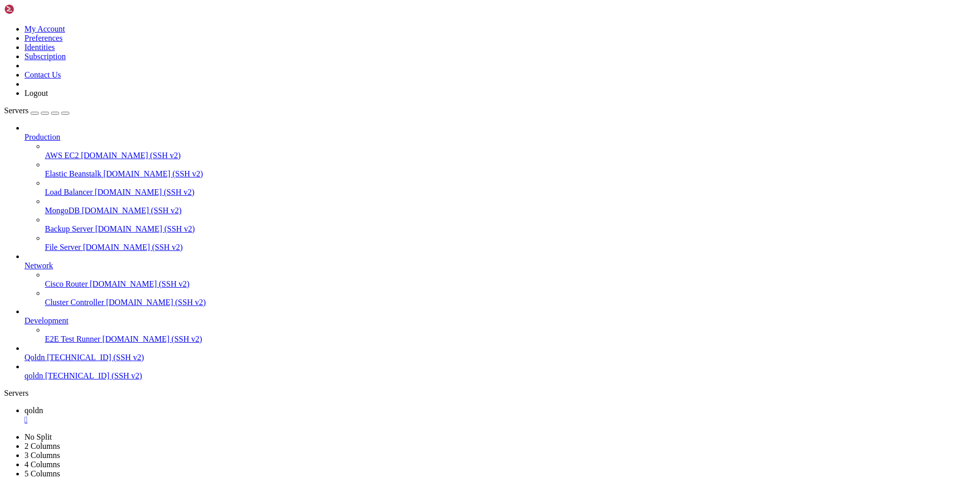
drag, startPoint x: 8, startPoint y: 729, endPoint x: 206, endPoint y: 984, distance: 323.4
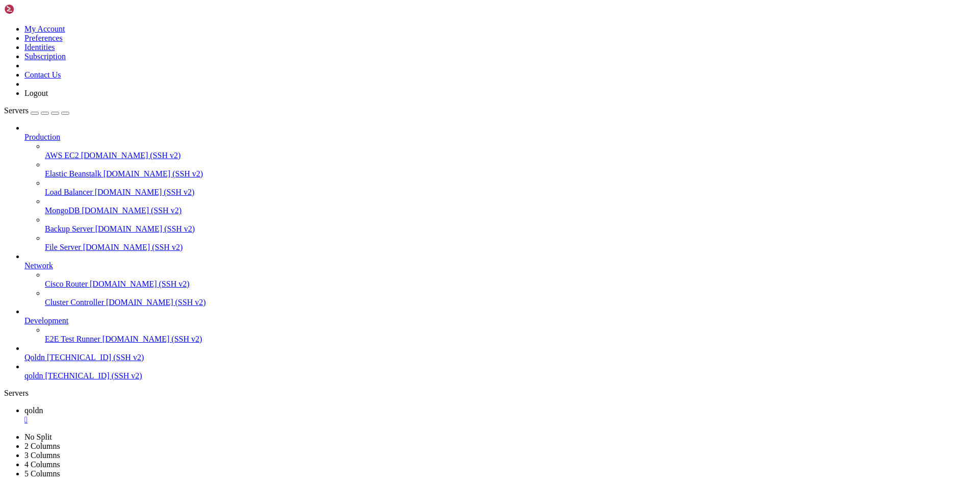
drag, startPoint x: 184, startPoint y: 994, endPoint x: 145, endPoint y: 991, distance: 39.4
drag, startPoint x: 9, startPoint y: 914, endPoint x: 332, endPoint y: 987, distance: 332.0
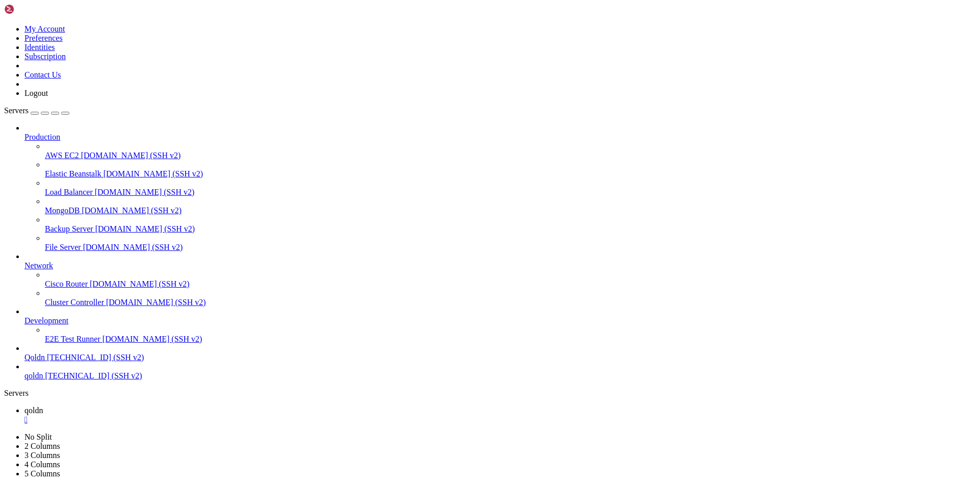
scroll to position [15331, 0]
drag, startPoint x: 191, startPoint y: 997, endPoint x: 178, endPoint y: 994, distance: 13.1
drag, startPoint x: 195, startPoint y: 995, endPoint x: 151, endPoint y: 991, distance: 44.1
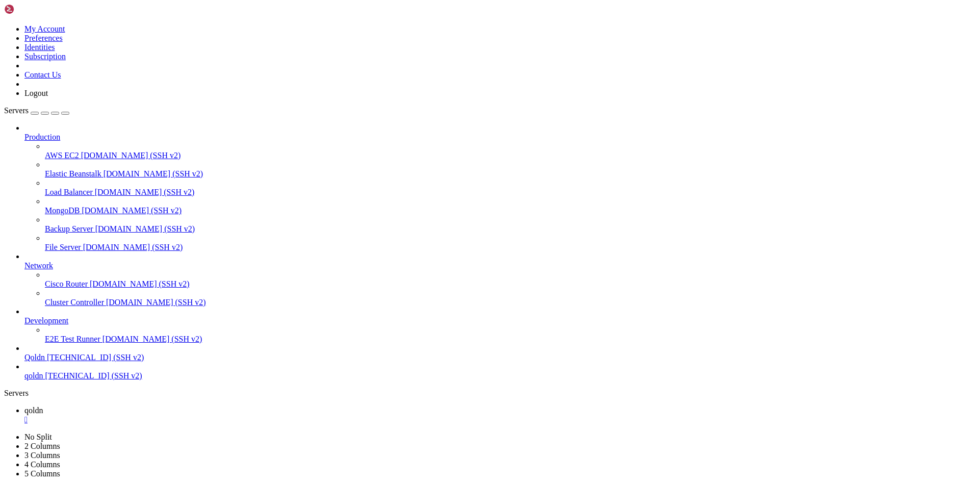
drag, startPoint x: 8, startPoint y: 913, endPoint x: 106, endPoint y: 930, distance: 98.9
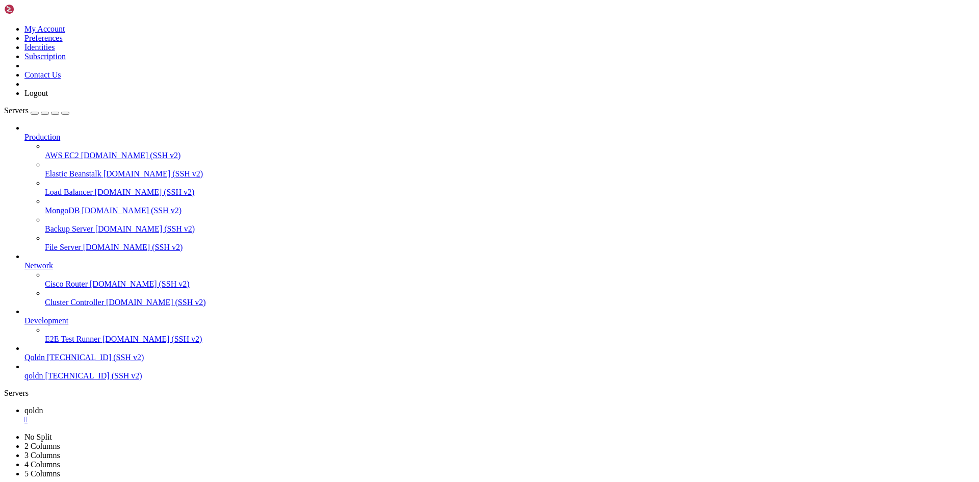
drag, startPoint x: 8, startPoint y: 963, endPoint x: 248, endPoint y: 985, distance: 241.7
drag, startPoint x: 194, startPoint y: 994, endPoint x: 161, endPoint y: 990, distance: 33.4
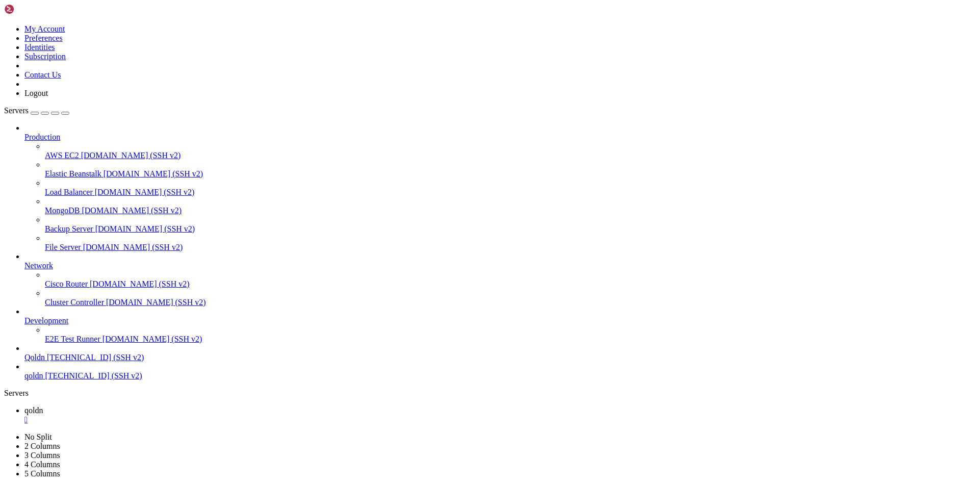
drag, startPoint x: 198, startPoint y: 994, endPoint x: 150, endPoint y: 991, distance: 47.5
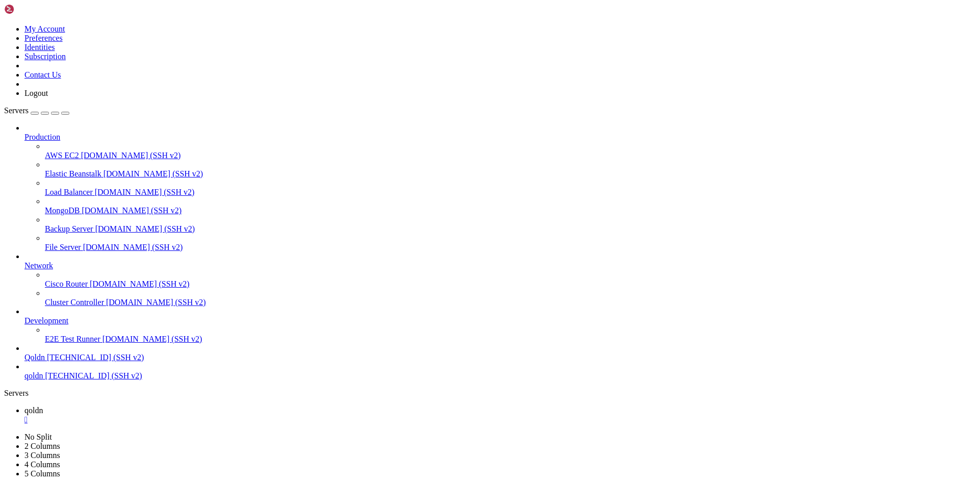
drag, startPoint x: 9, startPoint y: 884, endPoint x: 389, endPoint y: 983, distance: 392.8
drag, startPoint x: 190, startPoint y: 993, endPoint x: 163, endPoint y: 989, distance: 27.3
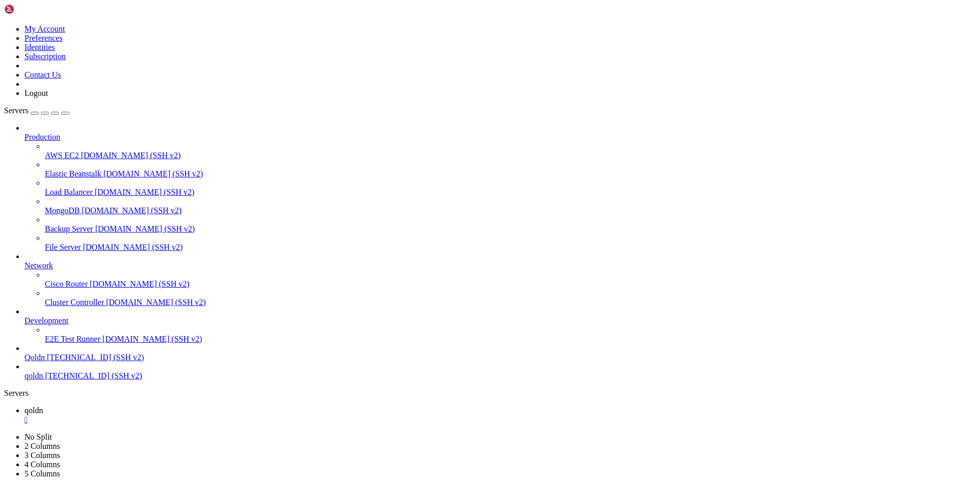
scroll to position [15669, 0]
drag, startPoint x: 188, startPoint y: 992, endPoint x: 145, endPoint y: 991, distance: 42.8
drag, startPoint x: 9, startPoint y: 931, endPoint x: 310, endPoint y: 983, distance: 305.7
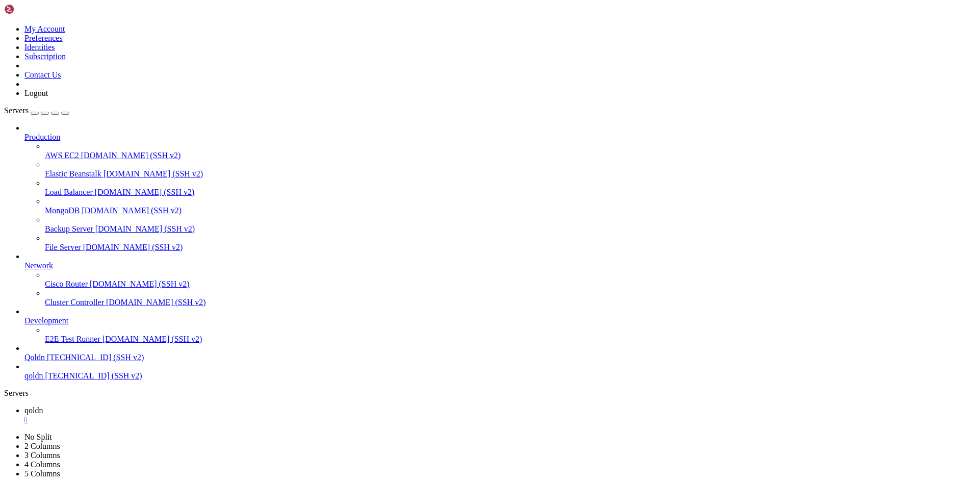
drag, startPoint x: 186, startPoint y: 994, endPoint x: 149, endPoint y: 988, distance: 36.7
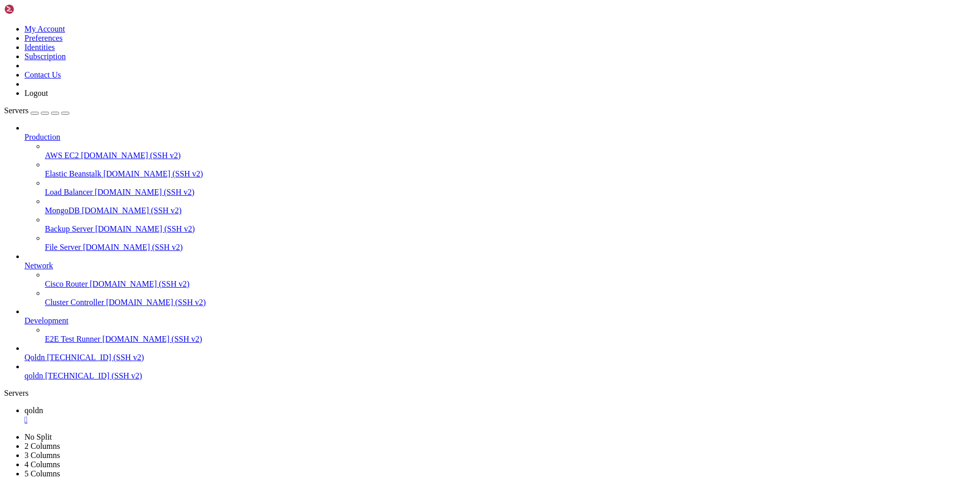
drag, startPoint x: 8, startPoint y: 681, endPoint x: 194, endPoint y: 981, distance: 353.5
drag, startPoint x: 180, startPoint y: 995, endPoint x: 116, endPoint y: 981, distance: 65.2
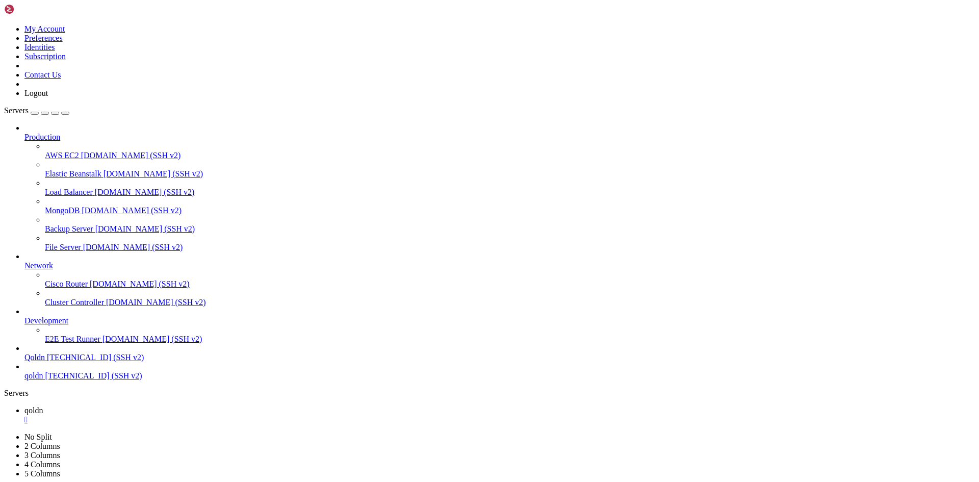
scroll to position [16154, 0]
drag, startPoint x: 187, startPoint y: 993, endPoint x: 164, endPoint y: 992, distance: 23.5
drag, startPoint x: 187, startPoint y: 992, endPoint x: 128, endPoint y: 991, distance: 58.1
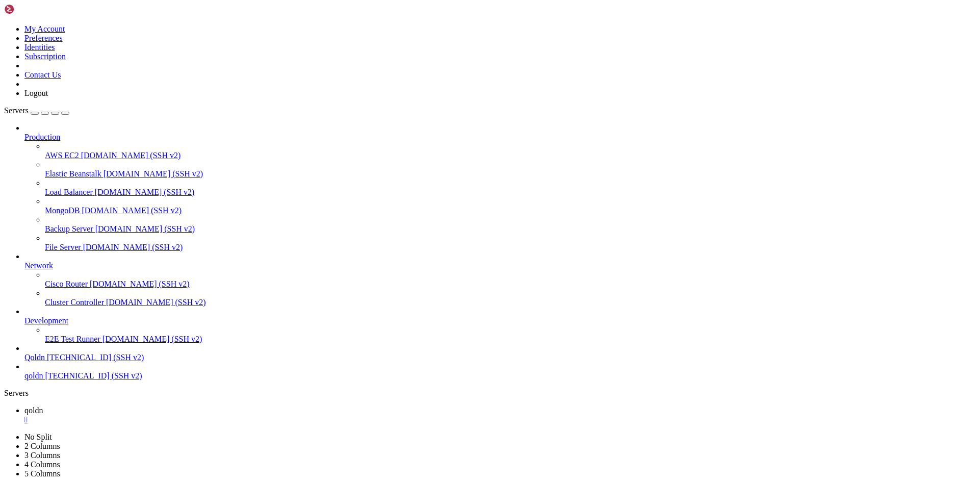
drag, startPoint x: 7, startPoint y: 681, endPoint x: 66, endPoint y: 724, distance: 73.0
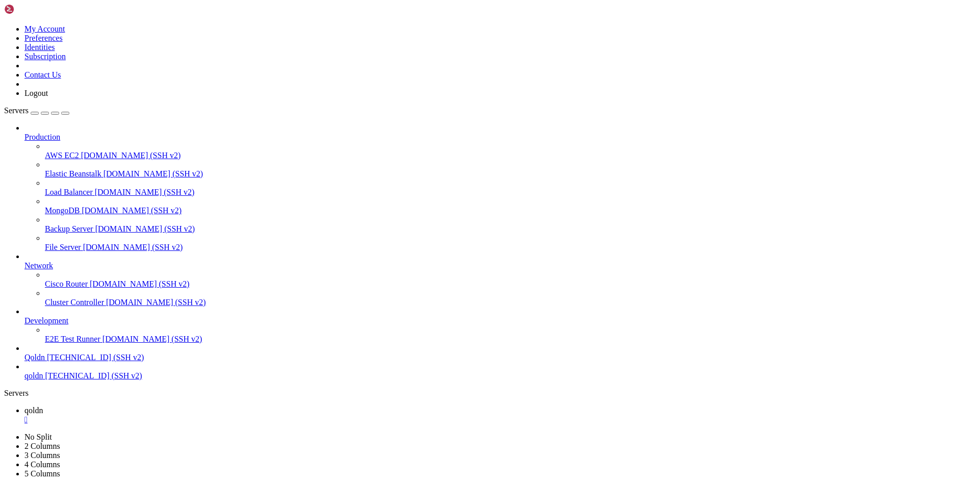
drag, startPoint x: 9, startPoint y: 682, endPoint x: 192, endPoint y: 981, distance: 350.1
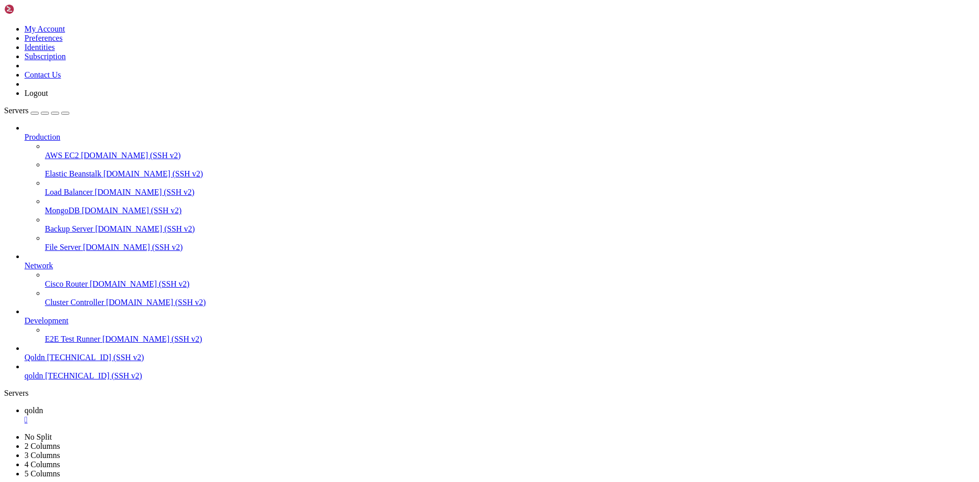
drag, startPoint x: 182, startPoint y: 993, endPoint x: 139, endPoint y: 990, distance: 42.9
drag, startPoint x: 9, startPoint y: 897, endPoint x: 146, endPoint y: 981, distance: 161.0
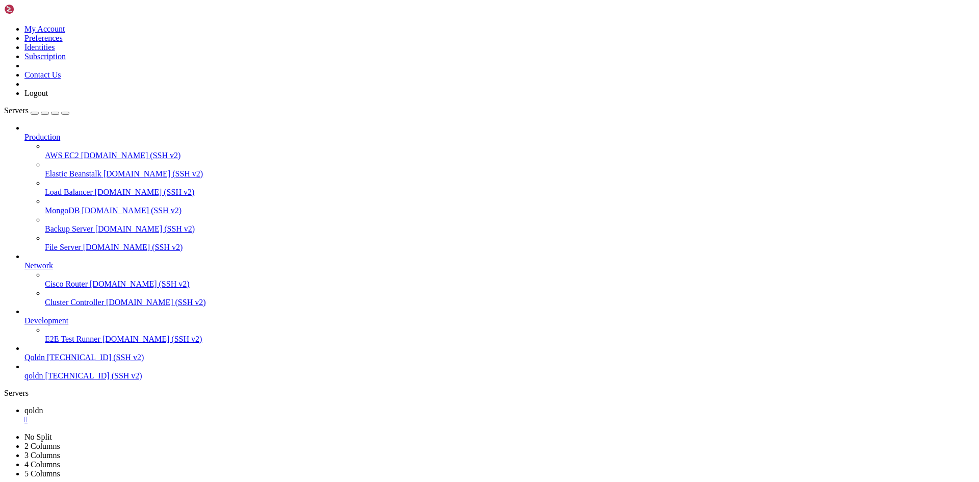
scroll to position [16648, 0]
drag, startPoint x: 182, startPoint y: 996, endPoint x: 172, endPoint y: 993, distance: 10.6
drag, startPoint x: 190, startPoint y: 995, endPoint x: 152, endPoint y: 992, distance: 37.3
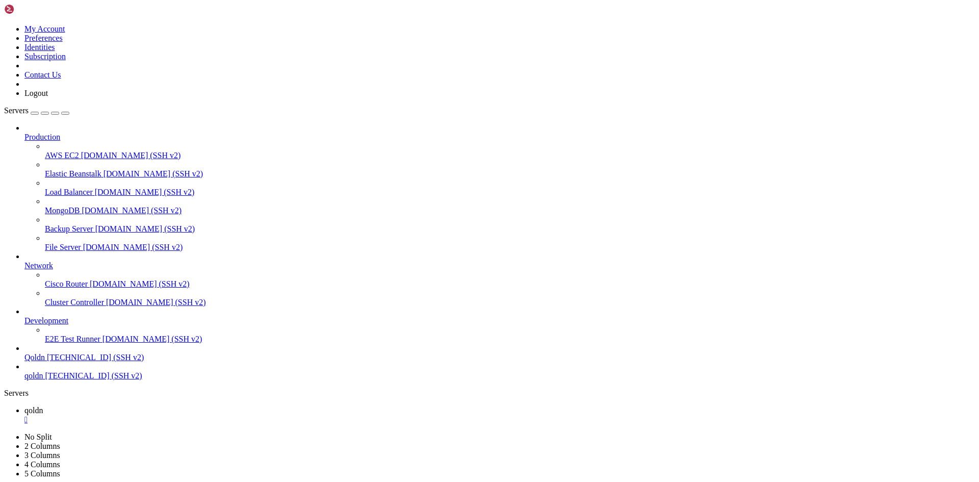
drag, startPoint x: 198, startPoint y: 994, endPoint x: 145, endPoint y: 993, distance: 53.0
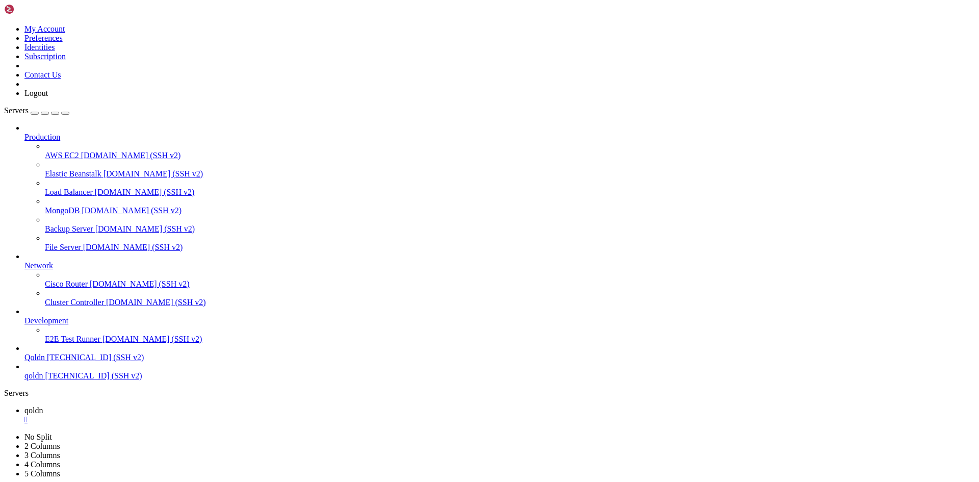
drag, startPoint x: 190, startPoint y: 992, endPoint x: 166, endPoint y: 997, distance: 24.4
drag, startPoint x: 7, startPoint y: 897, endPoint x: 16, endPoint y: 900, distance: 9.5
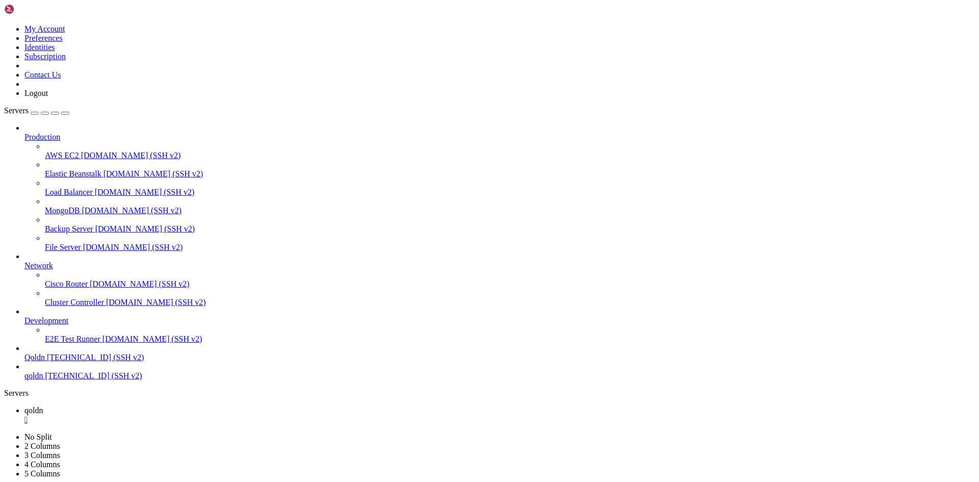
drag, startPoint x: 9, startPoint y: 898, endPoint x: 174, endPoint y: 982, distance: 185.4
drag, startPoint x: 193, startPoint y: 997, endPoint x: 165, endPoint y: 992, distance: 28.0
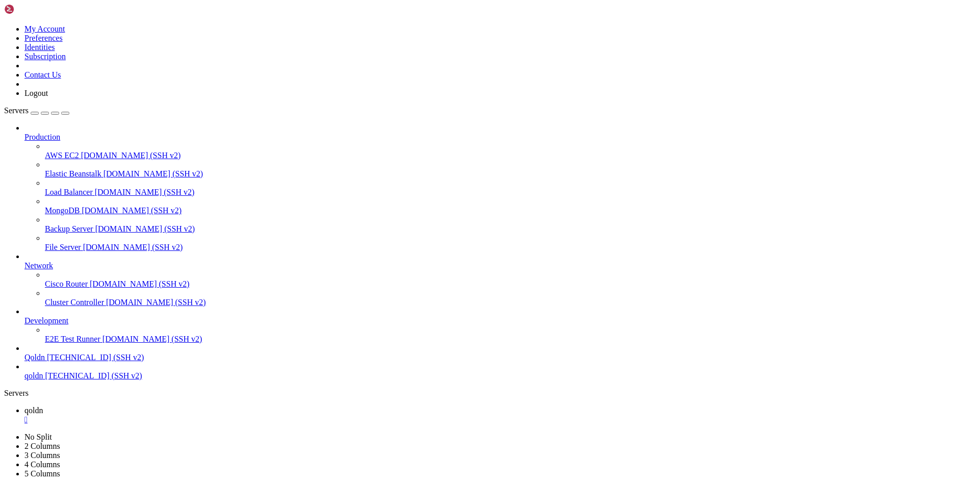
drag, startPoint x: 200, startPoint y: 996, endPoint x: 139, endPoint y: 994, distance: 61.7
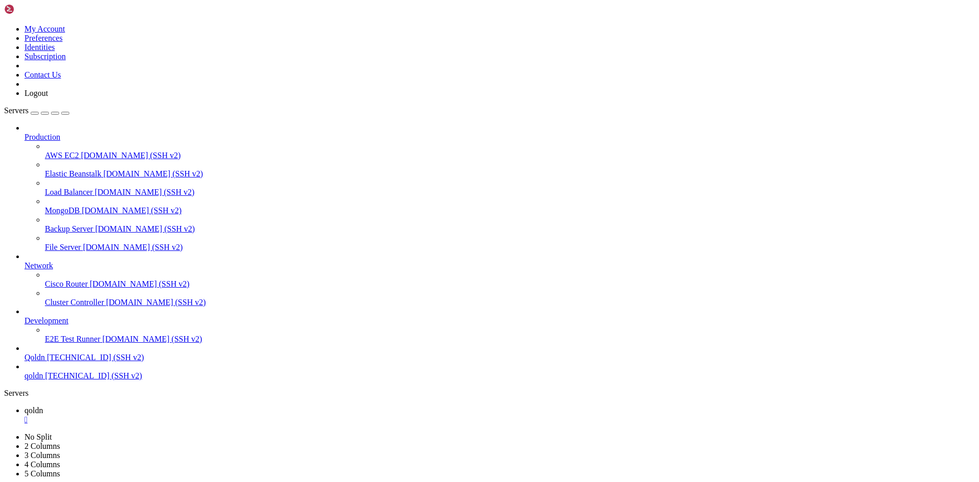
drag, startPoint x: 205, startPoint y: 993, endPoint x: 153, endPoint y: 995, distance: 52.0
drag, startPoint x: 7, startPoint y: 930, endPoint x: 115, endPoint y: 959, distance: 112.4
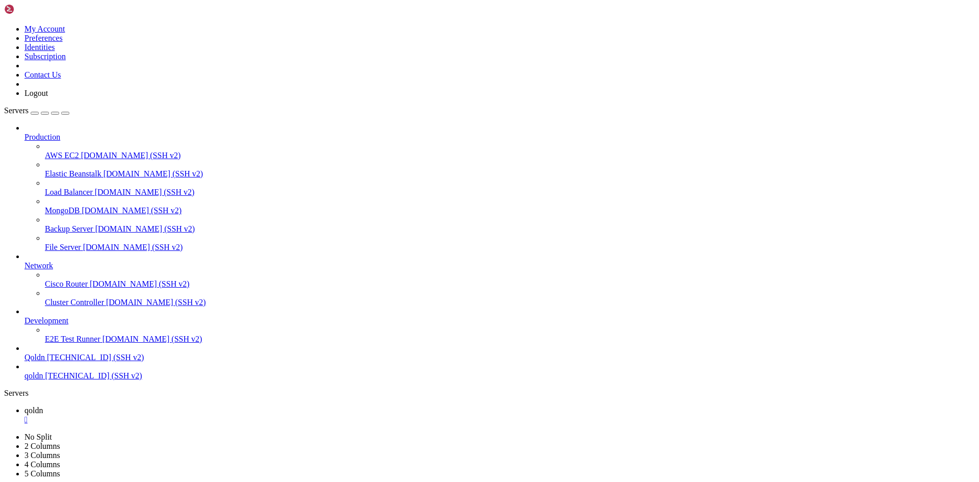
drag, startPoint x: 8, startPoint y: 933, endPoint x: 303, endPoint y: 986, distance: 300.0
drag, startPoint x: 183, startPoint y: 994, endPoint x: 137, endPoint y: 989, distance: 45.6
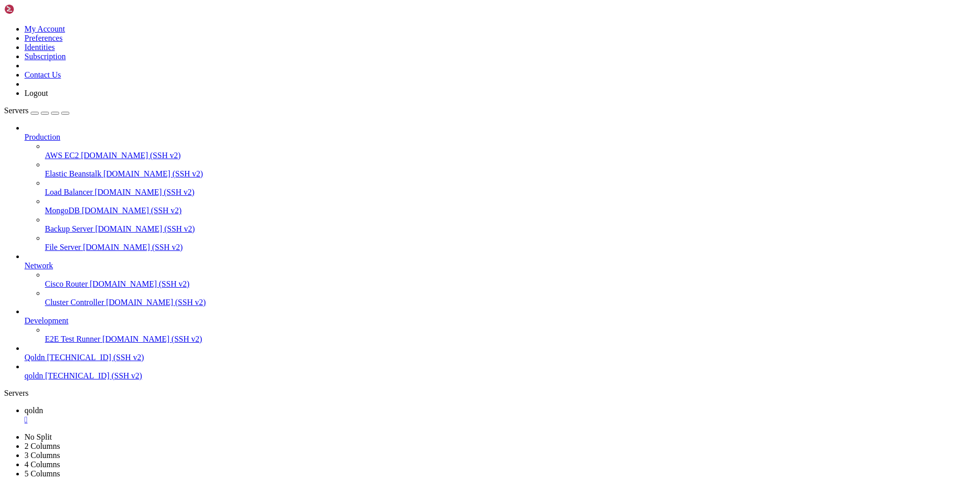
drag, startPoint x: 8, startPoint y: 767, endPoint x: 228, endPoint y: 985, distance: 310.0
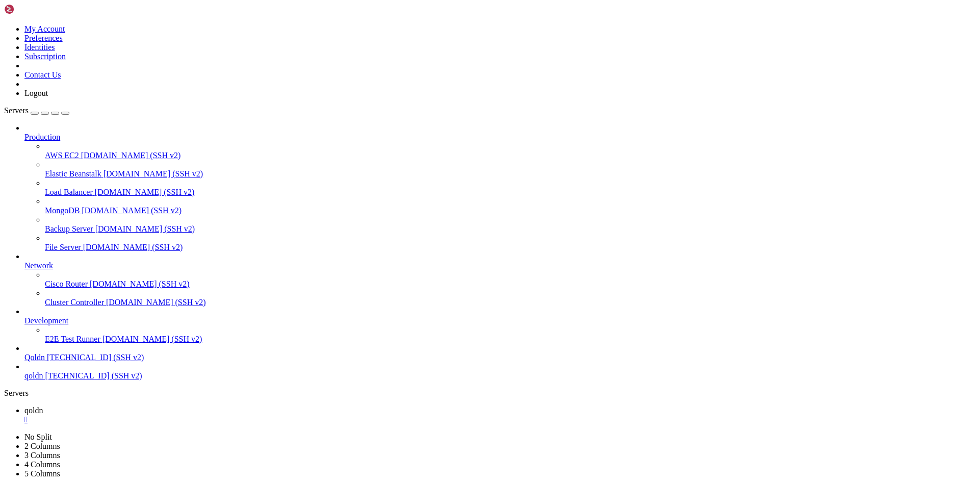
drag, startPoint x: 188, startPoint y: 993, endPoint x: 164, endPoint y: 990, distance: 23.7
drag, startPoint x: 198, startPoint y: 994, endPoint x: 155, endPoint y: 1000, distance: 43.3
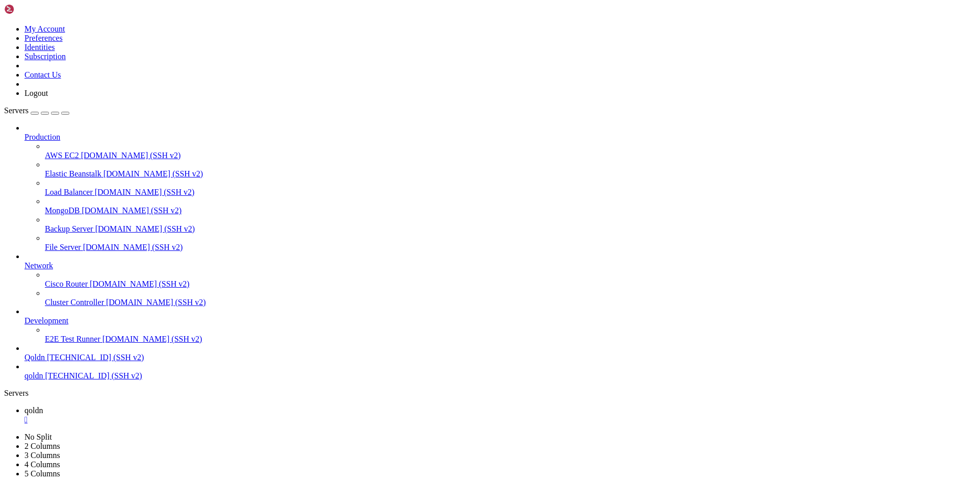
scroll to position [18433, 0]
drag, startPoint x: 208, startPoint y: 992, endPoint x: 155, endPoint y: 988, distance: 53.1
drag, startPoint x: 8, startPoint y: 682, endPoint x: 219, endPoint y: 985, distance: 369.9
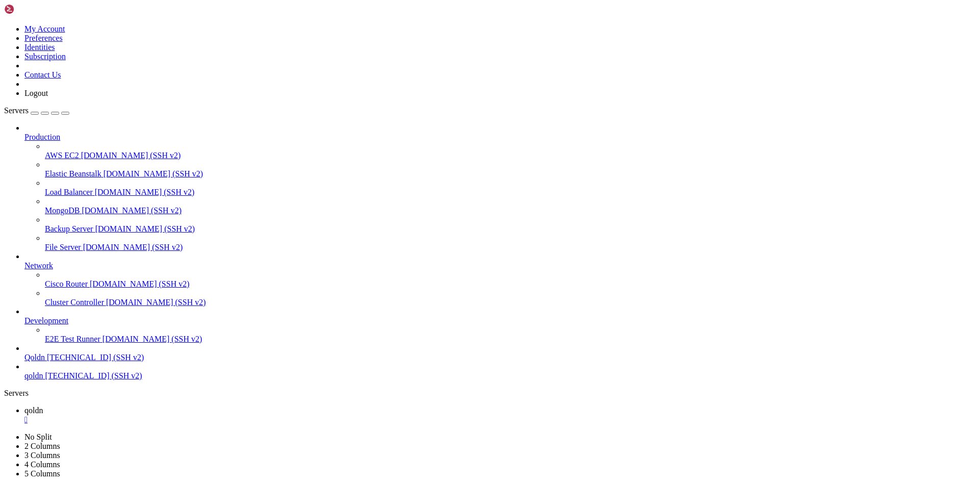
drag, startPoint x: 185, startPoint y: 993, endPoint x: 147, endPoint y: 983, distance: 38.9
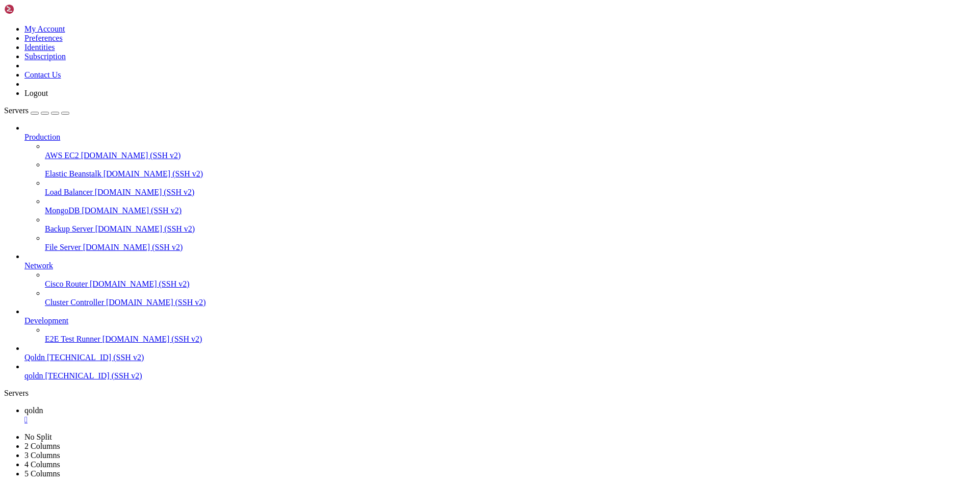
drag, startPoint x: 194, startPoint y: 994, endPoint x: 150, endPoint y: 999, distance: 44.1
drag, startPoint x: 191, startPoint y: 994, endPoint x: 132, endPoint y: 991, distance: 59.2
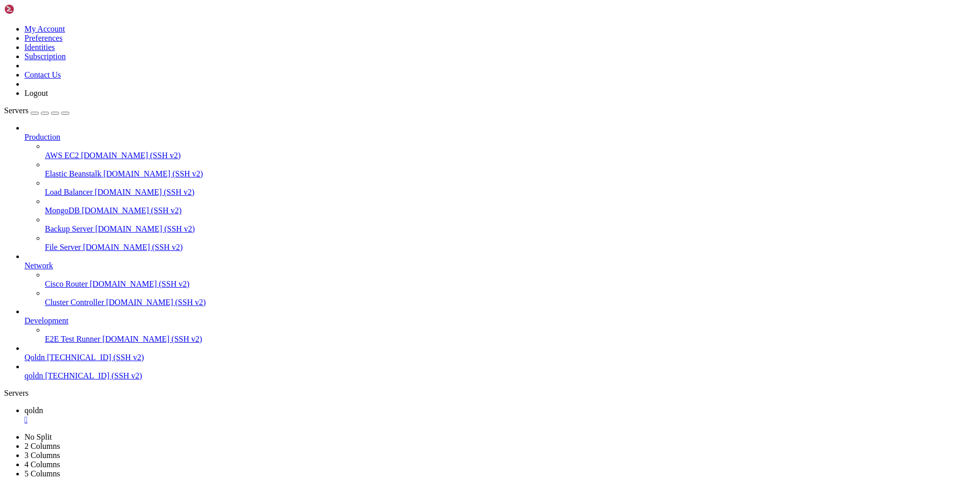
scroll to position [19933, 0]
drag, startPoint x: 8, startPoint y: 740, endPoint x: 217, endPoint y: 967, distance: 308.1
drag, startPoint x: 8, startPoint y: 742, endPoint x: 201, endPoint y: 982, distance: 308.1
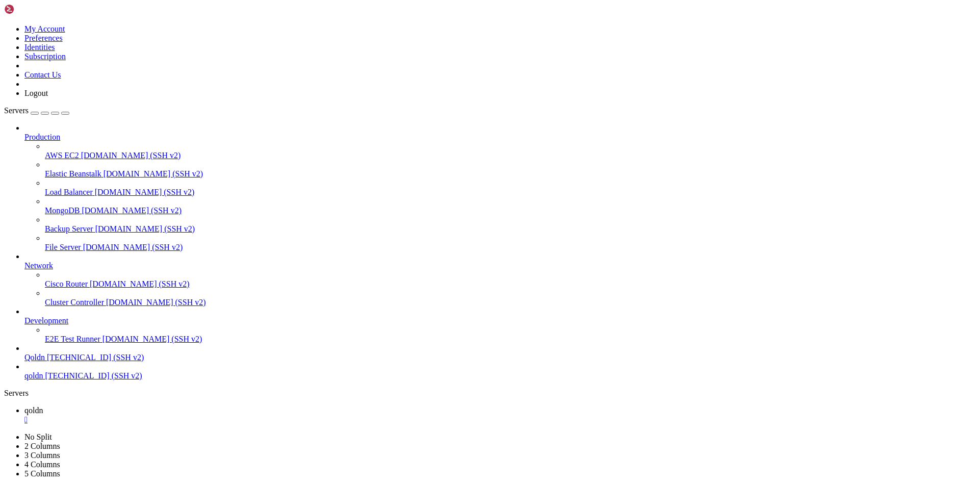
drag, startPoint x: 183, startPoint y: 992, endPoint x: 102, endPoint y: 988, distance: 80.6
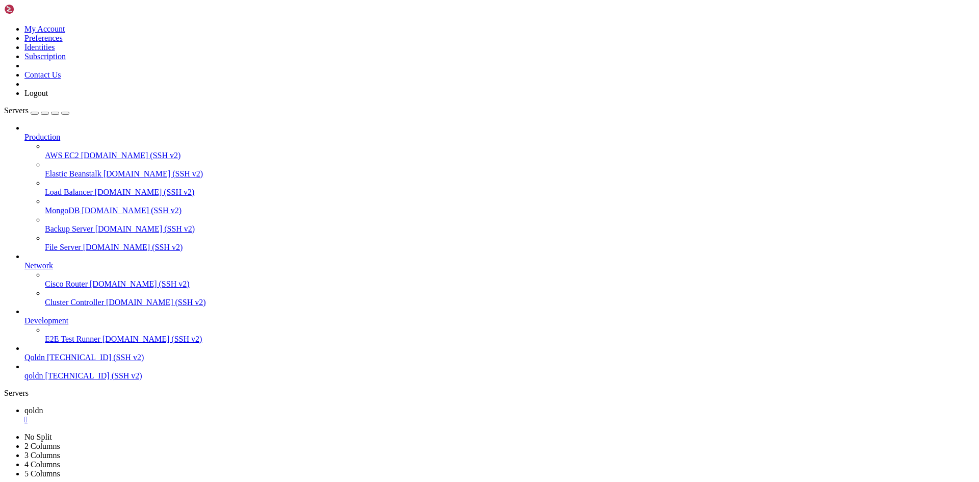
drag, startPoint x: 9, startPoint y: 705, endPoint x: 235, endPoint y: 983, distance: 358.4
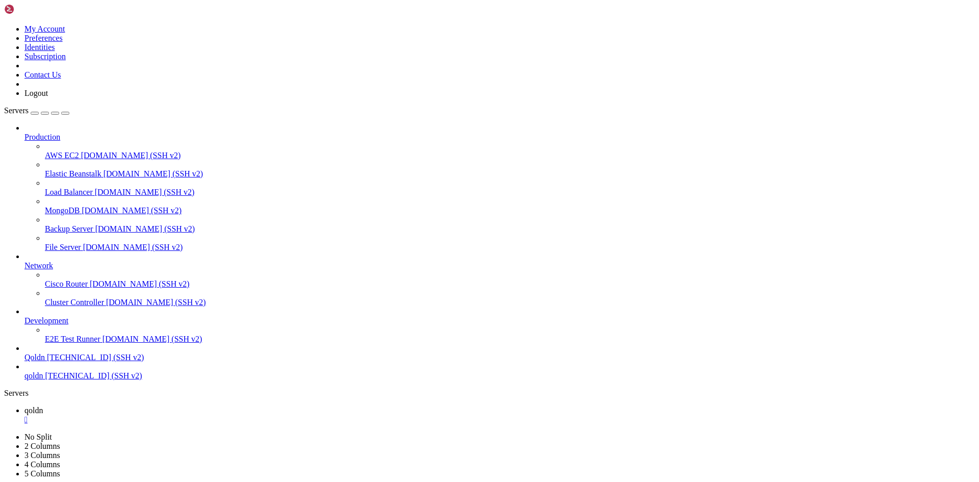
drag, startPoint x: 187, startPoint y: 992, endPoint x: 99, endPoint y: 999, distance: 88.5
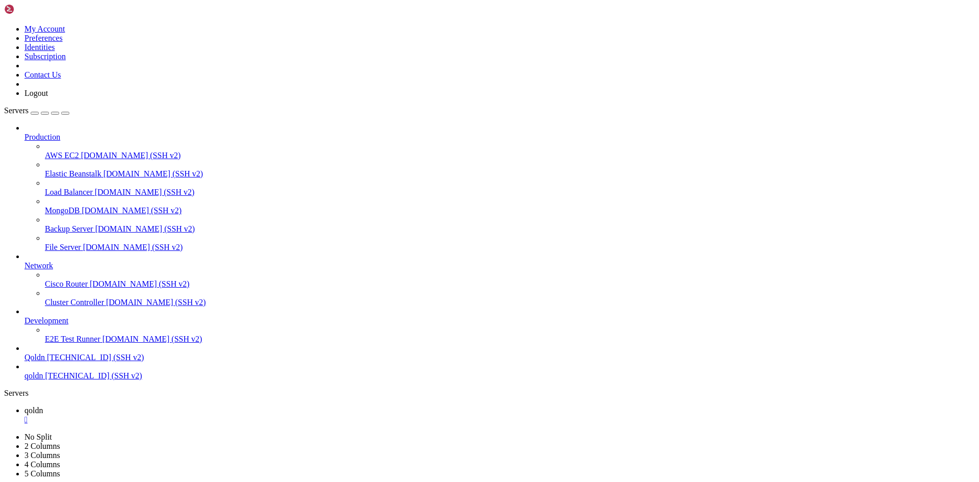
drag, startPoint x: 199, startPoint y: 990, endPoint x: 144, endPoint y: 991, distance: 55.1
drag, startPoint x: 191, startPoint y: 993, endPoint x: 556, endPoint y: 986, distance: 364.6
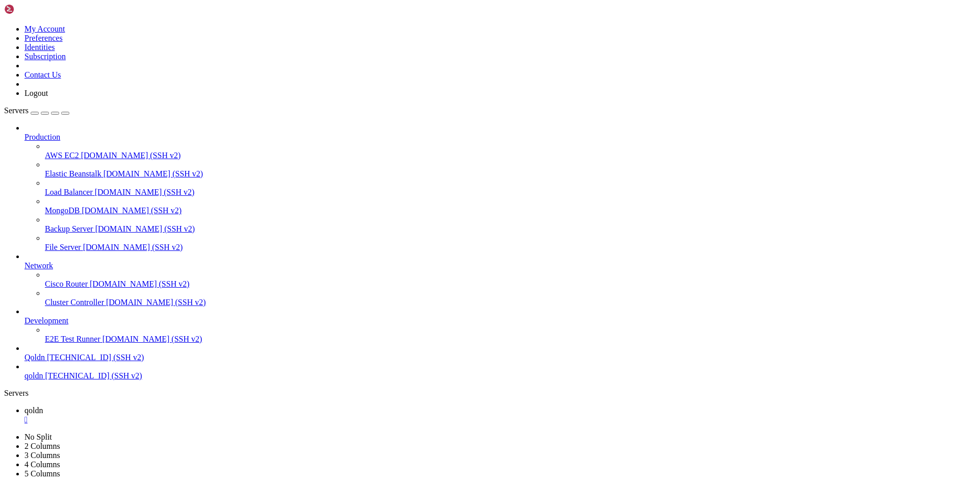
scroll to position [21146, 0]
drag, startPoint x: 191, startPoint y: 998, endPoint x: 126, endPoint y: 1002, distance: 64.4
drag, startPoint x: 7, startPoint y: 674, endPoint x: 66, endPoint y: 699, distance: 64.7
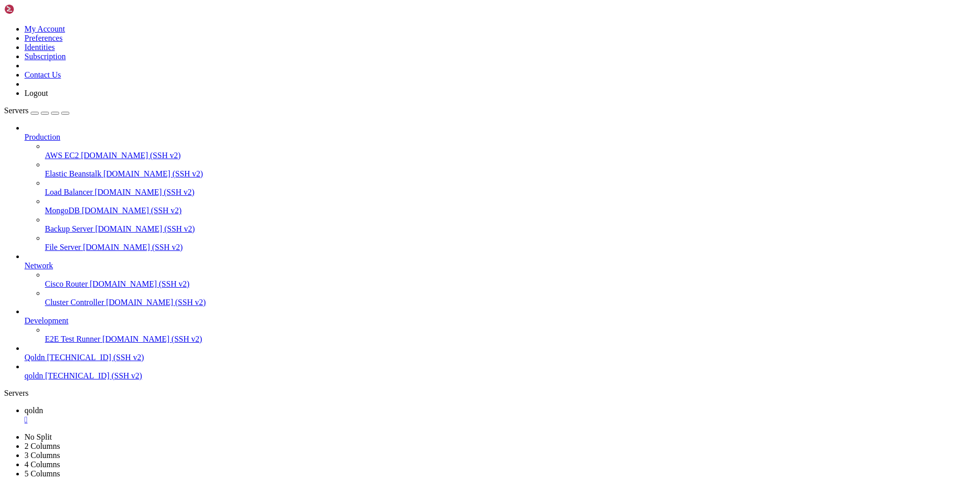
drag, startPoint x: 8, startPoint y: 672, endPoint x: 267, endPoint y: 982, distance: 403.5
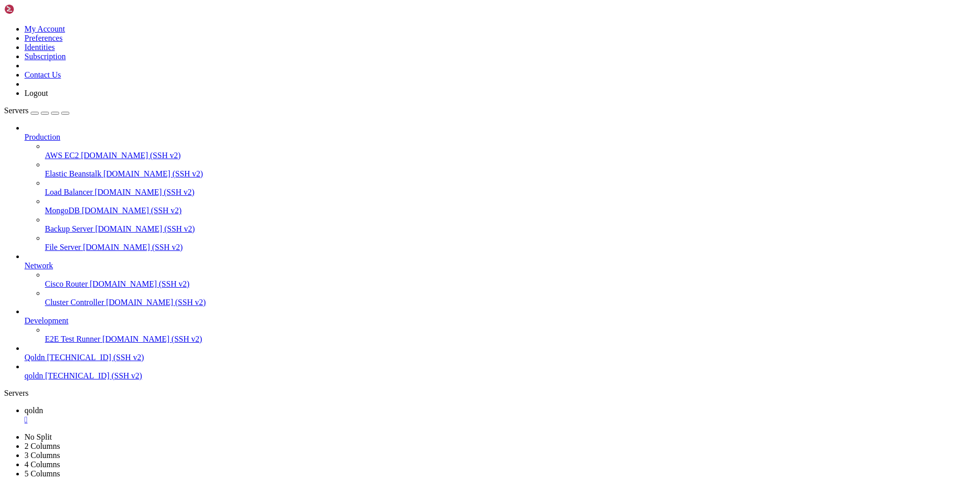
drag, startPoint x: 188, startPoint y: 993, endPoint x: 37, endPoint y: 995, distance: 150.9
drag, startPoint x: 317, startPoint y: 1041, endPoint x: 184, endPoint y: 992, distance: 141.6
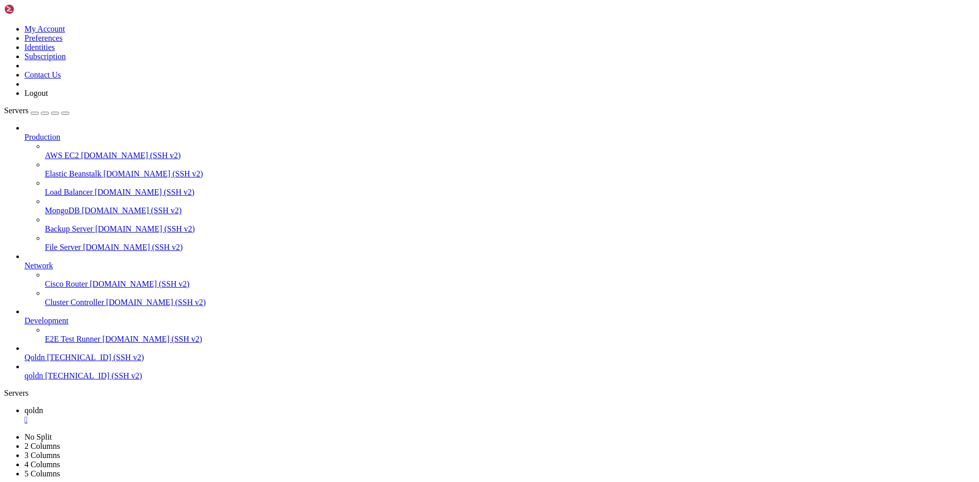
scroll to position [22004, 0]
drag, startPoint x: 190, startPoint y: 993, endPoint x: 131, endPoint y: 989, distance: 58.7
drag, startPoint x: 187, startPoint y: 993, endPoint x: 132, endPoint y: 997, distance: 54.7
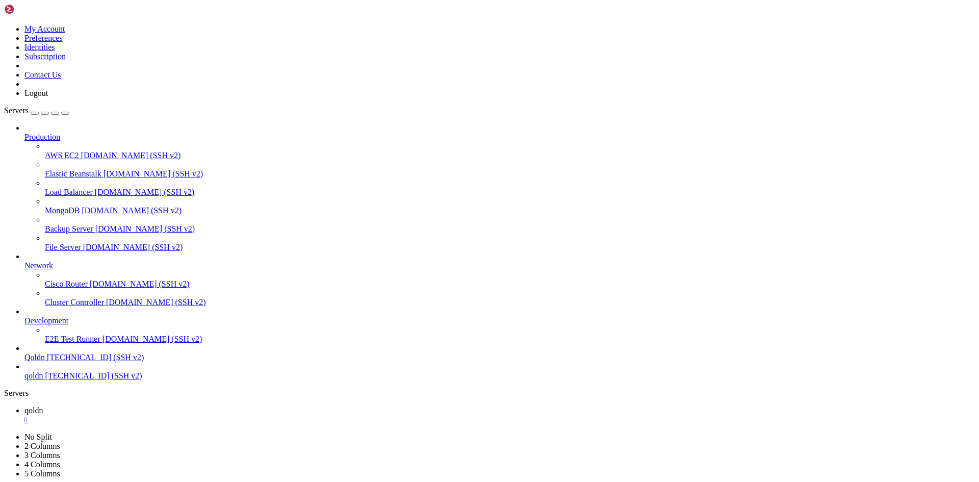
drag, startPoint x: 204, startPoint y: 990, endPoint x: 273, endPoint y: 995, distance: 69.6
drag, startPoint x: 62, startPoint y: 646, endPoint x: 27, endPoint y: 812, distance: 169.8
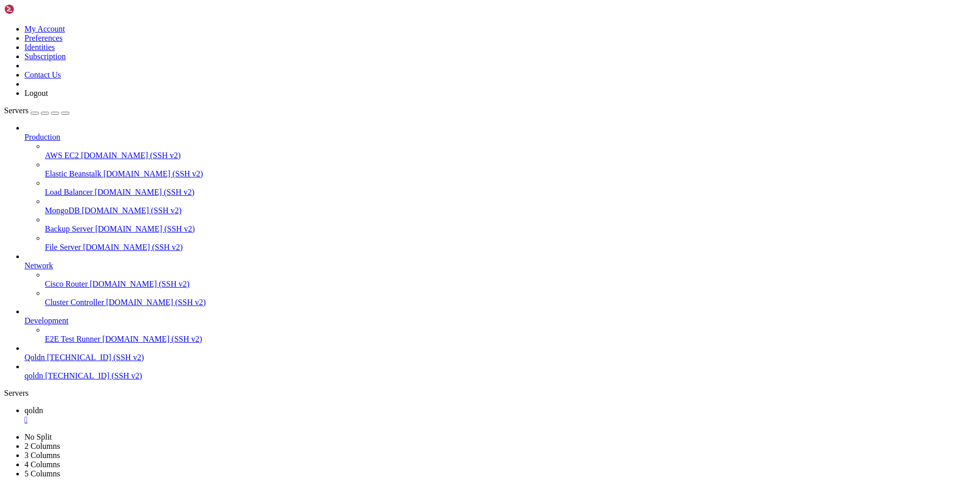
drag, startPoint x: 197, startPoint y: 993, endPoint x: 171, endPoint y: 993, distance: 26.5
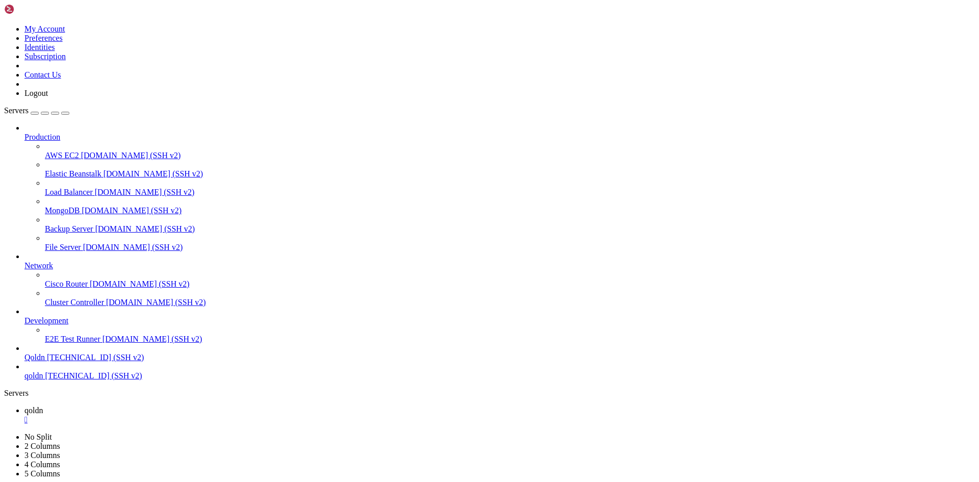
drag, startPoint x: 187, startPoint y: 988, endPoint x: 154, endPoint y: 990, distance: 32.2
drag, startPoint x: 204, startPoint y: 991, endPoint x: 144, endPoint y: 987, distance: 60.3
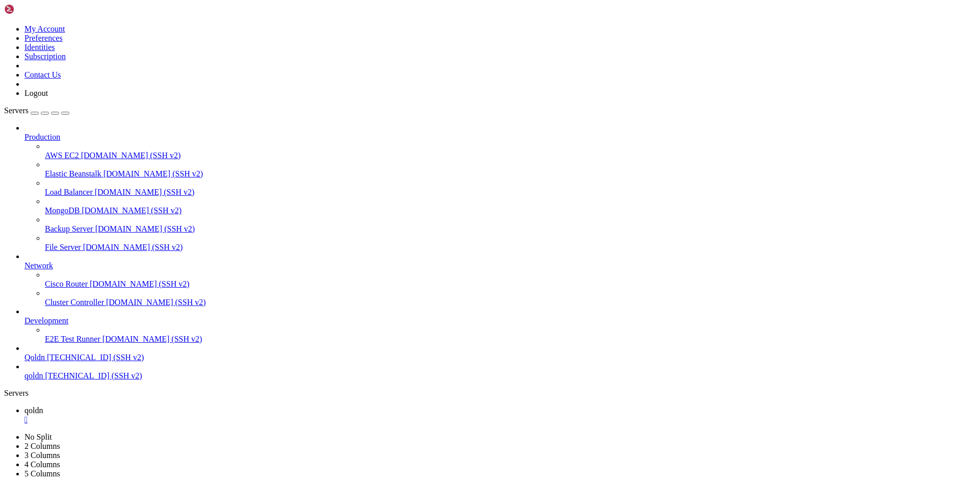
scroll to position [22914, 0]
drag, startPoint x: 187, startPoint y: 993, endPoint x: 176, endPoint y: 992, distance: 10.8
drag, startPoint x: 187, startPoint y: 992, endPoint x: 285, endPoint y: 997, distance: 98.0
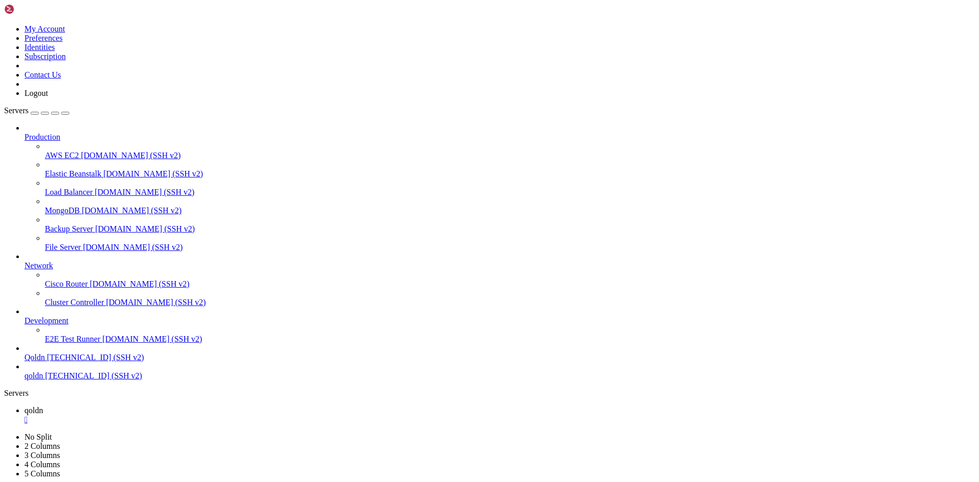
drag, startPoint x: 194, startPoint y: 979, endPoint x: 131, endPoint y: 997, distance: 65.7
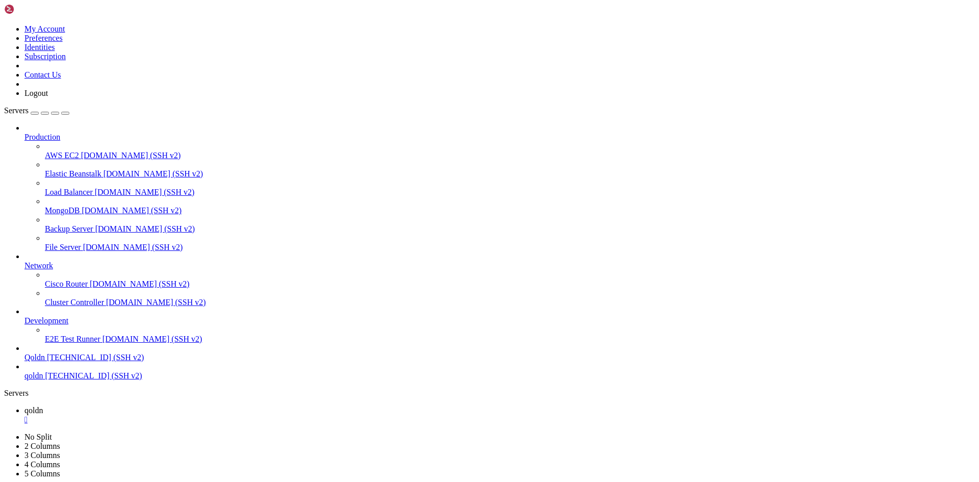
drag, startPoint x: 189, startPoint y: 894, endPoint x: 142, endPoint y: 939, distance: 64.6
drag, startPoint x: 194, startPoint y: 918, endPoint x: 123, endPoint y: 941, distance: 75.1
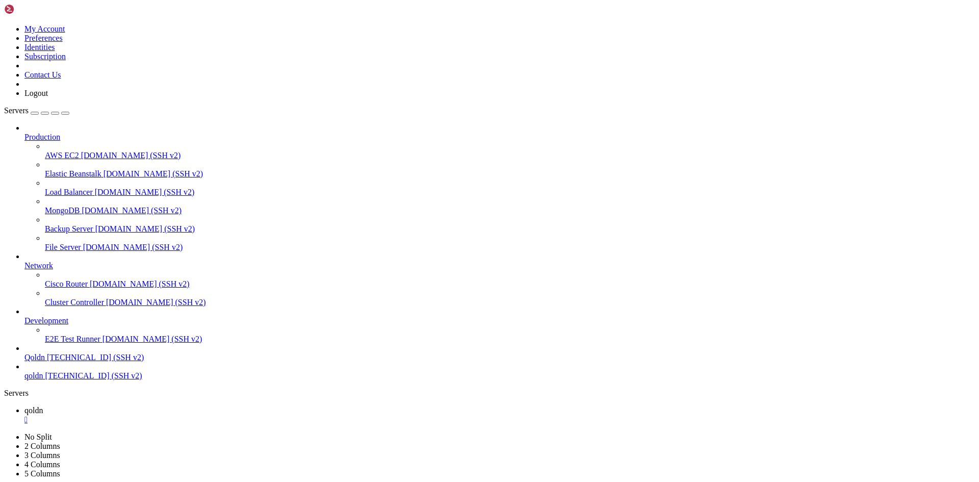
drag, startPoint x: 9, startPoint y: 825, endPoint x: 189, endPoint y: 989, distance: 243.2
drag, startPoint x: 190, startPoint y: 993, endPoint x: 180, endPoint y: 995, distance: 9.8
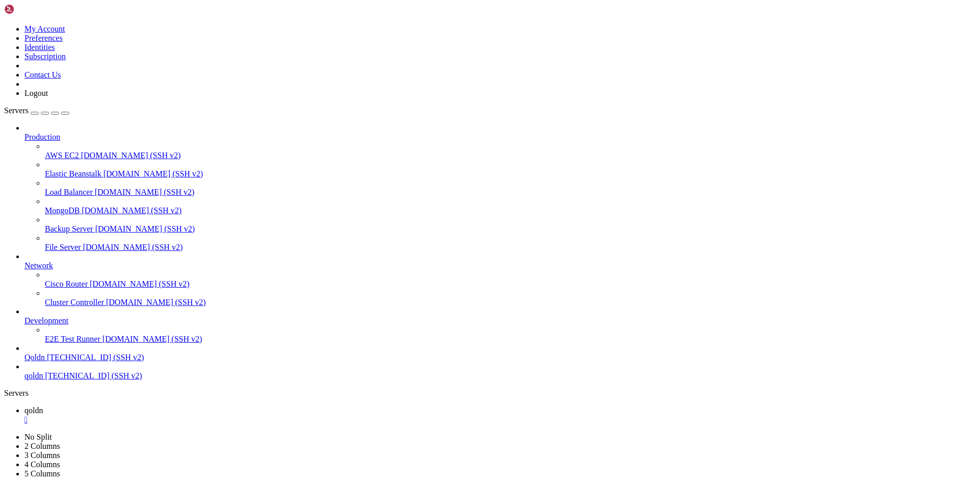
scroll to position [24682, 0]
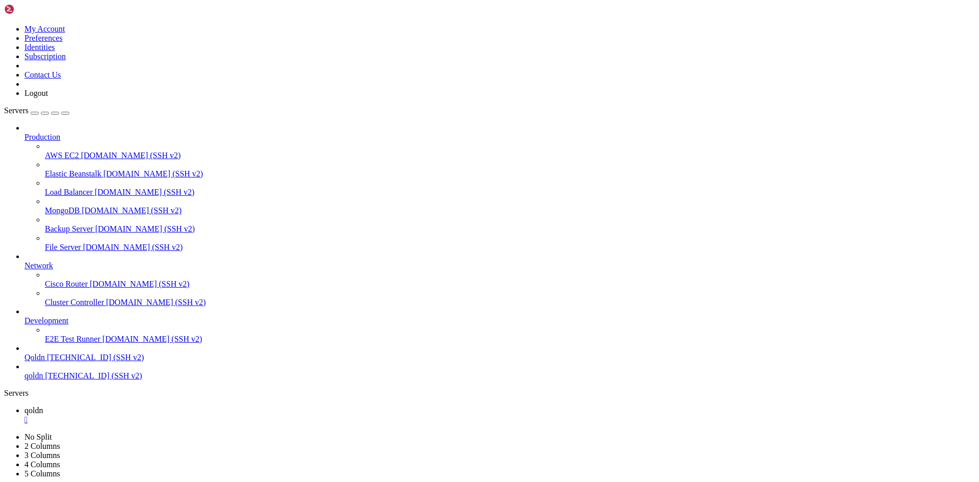
drag, startPoint x: 191, startPoint y: 988, endPoint x: 130, endPoint y: 996, distance: 61.1
drag, startPoint x: 188, startPoint y: 990, endPoint x: 156, endPoint y: 989, distance: 31.6
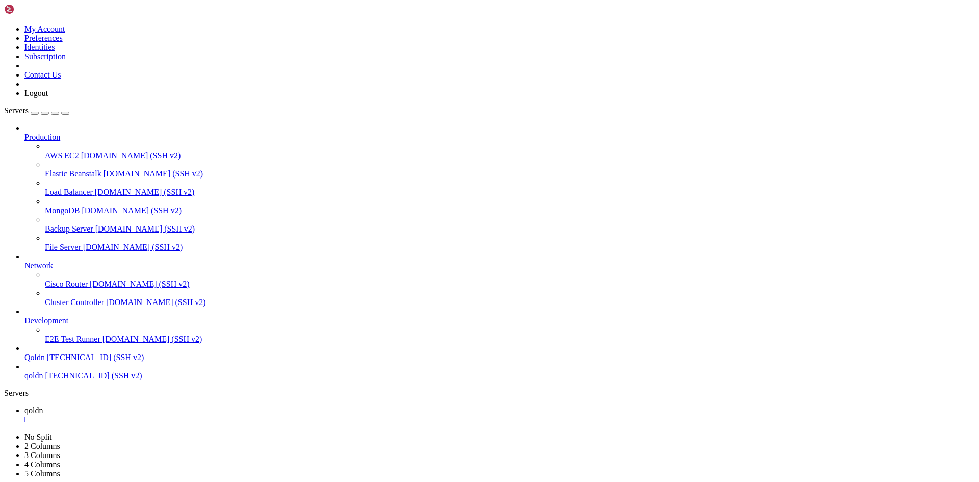
scroll to position [24890, 0]
drag, startPoint x: 10, startPoint y: 931, endPoint x: 327, endPoint y: 981, distance: 321.0
copy div "pages/api/paypal/capture-order.js : 1 : import prisma from "../../../ lib/prism…"
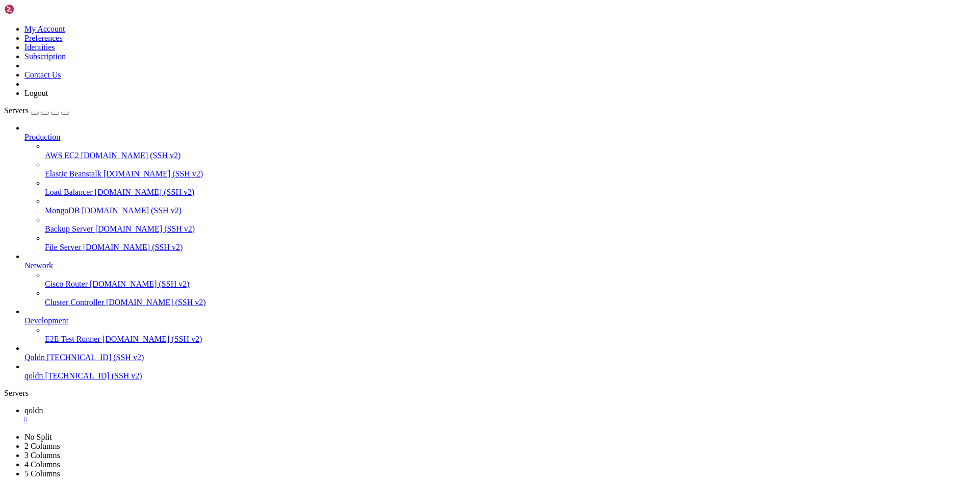
drag, startPoint x: 205, startPoint y: 897, endPoint x: 159, endPoint y: 918, distance: 50.4
drag, startPoint x: 316, startPoint y: 956, endPoint x: 181, endPoint y: 913, distance: 140.9
drag, startPoint x: 201, startPoint y: 908, endPoint x: 116, endPoint y: 934, distance: 89.0
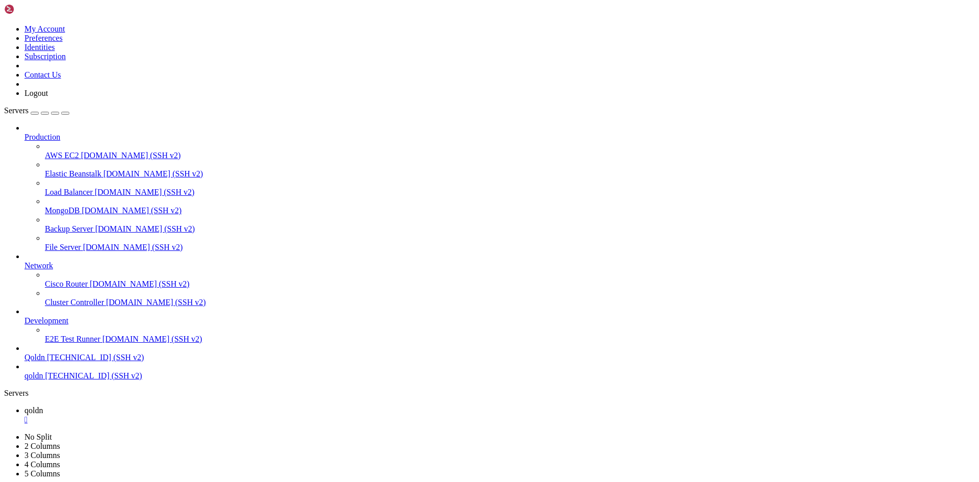
drag, startPoint x: 7, startPoint y: 921, endPoint x: 173, endPoint y: 960, distance: 170.6
drag, startPoint x: 270, startPoint y: 992, endPoint x: 11, endPoint y: 917, distance: 269.9
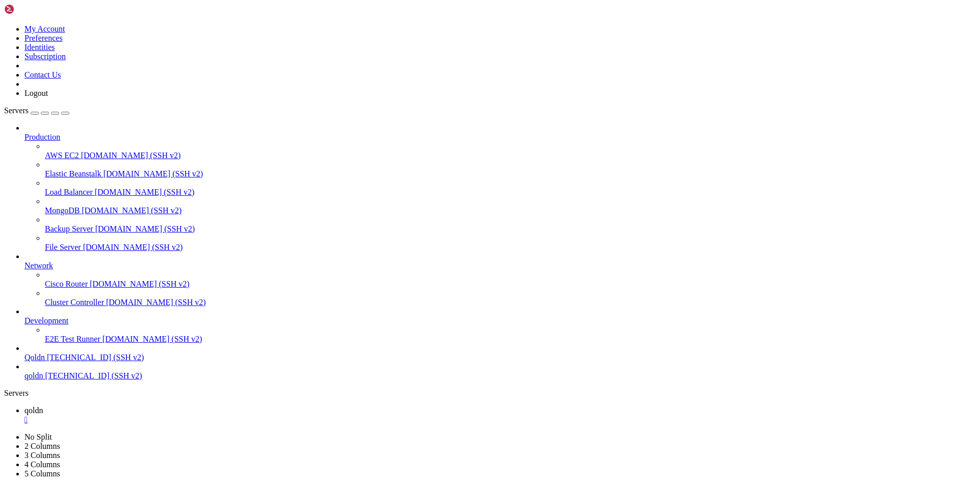
drag, startPoint x: 316, startPoint y: 1033, endPoint x: 181, endPoint y: 985, distance: 143.2
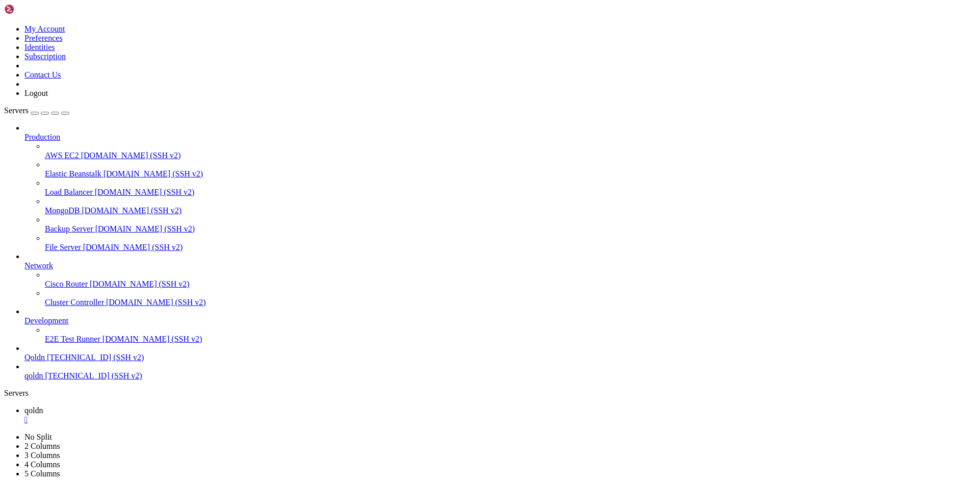
drag, startPoint x: 197, startPoint y: 982, endPoint x: 135, endPoint y: 981, distance: 62.7
drag, startPoint x: 184, startPoint y: 991, endPoint x: 166, endPoint y: 991, distance: 17.8
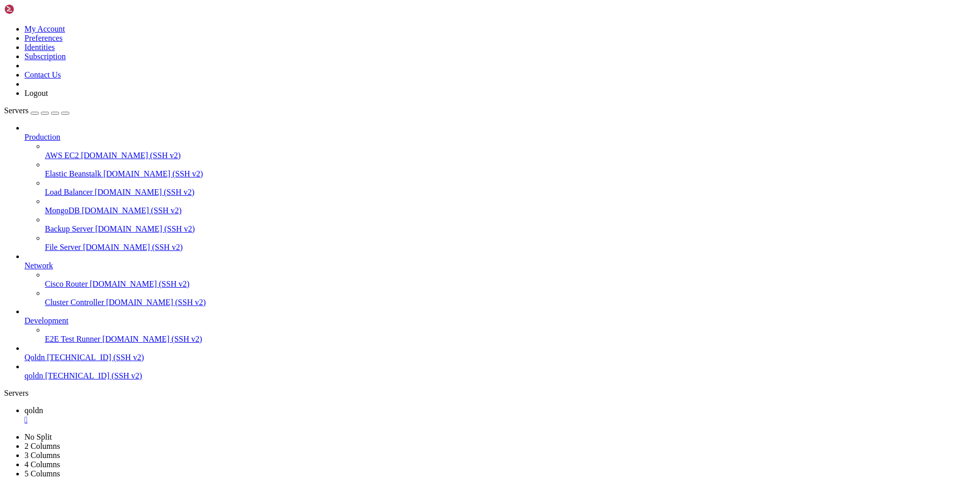
scroll to position [25245, 0]
drag, startPoint x: 289, startPoint y: 933, endPoint x: 346, endPoint y: 933, distance: 56.6
drag, startPoint x: 196, startPoint y: 994, endPoint x: 121, endPoint y: 977, distance: 76.3
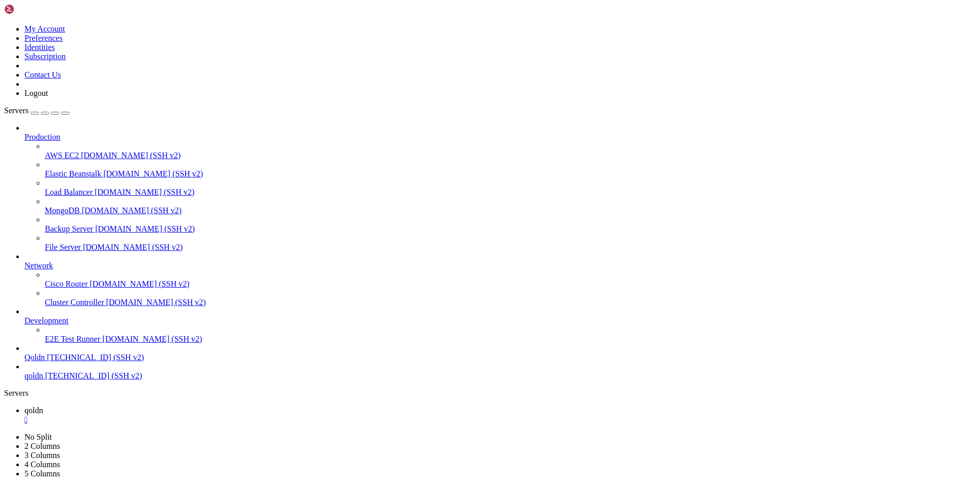
drag, startPoint x: 9, startPoint y: 914, endPoint x: 154, endPoint y: 983, distance: 161.2
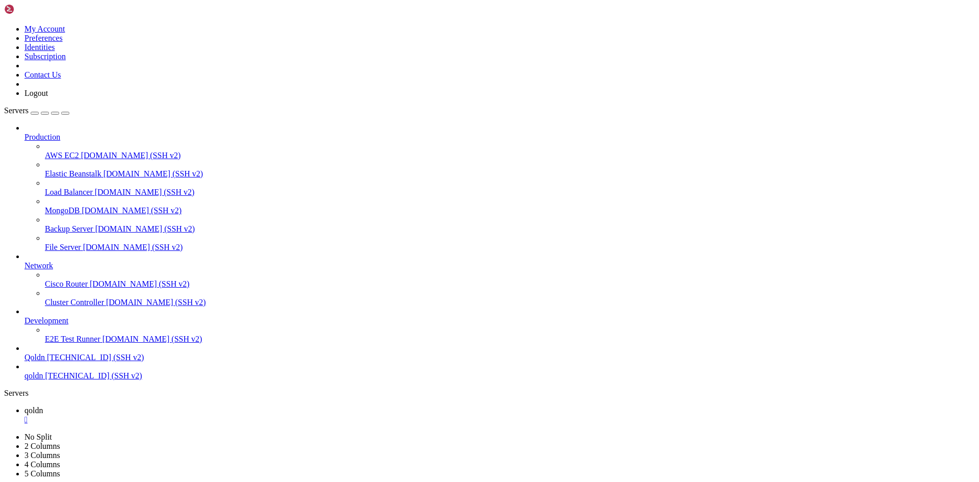
drag, startPoint x: 9, startPoint y: 905, endPoint x: 179, endPoint y: 996, distance: 192.5
drag, startPoint x: 184, startPoint y: 990, endPoint x: 162, endPoint y: 994, distance: 21.8
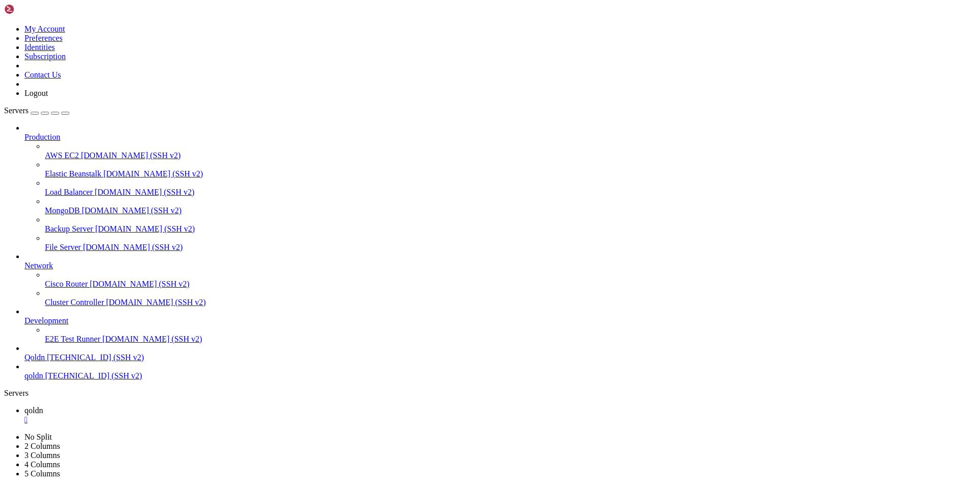
scroll to position [25531, 0]
drag, startPoint x: 188, startPoint y: 993, endPoint x: 169, endPoint y: 992, distance: 19.4
drag, startPoint x: 315, startPoint y: 1043, endPoint x: 180, endPoint y: 992, distance: 143.3
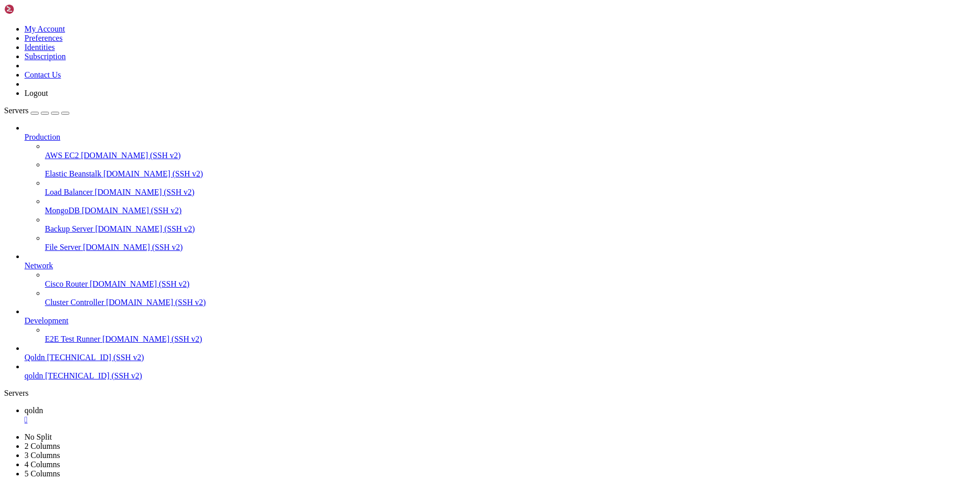
drag, startPoint x: 180, startPoint y: 992, endPoint x: 164, endPoint y: 990, distance: 17.0
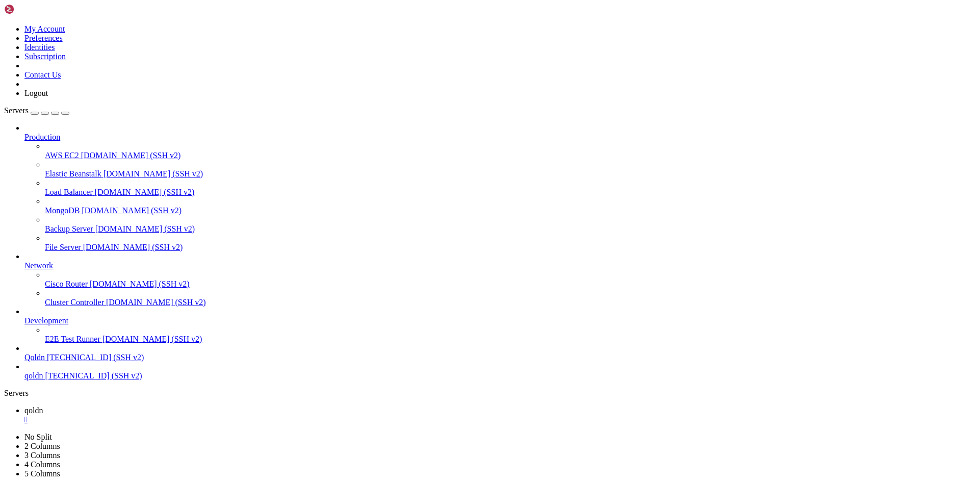
scroll to position [25661, 0]
drag, startPoint x: 9, startPoint y: 934, endPoint x: 108, endPoint y: 957, distance: 101.4
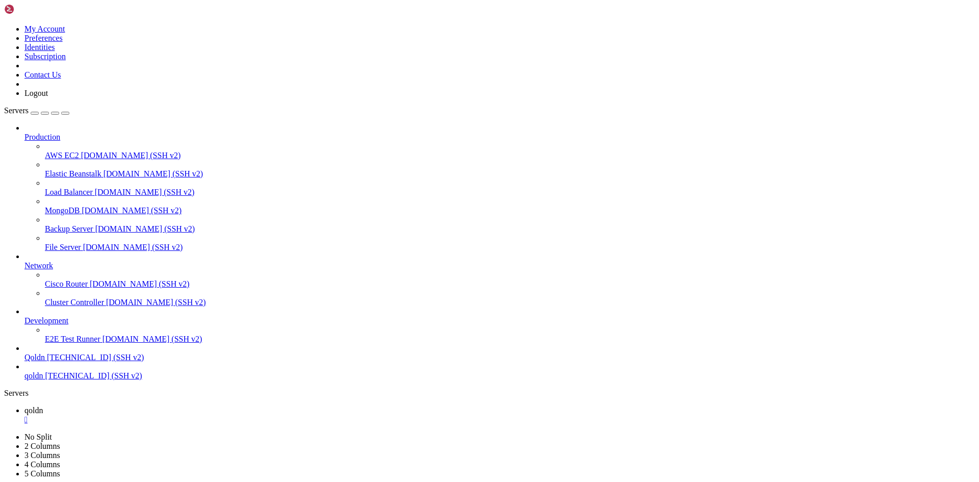
drag, startPoint x: 8, startPoint y: 932, endPoint x: 356, endPoint y: 953, distance: 349.3
drag, startPoint x: 190, startPoint y: 991, endPoint x: 143, endPoint y: 993, distance: 46.4
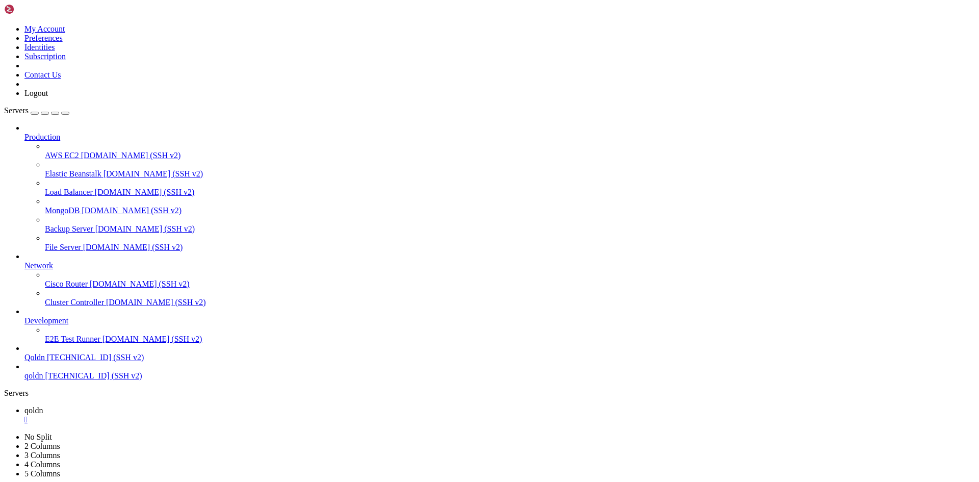
drag, startPoint x: 179, startPoint y: 991, endPoint x: 153, endPoint y: 997, distance: 27.2
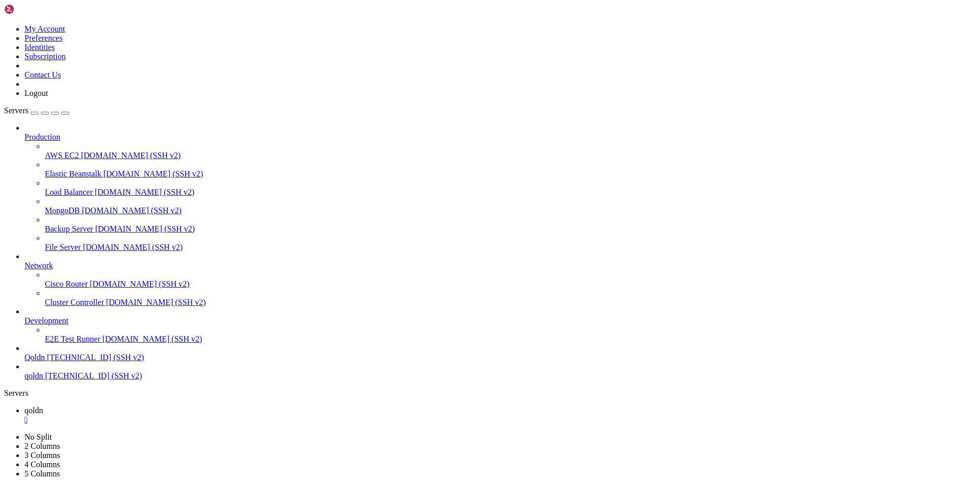
drag, startPoint x: 199, startPoint y: 999, endPoint x: 169, endPoint y: 995, distance: 30.8
drag, startPoint x: 7, startPoint y: 690, endPoint x: 20, endPoint y: 697, distance: 15.1
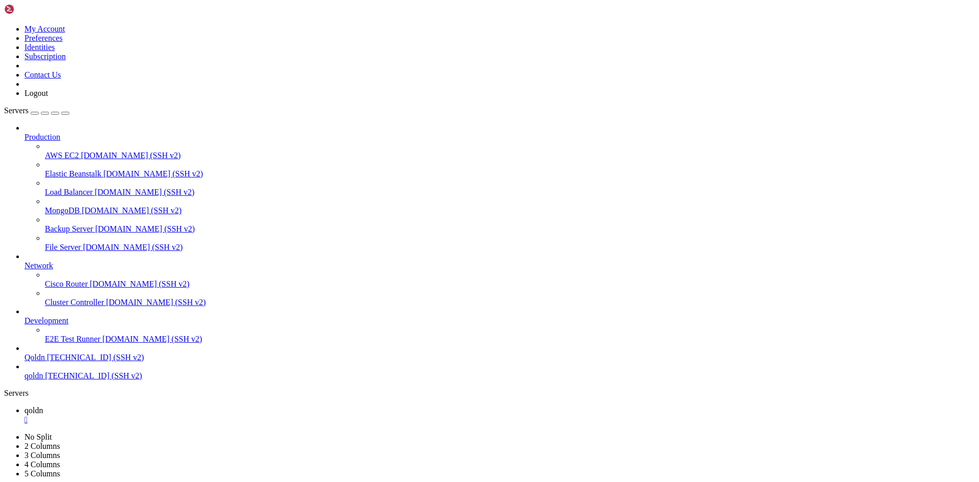
drag, startPoint x: 8, startPoint y: 691, endPoint x: 184, endPoint y: 983, distance: 341.2
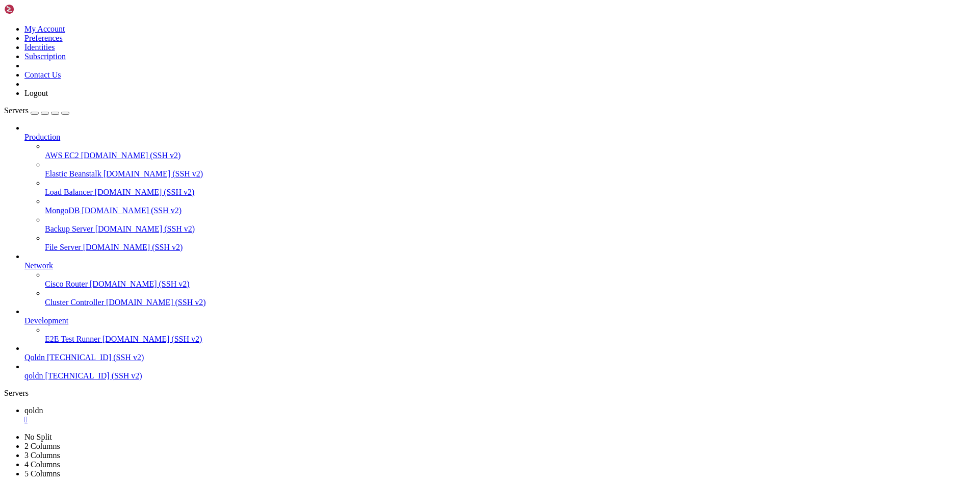
drag, startPoint x: 183, startPoint y: 990, endPoint x: 42, endPoint y: 992, distance: 140.2
drag, startPoint x: 183, startPoint y: 986, endPoint x: 146, endPoint y: 986, distance: 36.2
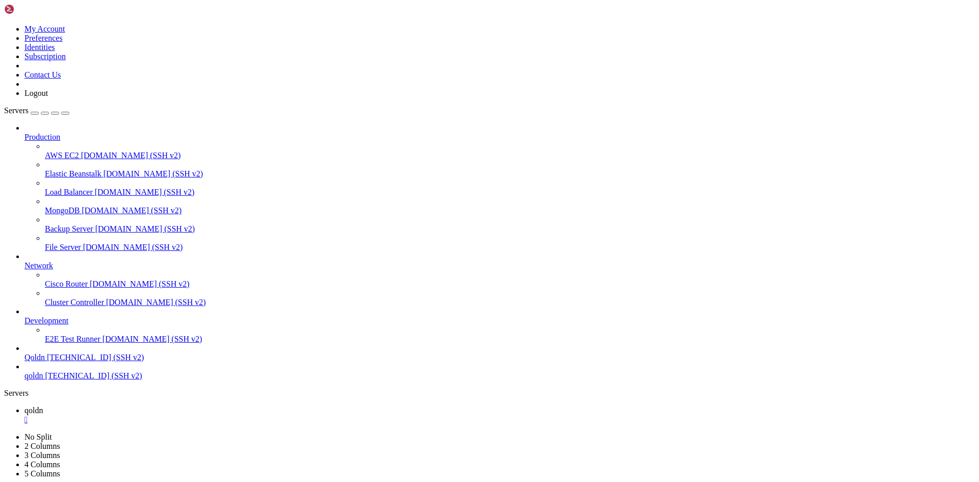
drag, startPoint x: 211, startPoint y: 993, endPoint x: 180, endPoint y: 986, distance: 31.2
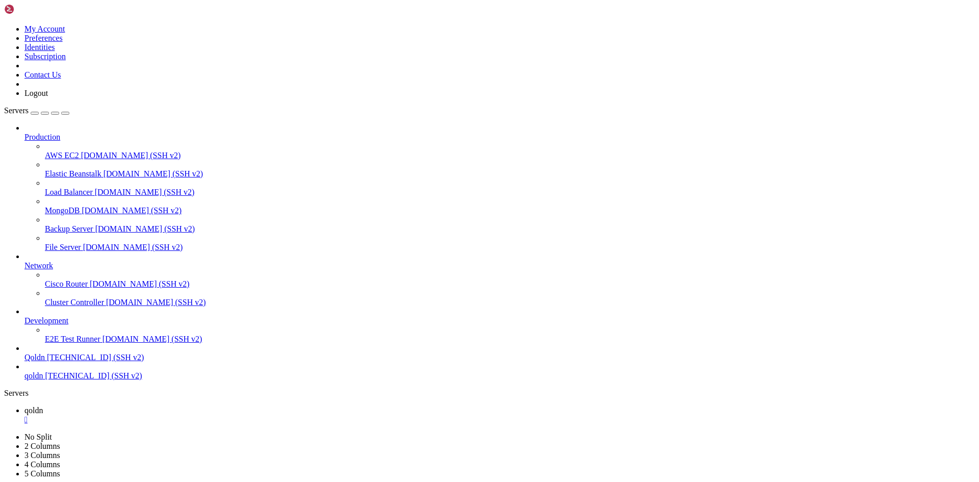
drag, startPoint x: 185, startPoint y: 990, endPoint x: 143, endPoint y: 988, distance: 41.8
drag, startPoint x: 10, startPoint y: 897, endPoint x: 224, endPoint y: 996, distance: 235.8
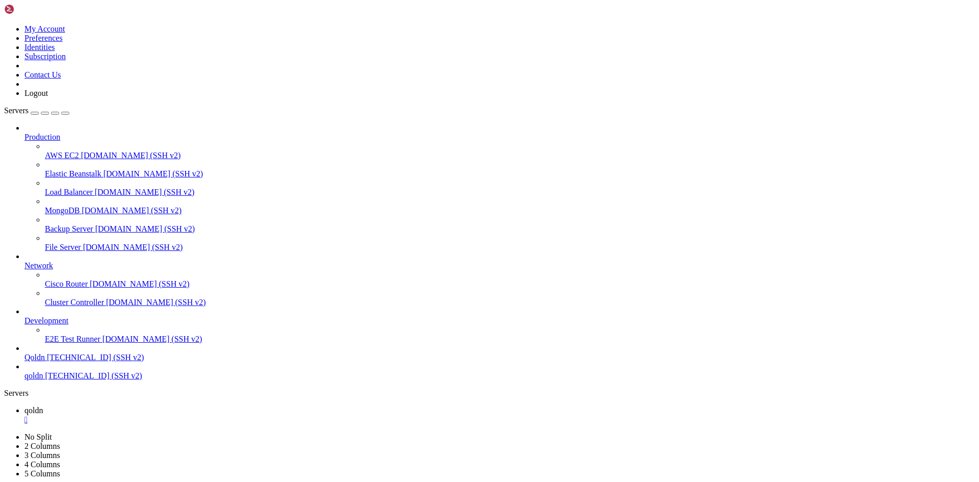
drag, startPoint x: 7, startPoint y: 905, endPoint x: 20, endPoint y: 909, distance: 13.4
drag, startPoint x: 8, startPoint y: 907, endPoint x: 123, endPoint y: 1015, distance: 157.6
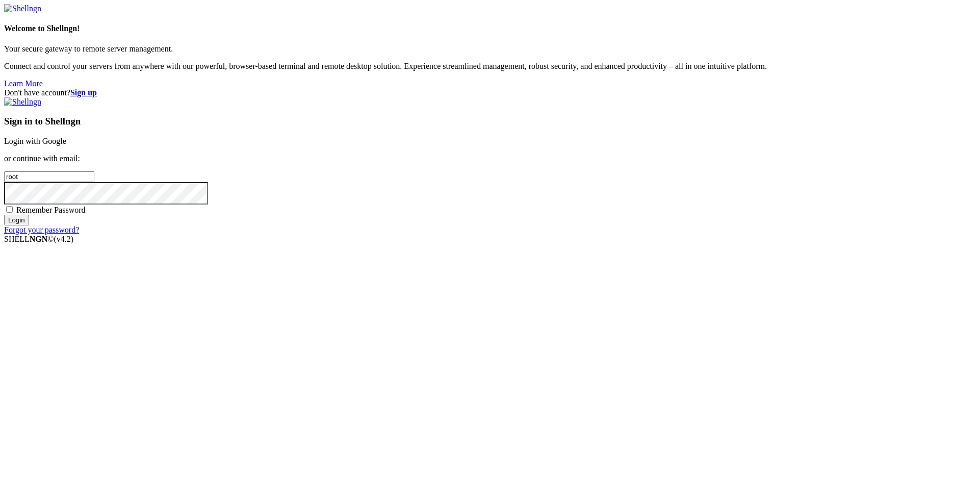
click at [29, 225] on input "Login" at bounding box center [16, 220] width 25 height 11
click at [94, 182] on input "root" at bounding box center [49, 176] width 90 height 11
click at [575, 174] on div "Sign in to Shellngn Login with Google or continue with email: root Remember Pas…" at bounding box center [489, 165] width 971 height 137
click at [66, 145] on link "Login with Google" at bounding box center [35, 141] width 62 height 9
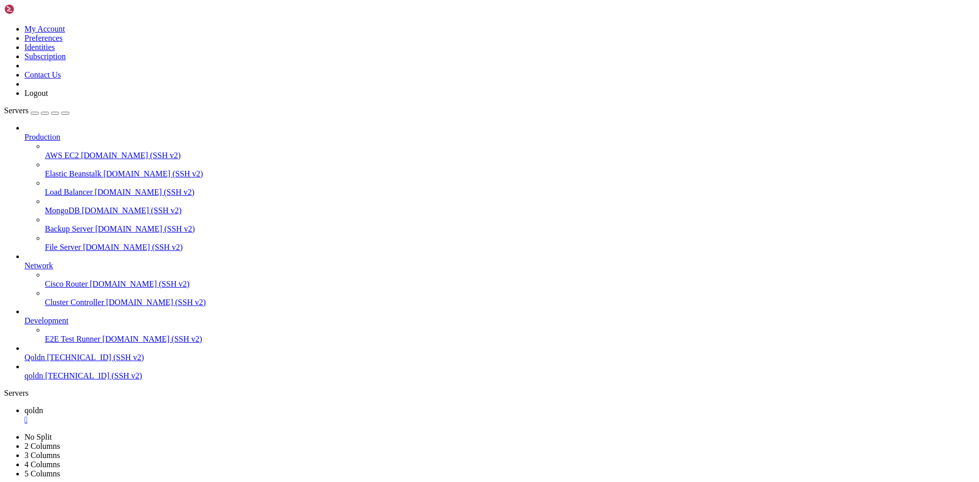
scroll to position [27949, 0]
drag, startPoint x: 185, startPoint y: 1121, endPoint x: 26, endPoint y: 1121, distance: 158.5
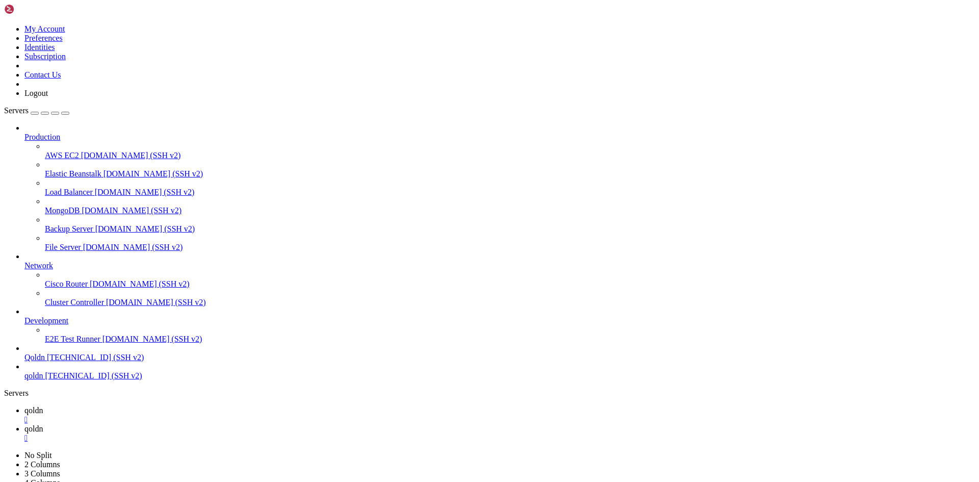
drag, startPoint x: 10, startPoint y: 1042, endPoint x: 190, endPoint y: 1121, distance: 196.1
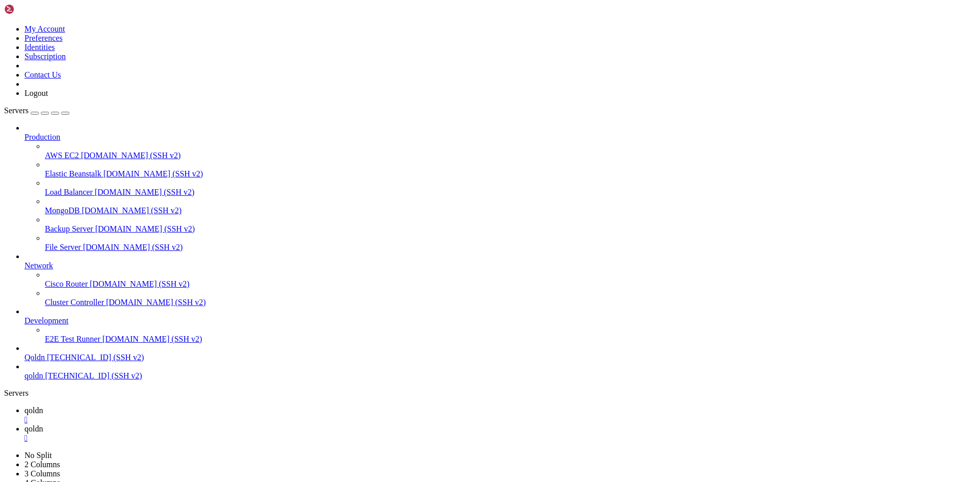
drag, startPoint x: 6, startPoint y: 1040, endPoint x: 19, endPoint y: 1049, distance: 15.8
drag, startPoint x: 7, startPoint y: 1043, endPoint x: 13, endPoint y: 1045, distance: 6.2
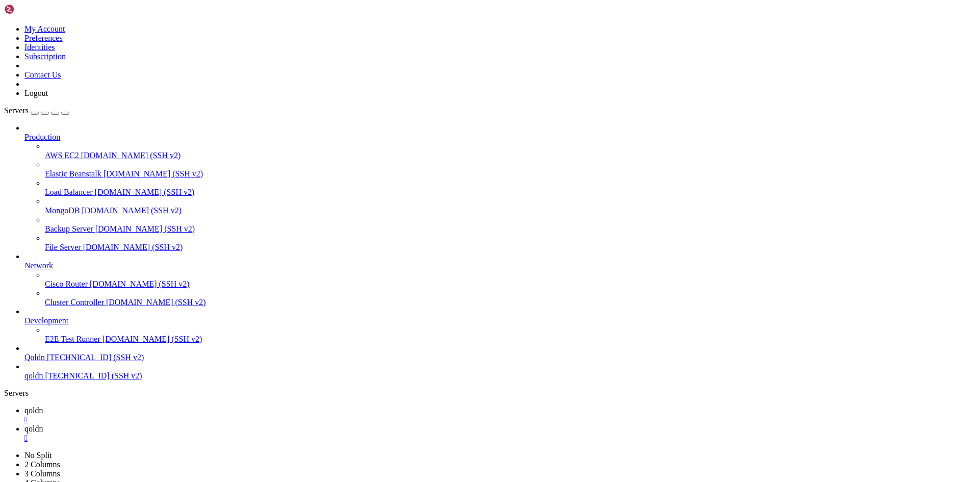
drag, startPoint x: 8, startPoint y: 1044, endPoint x: 105, endPoint y: 1115, distance: 120.3
drag, startPoint x: 186, startPoint y: 1120, endPoint x: 85, endPoint y: 1113, distance: 100.7
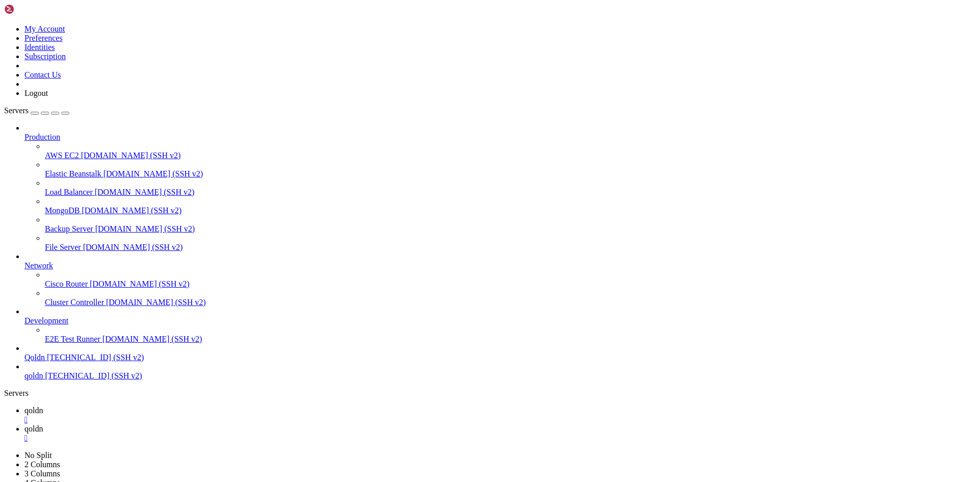
drag, startPoint x: 183, startPoint y: 1121, endPoint x: 155, endPoint y: 1120, distance: 27.5
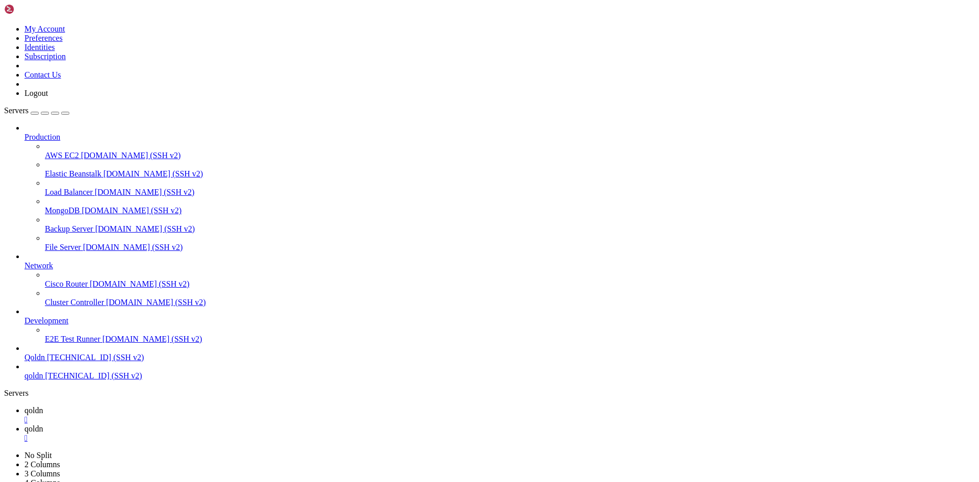
drag, startPoint x: 198, startPoint y: 1122, endPoint x: 88, endPoint y: 1118, distance: 109.7
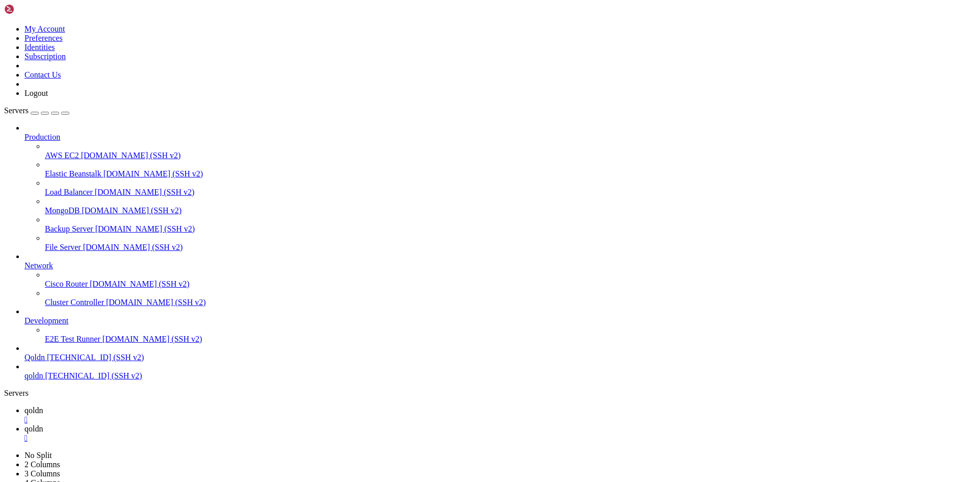
drag, startPoint x: 184, startPoint y: 1112, endPoint x: 33, endPoint y: 881, distance: 275.6
drag, startPoint x: 184, startPoint y: 1119, endPoint x: 125, endPoint y: 1127, distance: 59.1
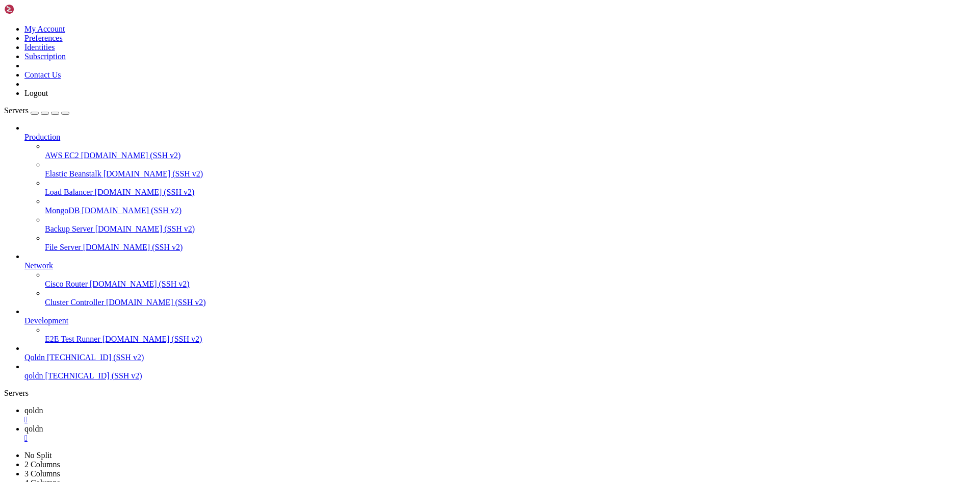
scroll to position [6144, 0]
drag, startPoint x: 8, startPoint y: 773, endPoint x: 189, endPoint y: 1109, distance: 381.6
drag, startPoint x: 184, startPoint y: 1118, endPoint x: 100, endPoint y: 1115, distance: 83.2
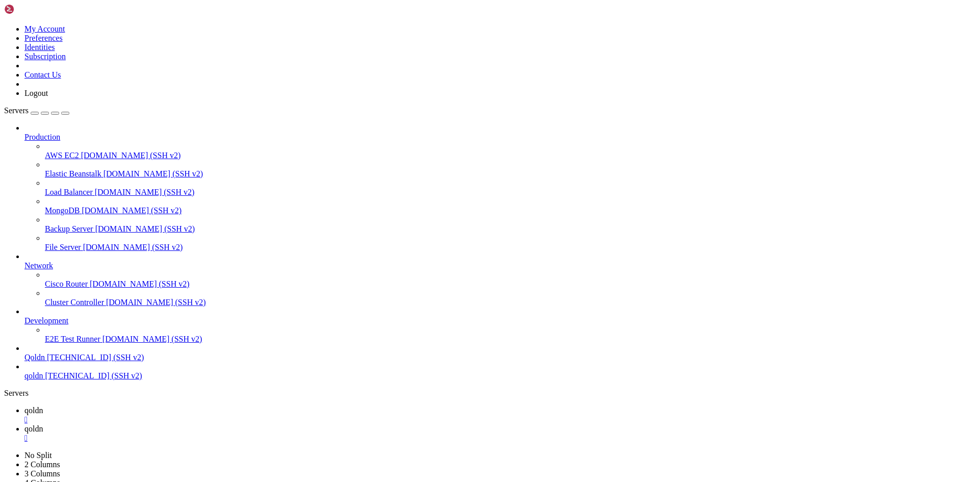
drag, startPoint x: 8, startPoint y: 797, endPoint x: 237, endPoint y: 1102, distance: 380.9
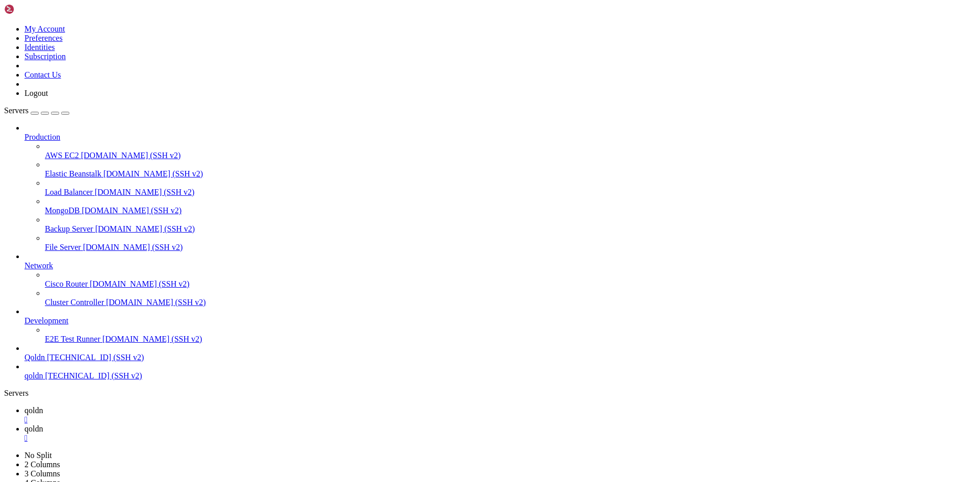
drag, startPoint x: 192, startPoint y: 1118, endPoint x: 178, endPoint y: 1115, distance: 14.1
drag, startPoint x: 7, startPoint y: 944, endPoint x: 44, endPoint y: 962, distance: 41.5
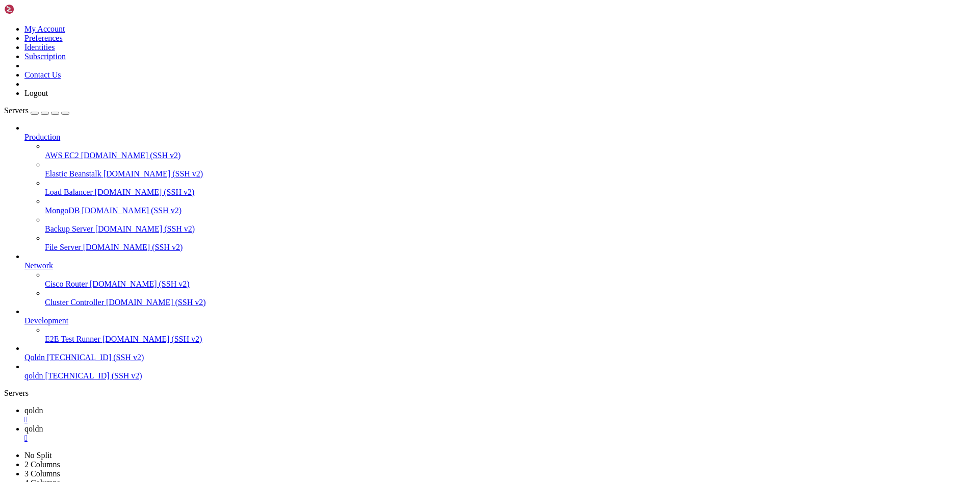
drag, startPoint x: 7, startPoint y: 948, endPoint x: 17, endPoint y: 950, distance: 10.0
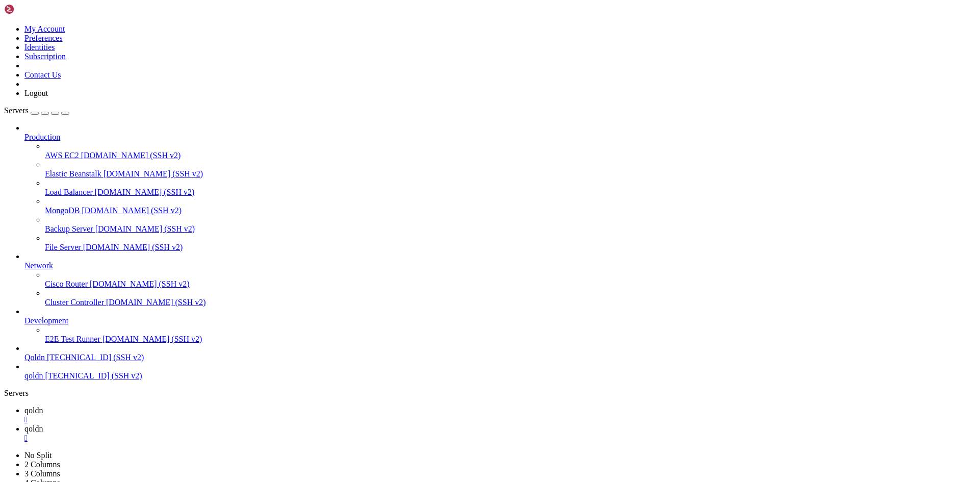
drag, startPoint x: 6, startPoint y: 948, endPoint x: 15, endPoint y: 958, distance: 13.4
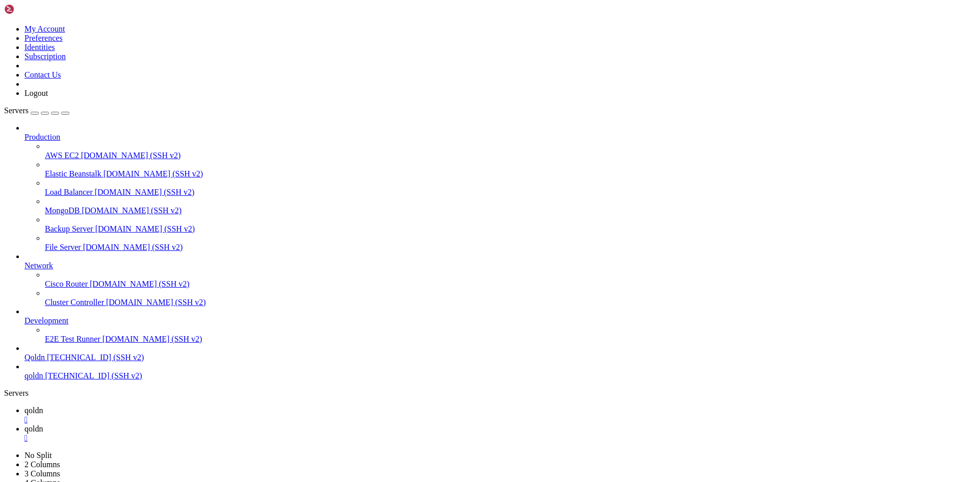
drag, startPoint x: 11, startPoint y: 957, endPoint x: 12, endPoint y: 963, distance: 5.7
drag, startPoint x: 25, startPoint y: 1110, endPoint x: 7, endPoint y: 946, distance: 165.6
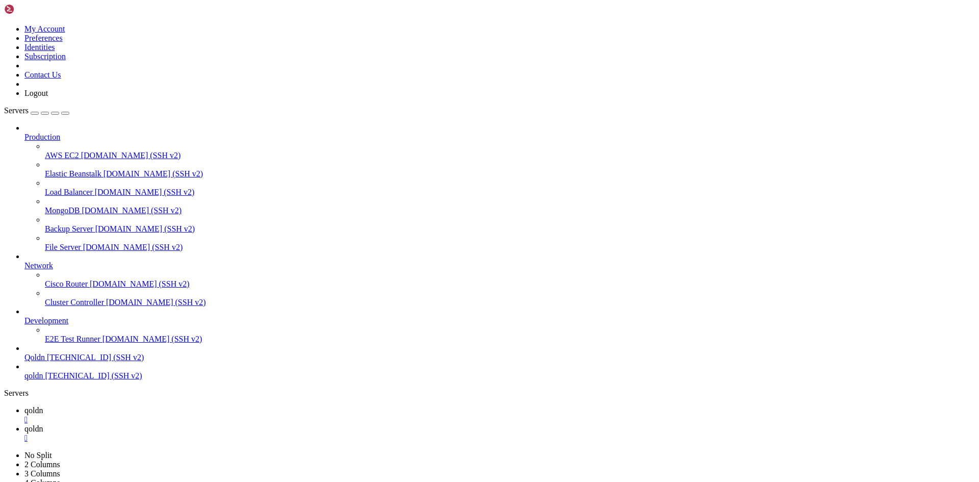
drag, startPoint x: 15, startPoint y: 1109, endPoint x: 9, endPoint y: 947, distance: 162.2
drag, startPoint x: 180, startPoint y: 1122, endPoint x: 138, endPoint y: 1115, distance: 42.9
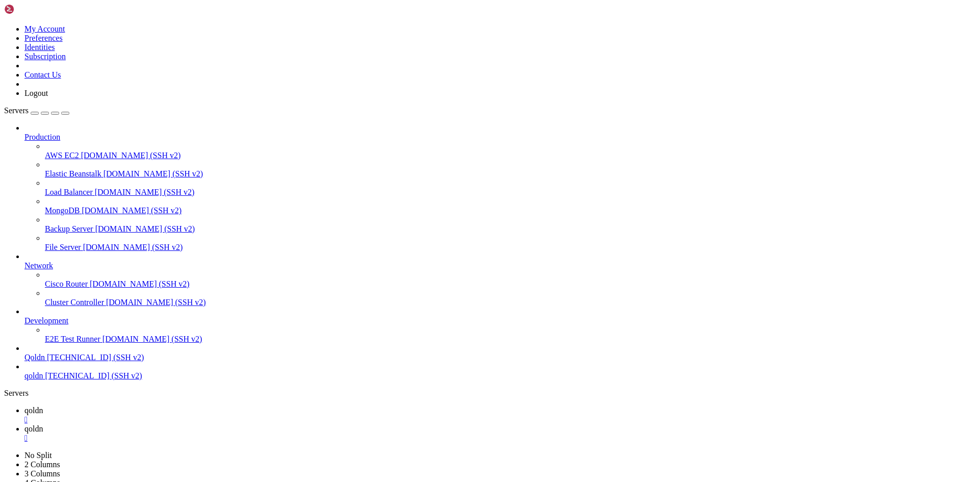
scroll to position [6803, 0]
drag, startPoint x: 179, startPoint y: 406, endPoint x: 356, endPoint y: 456, distance: 184.2
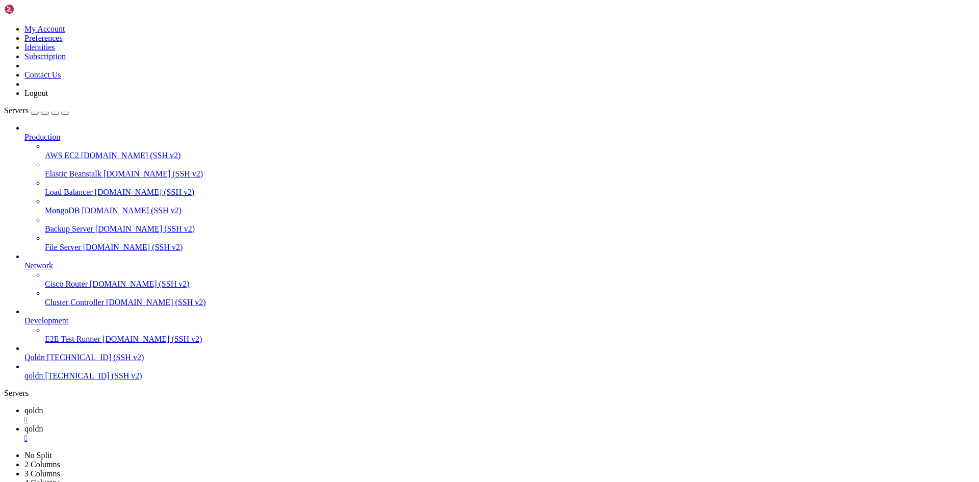
drag, startPoint x: 360, startPoint y: 1170, endPoint x: 230, endPoint y: 1122, distance: 138.2
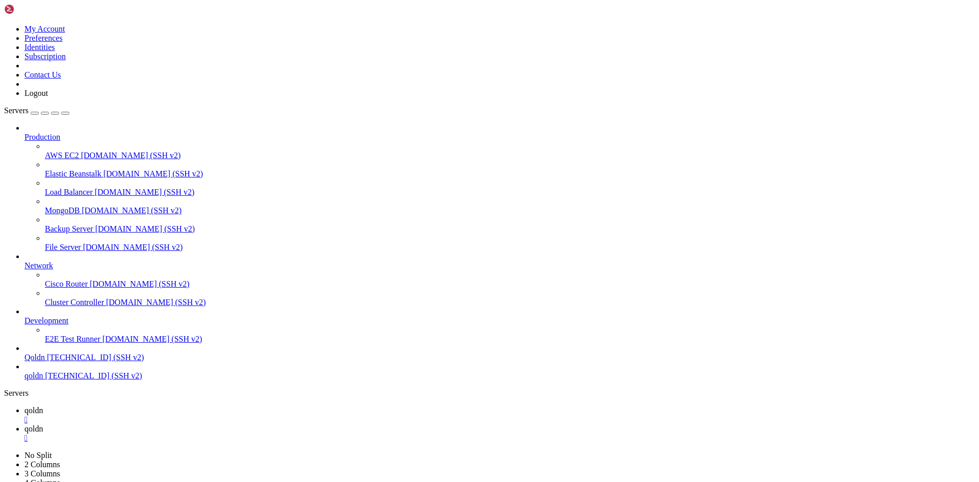
drag, startPoint x: 181, startPoint y: 1120, endPoint x: 226, endPoint y: 1123, distance: 45.0
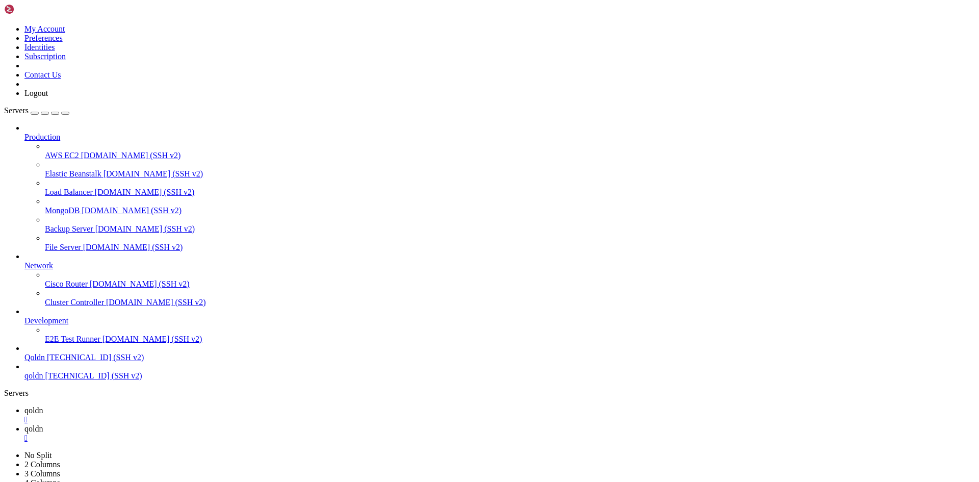
drag, startPoint x: 317, startPoint y: 1169, endPoint x: 183, endPoint y: 1121, distance: 142.9
drag, startPoint x: 181, startPoint y: 1119, endPoint x: 152, endPoint y: 1117, distance: 28.6
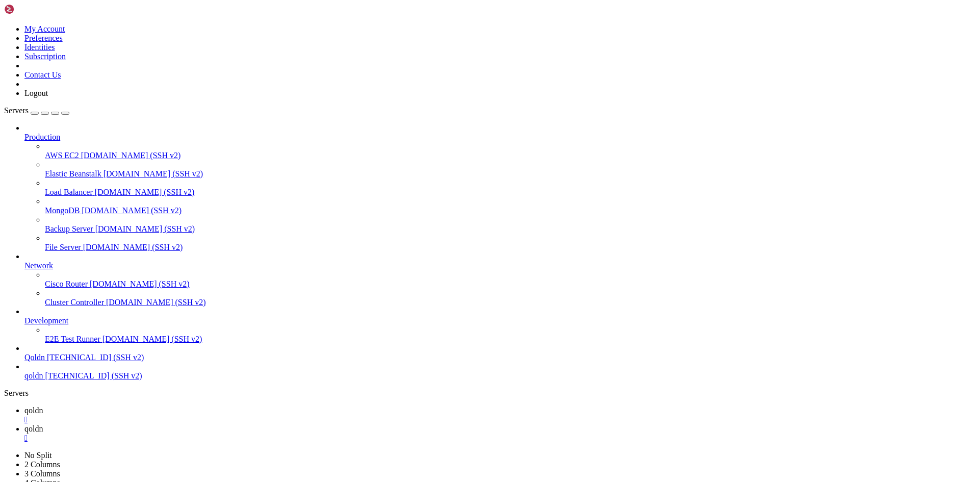
scroll to position [7037, 0]
drag, startPoint x: 183, startPoint y: 1119, endPoint x: 127, endPoint y: 1118, distance: 56.1
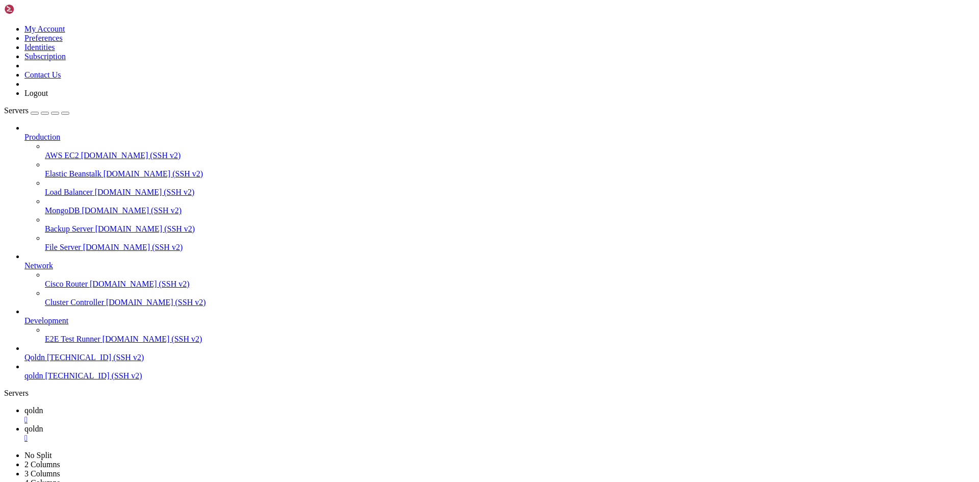
drag, startPoint x: 182, startPoint y: 1122, endPoint x: 87, endPoint y: 1104, distance: 97.0
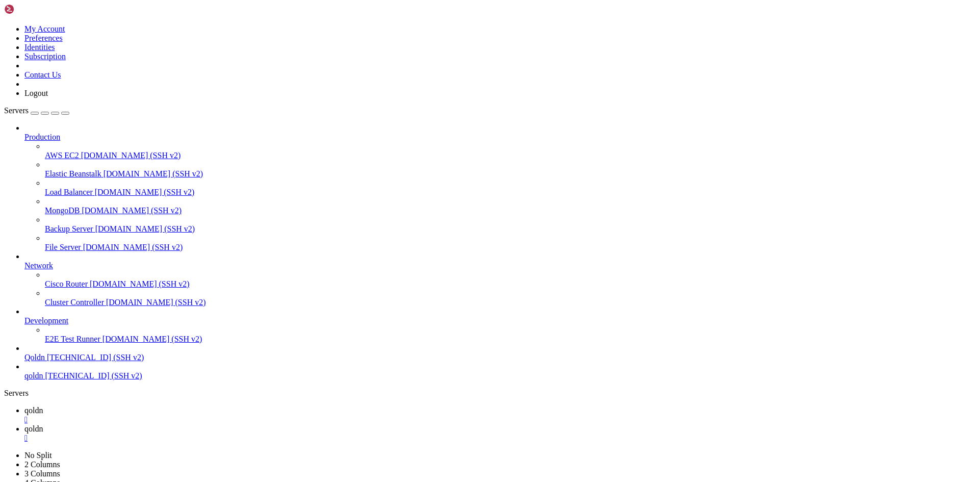
drag, startPoint x: 15, startPoint y: 1121, endPoint x: 141, endPoint y: 1169, distance: 135.1
drag, startPoint x: 9, startPoint y: 1035, endPoint x: 227, endPoint y: 1116, distance: 232.3
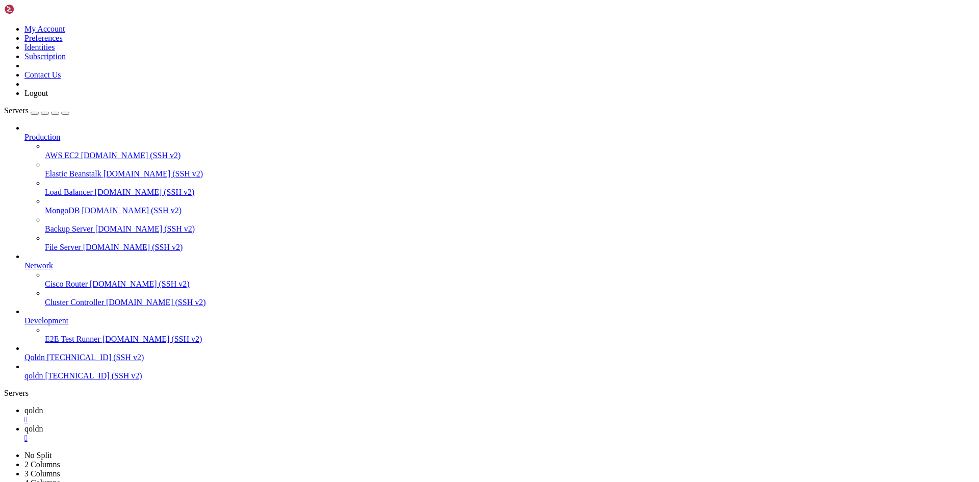
scroll to position [7236, 0]
drag, startPoint x: 183, startPoint y: 1119, endPoint x: 120, endPoint y: 1116, distance: 62.8
drag, startPoint x: 192, startPoint y: 1120, endPoint x: 137, endPoint y: 1119, distance: 55.1
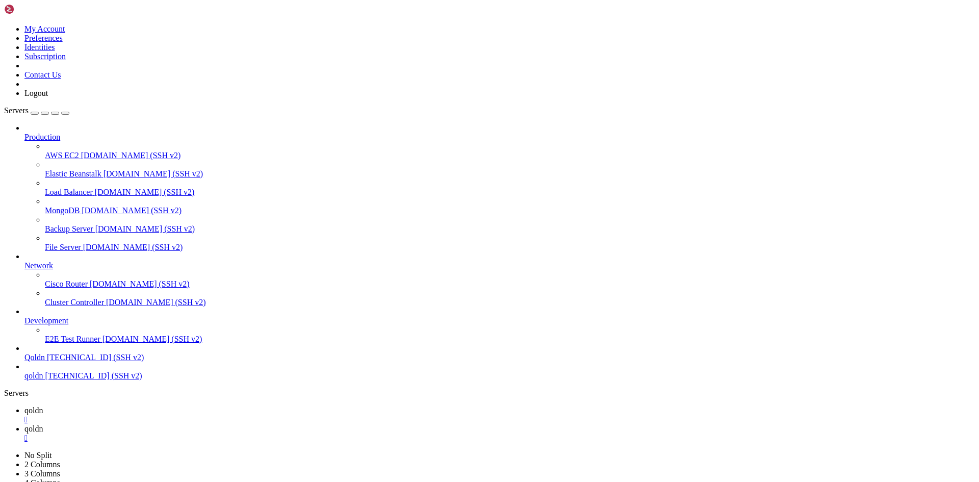
drag, startPoint x: 7, startPoint y: 945, endPoint x: 15, endPoint y: 948, distance: 9.4
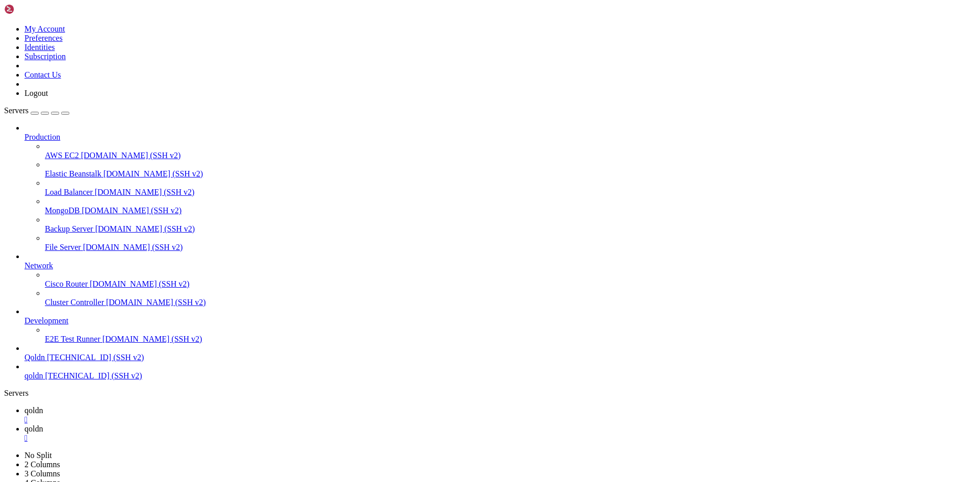
drag, startPoint x: 9, startPoint y: 946, endPoint x: 163, endPoint y: 1112, distance: 226.5
drag, startPoint x: 189, startPoint y: 1122, endPoint x: 167, endPoint y: 1118, distance: 22.2
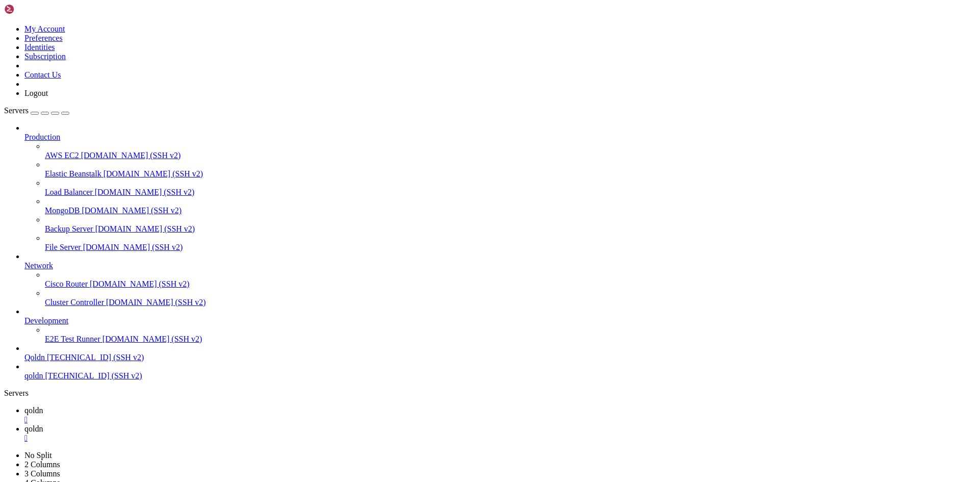
scroll to position [7574, 0]
drag, startPoint x: 190, startPoint y: 1122, endPoint x: 126, endPoint y: 1123, distance: 64.3
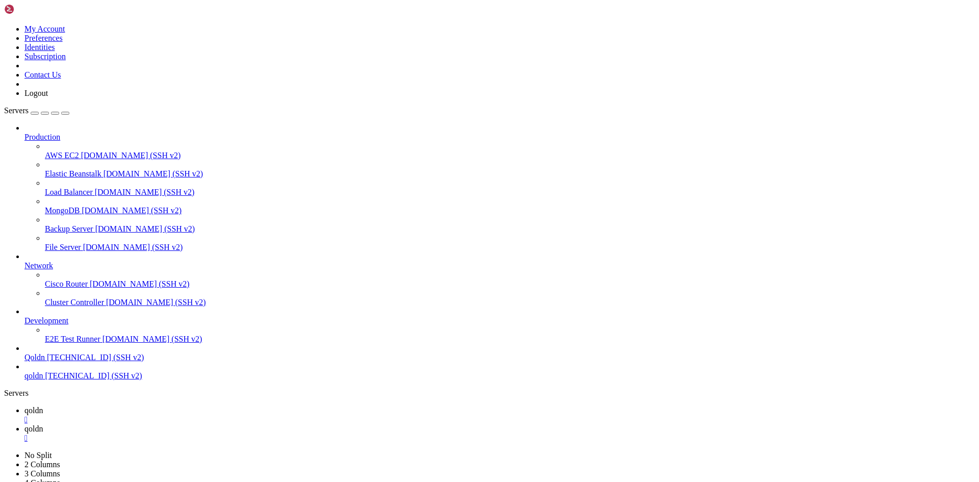
drag, startPoint x: 184, startPoint y: 1118, endPoint x: 148, endPoint y: 1115, distance: 36.3
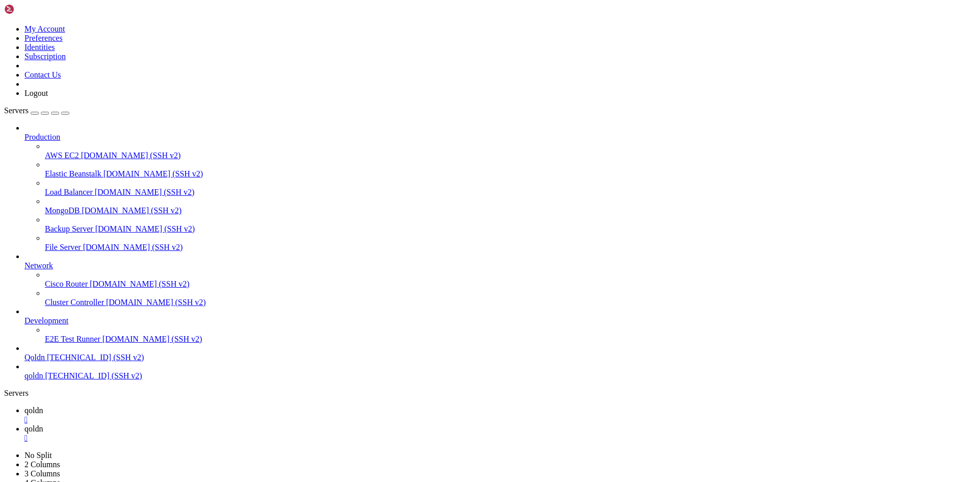
drag, startPoint x: 188, startPoint y: 1114, endPoint x: 87, endPoint y: 1117, distance: 100.5
drag, startPoint x: 8, startPoint y: 947, endPoint x: 188, endPoint y: 1103, distance: 238.2
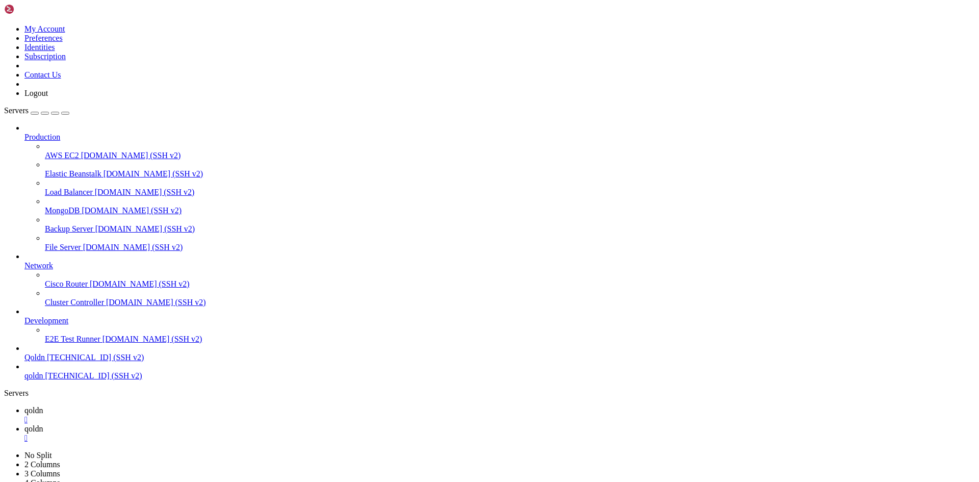
scroll to position [8077, 0]
drag, startPoint x: 187, startPoint y: 1119, endPoint x: 266, endPoint y: 1121, distance: 79.0
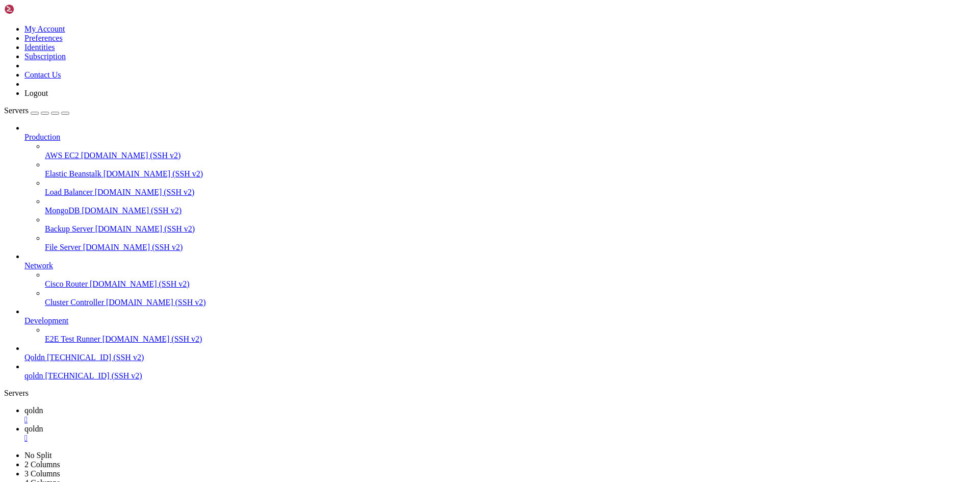
drag, startPoint x: 185, startPoint y: 407, endPoint x: 386, endPoint y: 457, distance: 207.5
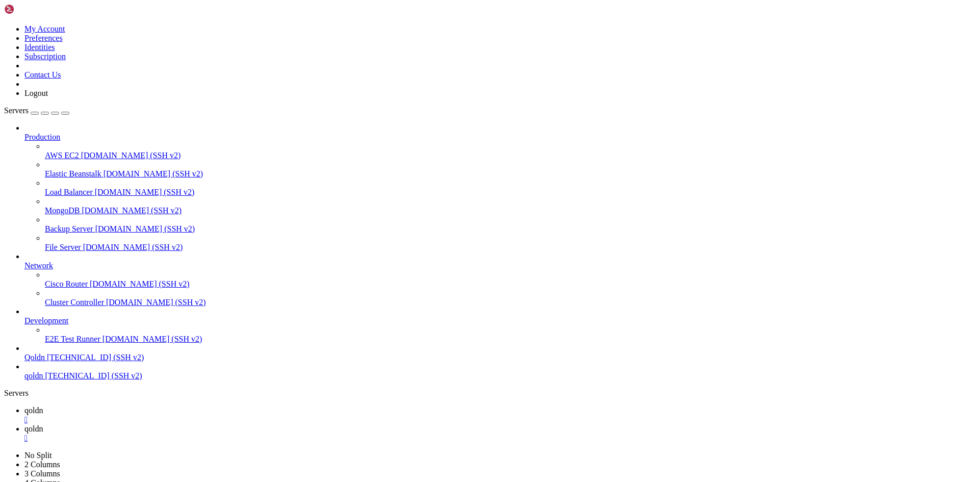
drag, startPoint x: 187, startPoint y: 1119, endPoint x: 290, endPoint y: 1122, distance: 103.5
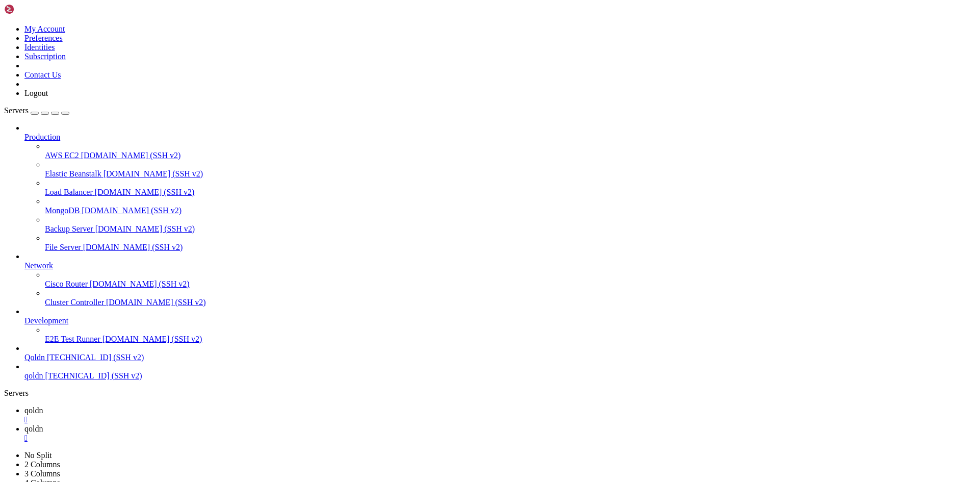
drag, startPoint x: 8, startPoint y: 891, endPoint x: 181, endPoint y: 1102, distance: 273.4
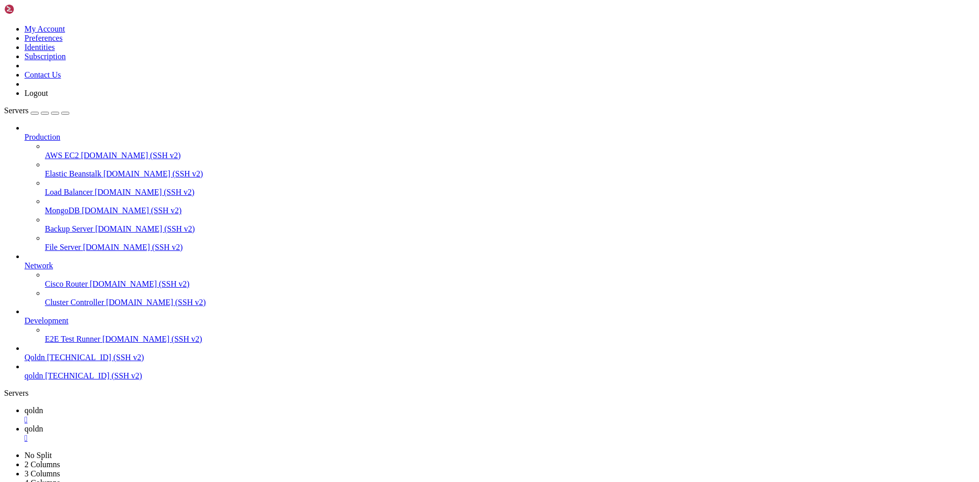
drag, startPoint x: 187, startPoint y: 1122, endPoint x: 146, endPoint y: 1123, distance: 40.8
drag, startPoint x: 110, startPoint y: 1120, endPoint x: 375, endPoint y: 996, distance: 292.8
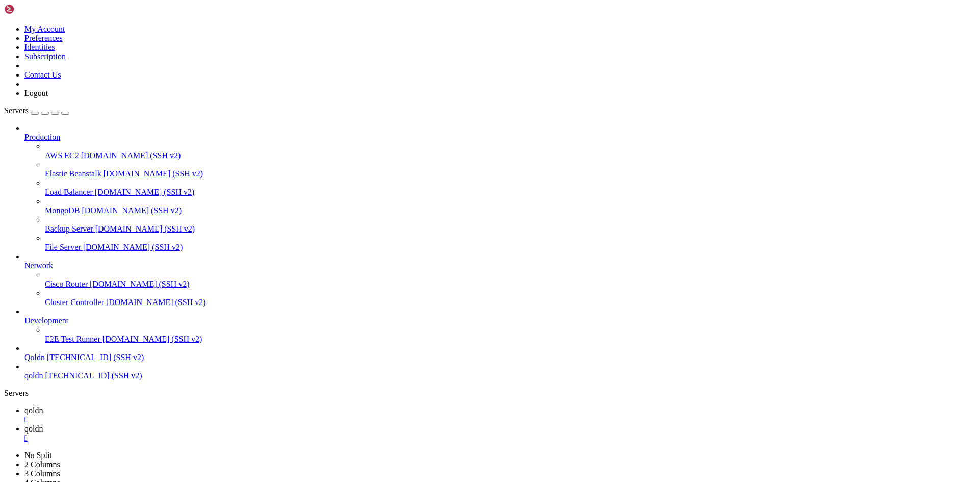
drag, startPoint x: 9, startPoint y: 748, endPoint x: 137, endPoint y: 1124, distance: 396.7
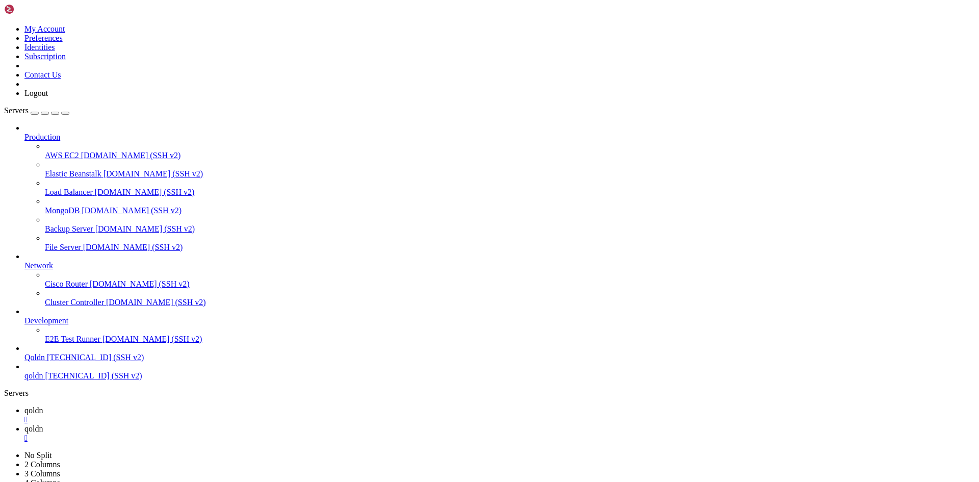
drag, startPoint x: 179, startPoint y: 931, endPoint x: 303, endPoint y: 930, distance: 123.9
copy x-row "mysql -u qoldn_qoldnnoon40 -p"
drag, startPoint x: 191, startPoint y: 1123, endPoint x: 315, endPoint y: 1124, distance: 123.9
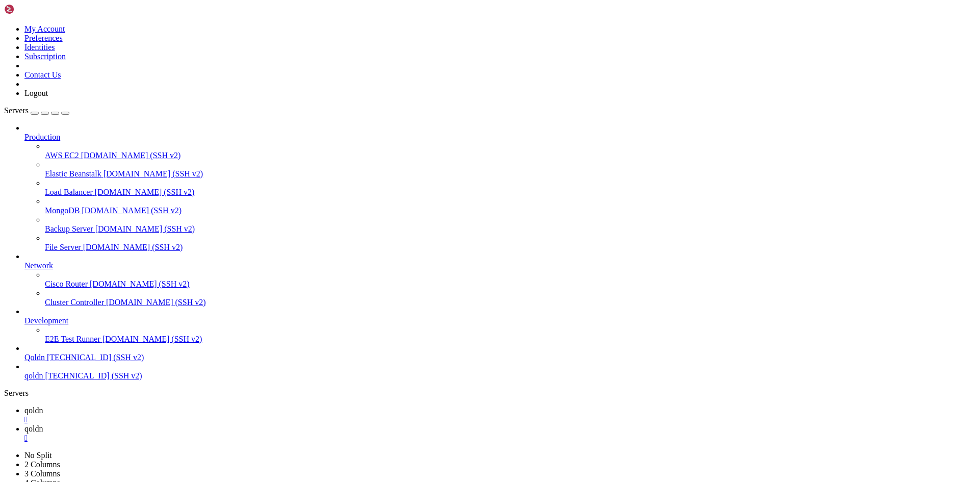
drag, startPoint x: 434, startPoint y: 456, endPoint x: 303, endPoint y: 410, distance: 138.3
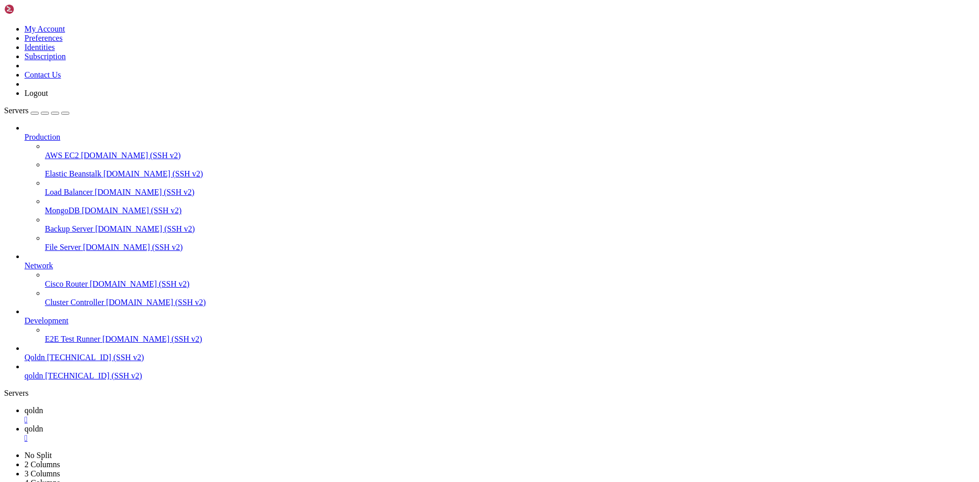
drag, startPoint x: 182, startPoint y: 1096, endPoint x: 224, endPoint y: 1095, distance: 41.8
drag, startPoint x: 179, startPoint y: 1096, endPoint x: 305, endPoint y: 1095, distance: 126.4
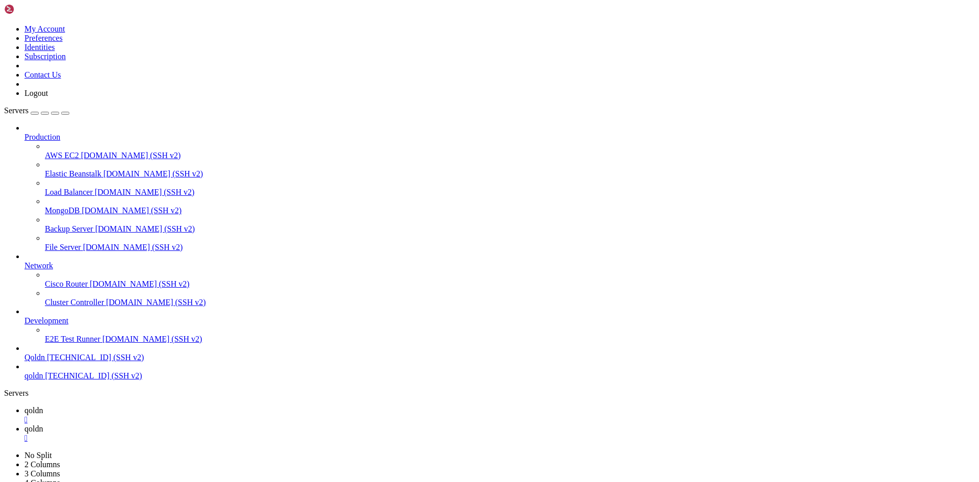
drag, startPoint x: 291, startPoint y: 1095, endPoint x: 309, endPoint y: 1119, distance: 30.6
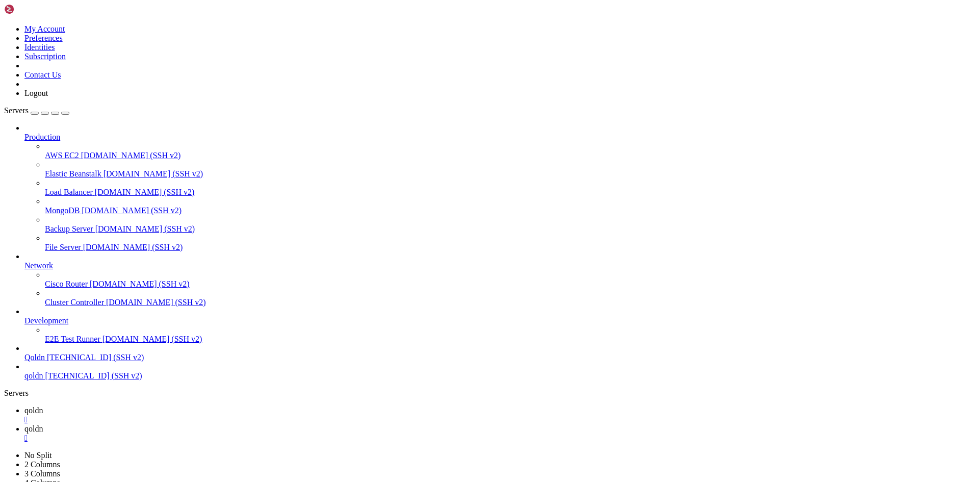
scroll to position [9958, 0]
drag, startPoint x: 317, startPoint y: 1169, endPoint x: 167, endPoint y: 1120, distance: 157.8
drag, startPoint x: 193, startPoint y: 1120, endPoint x: 140, endPoint y: 1118, distance: 53.1
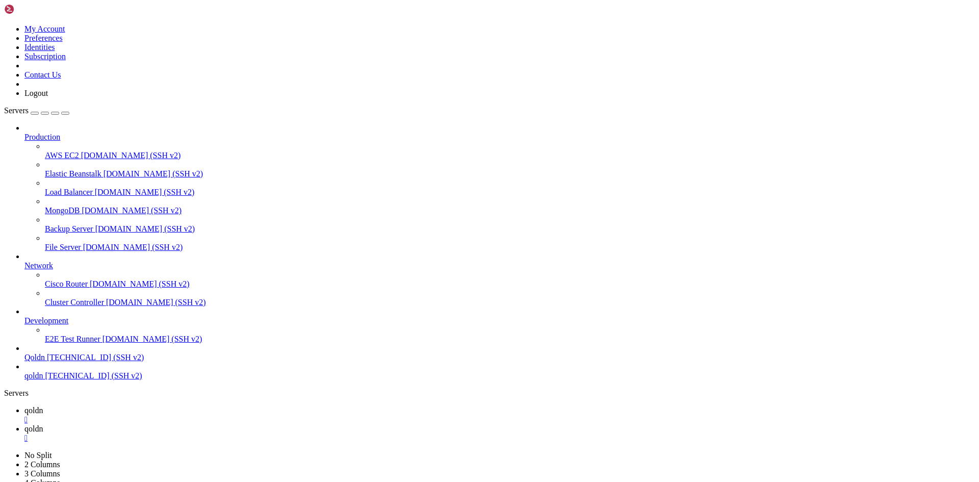
drag, startPoint x: 8, startPoint y: 1113, endPoint x: 168, endPoint y: 1113, distance: 159.6
copy x-row "No files found for noon-store.service"
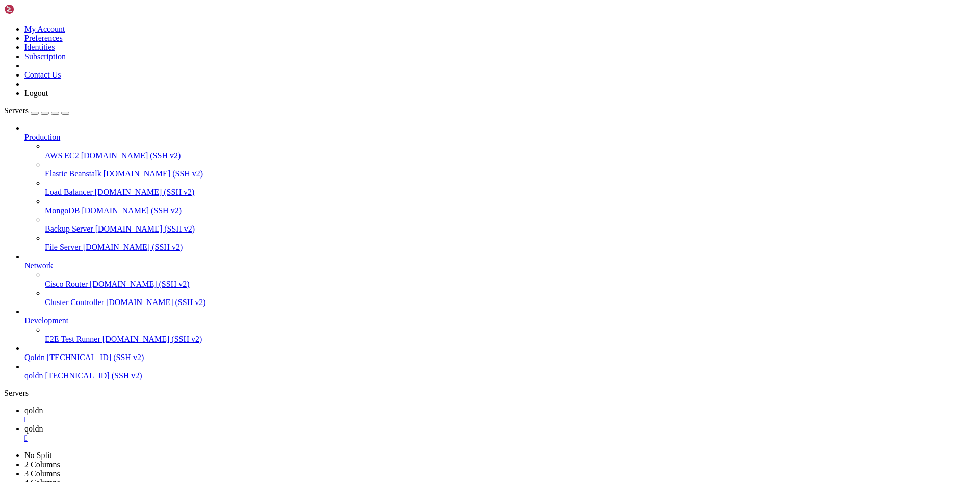
drag, startPoint x: 185, startPoint y: 1118, endPoint x: 138, endPoint y: 1119, distance: 46.9
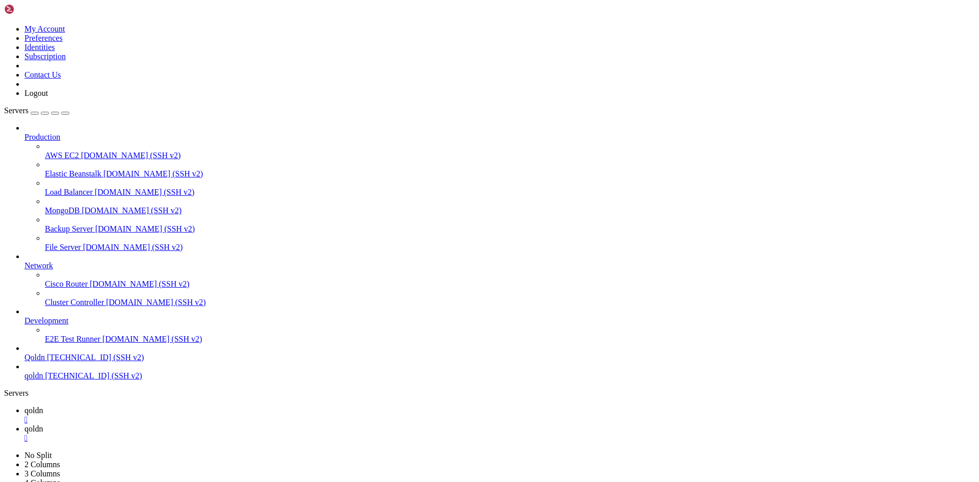
scroll to position [10010, 0]
drag, startPoint x: 190, startPoint y: 1119, endPoint x: 159, endPoint y: 1113, distance: 31.7
drag, startPoint x: 182, startPoint y: 1121, endPoint x: 142, endPoint y: 1116, distance: 40.5
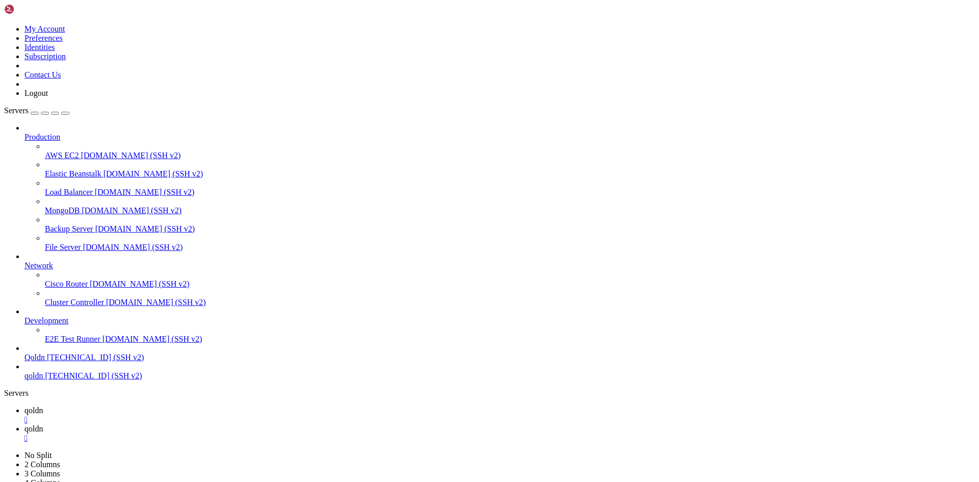
drag, startPoint x: 8, startPoint y: 921, endPoint x: 179, endPoint y: 1107, distance: 253.3
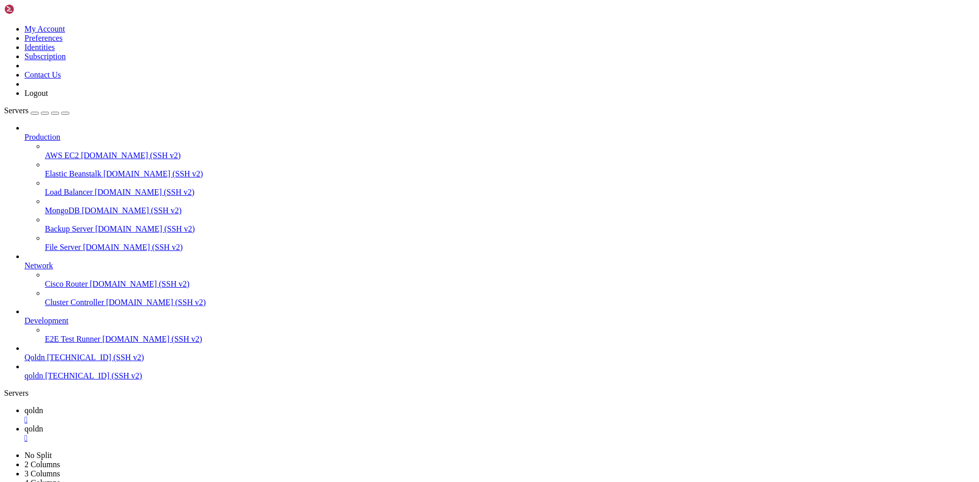
scroll to position [10790, 0]
drag, startPoint x: 181, startPoint y: 1119, endPoint x: 163, endPoint y: 1116, distance: 19.0
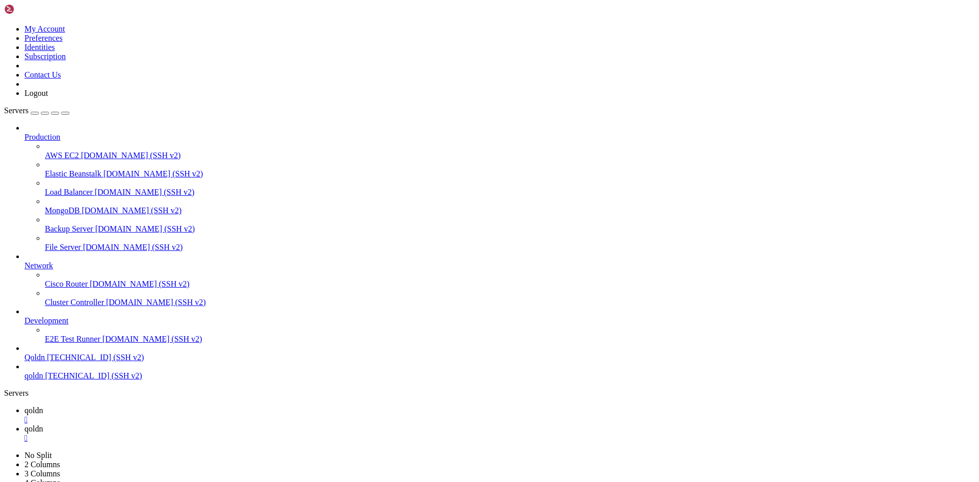
drag, startPoint x: 8, startPoint y: 818, endPoint x: 327, endPoint y: 1105, distance: 429.2
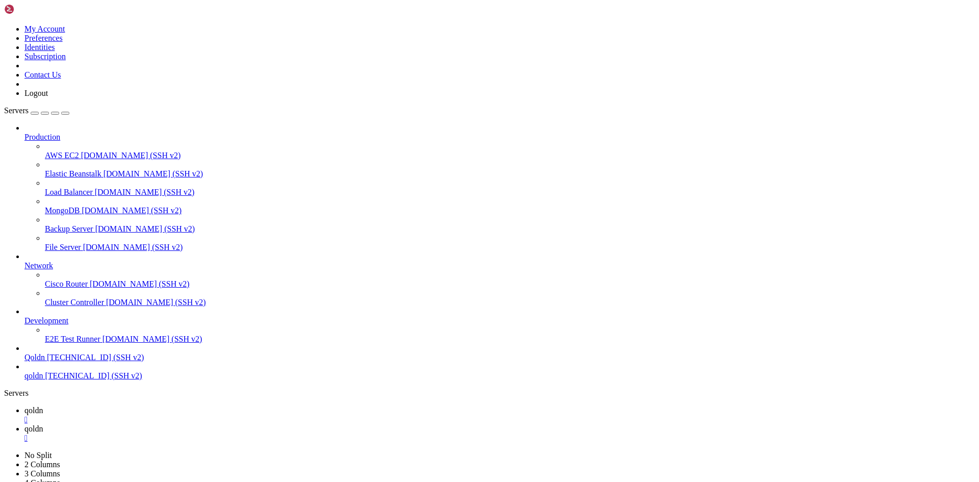
drag, startPoint x: 183, startPoint y: 1119, endPoint x: 153, endPoint y: 1118, distance: 29.6
drag, startPoint x: 6, startPoint y: 1093, endPoint x: 24, endPoint y: 1096, distance: 18.5
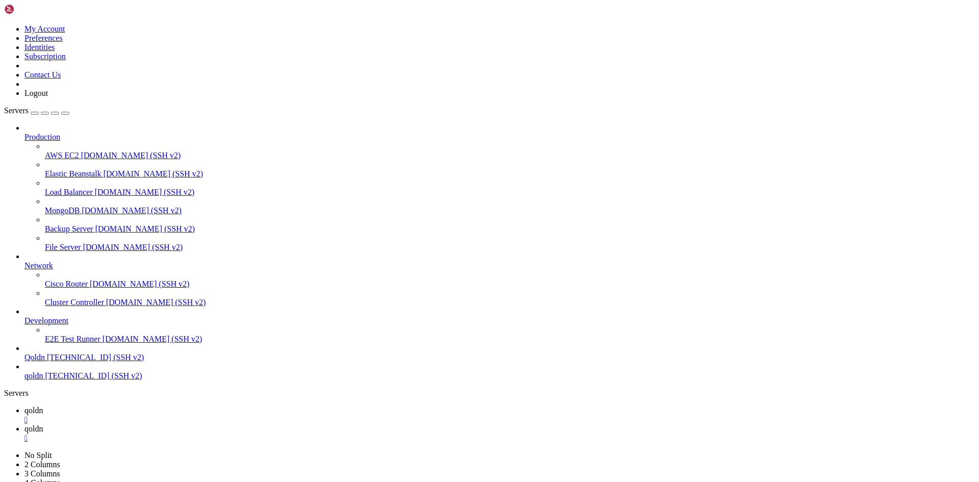
drag, startPoint x: 8, startPoint y: 1097, endPoint x: 65, endPoint y: 1111, distance: 58.7
drag, startPoint x: 186, startPoint y: 1118, endPoint x: 71, endPoint y: 1114, distance: 114.3
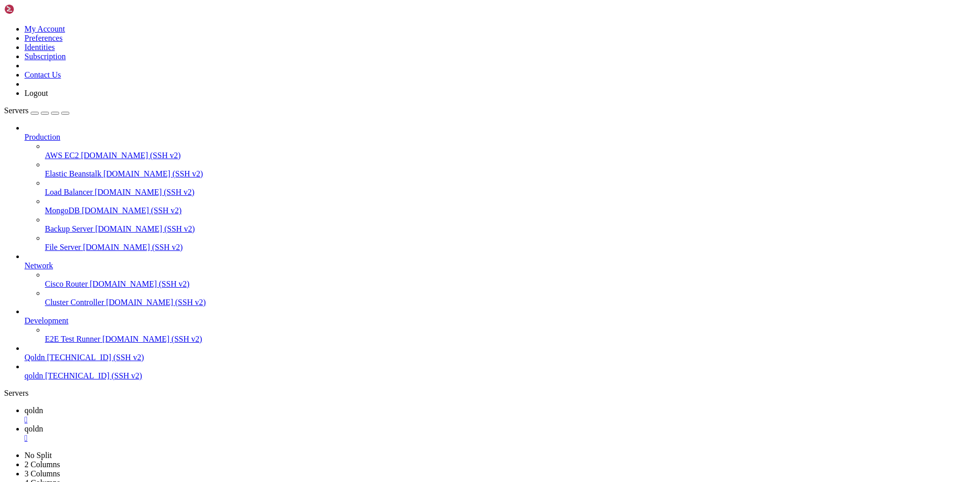
drag, startPoint x: 180, startPoint y: 740, endPoint x: 247, endPoint y: 741, distance: 66.8
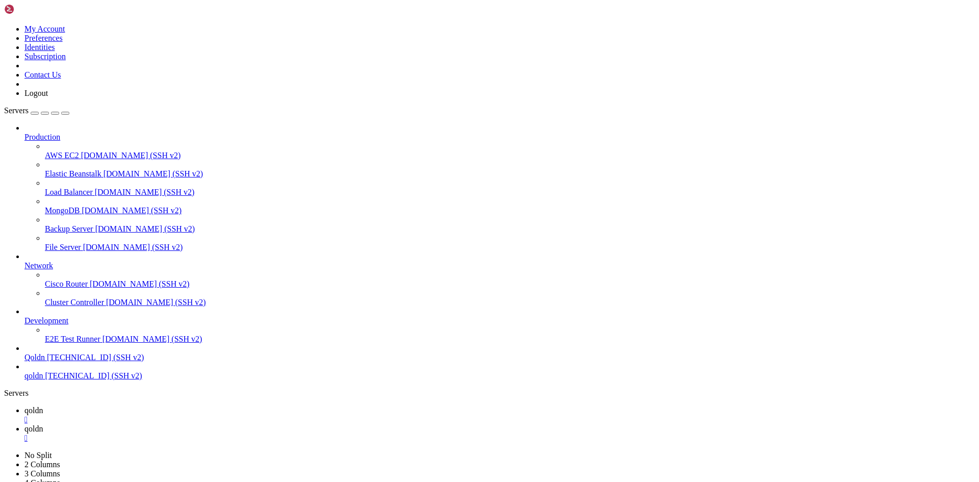
drag, startPoint x: 18, startPoint y: 729, endPoint x: 164, endPoint y: 742, distance: 145.8
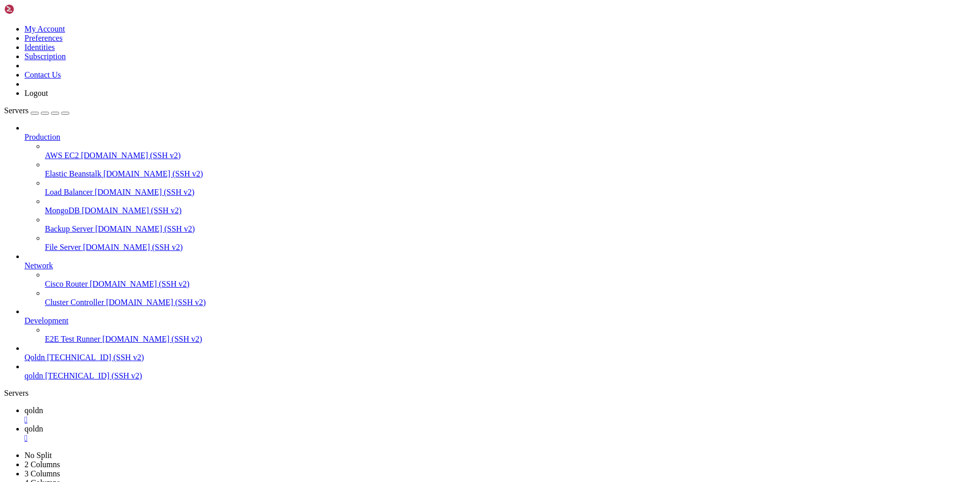
drag, startPoint x: 184, startPoint y: 1119, endPoint x: 131, endPoint y: 1109, distance: 53.6
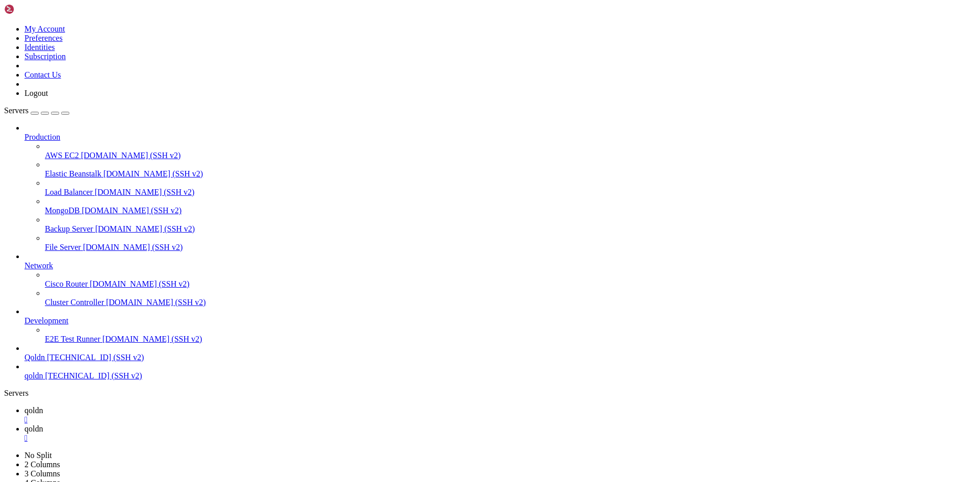
drag, startPoint x: 8, startPoint y: 782, endPoint x: 190, endPoint y: 1121, distance: 384.5
drag, startPoint x: 90, startPoint y: 1088, endPoint x: 180, endPoint y: 1089, distance: 90.2
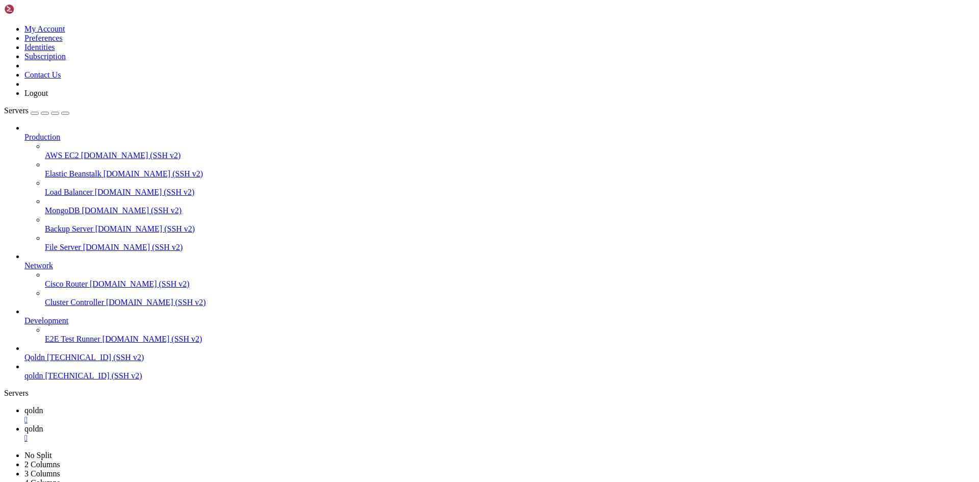
copy x-row "http://localhost:3010"
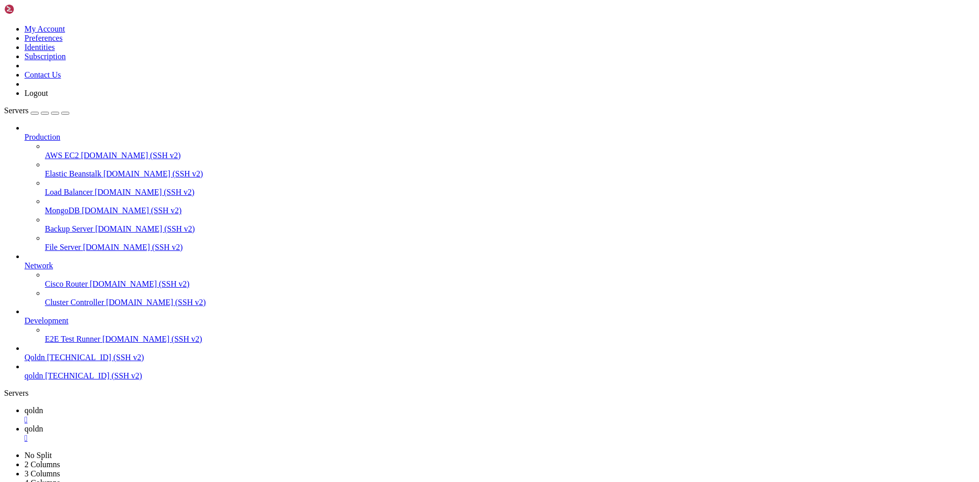
drag, startPoint x: 191, startPoint y: 1121, endPoint x: 153, endPoint y: 1116, distance: 37.5
drag, startPoint x: 184, startPoint y: 1125, endPoint x: 169, endPoint y: 1114, distance: 18.0
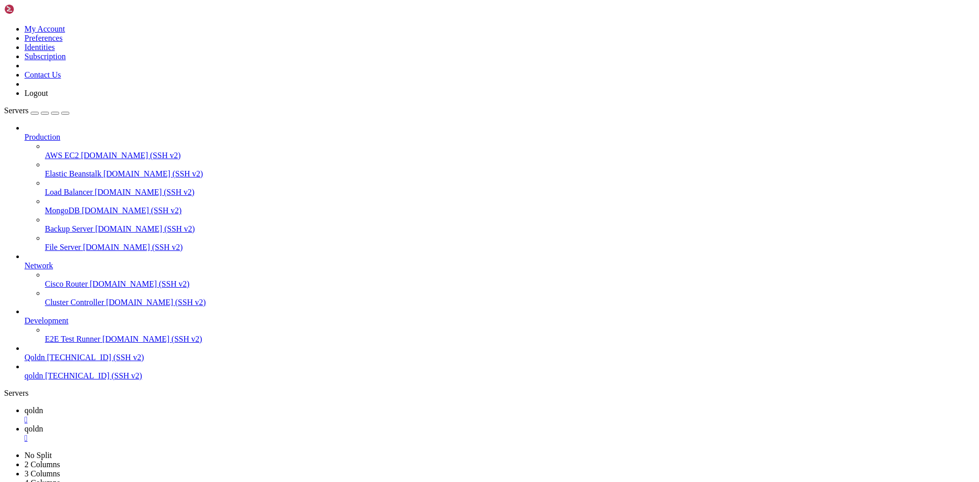
drag, startPoint x: 8, startPoint y: 857, endPoint x: 169, endPoint y: 1109, distance: 299.7
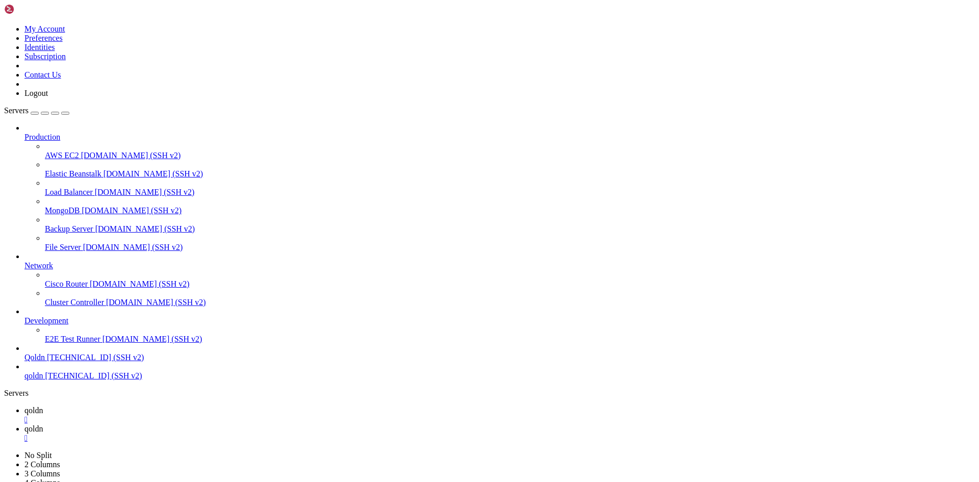
copy div "changed 133 packages in 2s ├────┼───────────────┼─────────────┼─────────┼──────…"
drag, startPoint x: 9, startPoint y: 755, endPoint x: 102, endPoint y: 1030, distance: 290.2
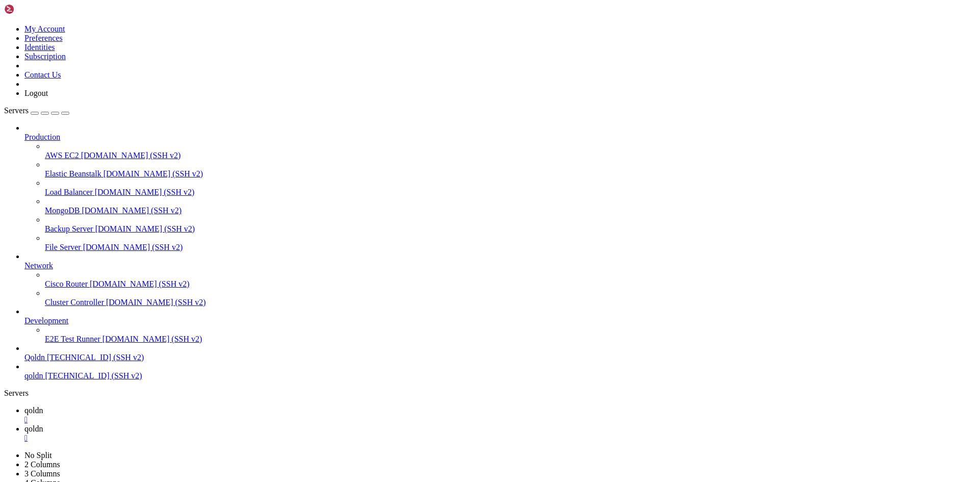
drag, startPoint x: 8, startPoint y: 840, endPoint x: 179, endPoint y: 937, distance: 196.3
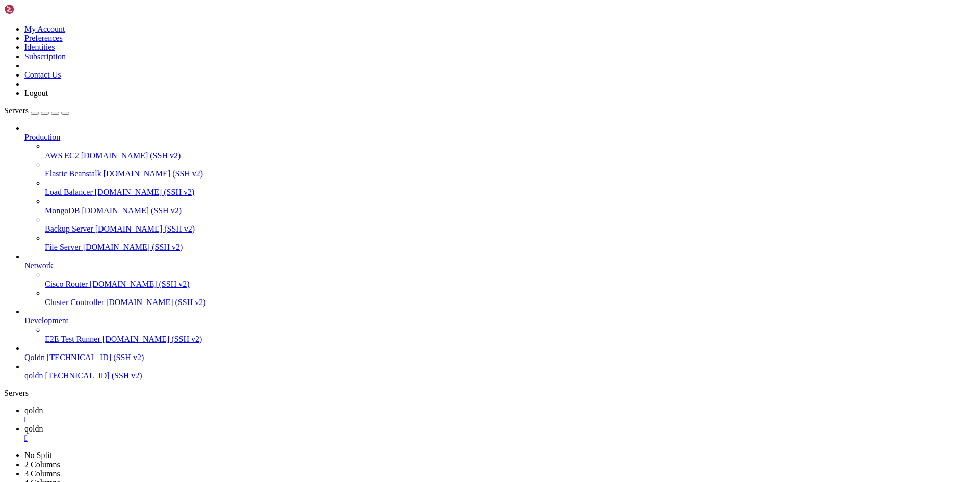
drag, startPoint x: 184, startPoint y: 1121, endPoint x: 160, endPoint y: 1119, distance: 24.5
drag, startPoint x: 8, startPoint y: 1087, endPoint x: 72, endPoint y: 1088, distance: 64.2
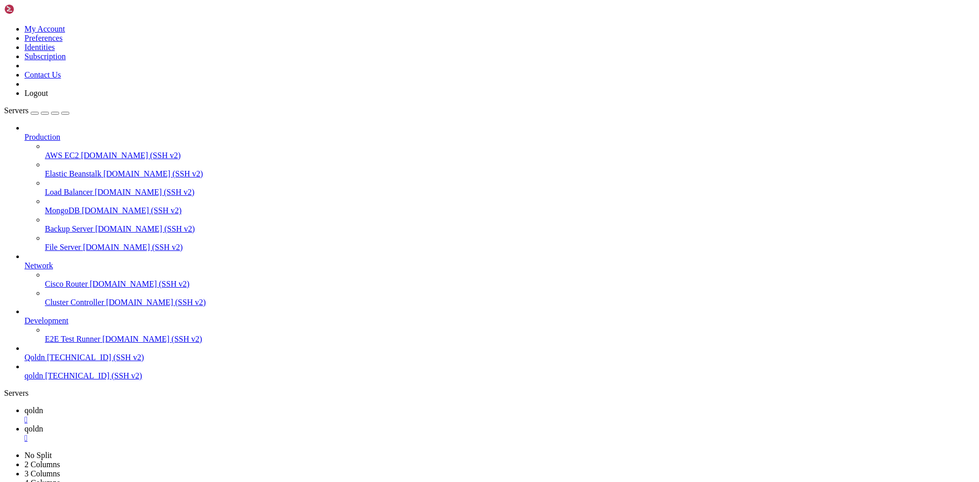
drag, startPoint x: 56, startPoint y: 1088, endPoint x: 249, endPoint y: 1117, distance: 195.9
drag, startPoint x: 35, startPoint y: 1113, endPoint x: 115, endPoint y: 1115, distance: 80.1
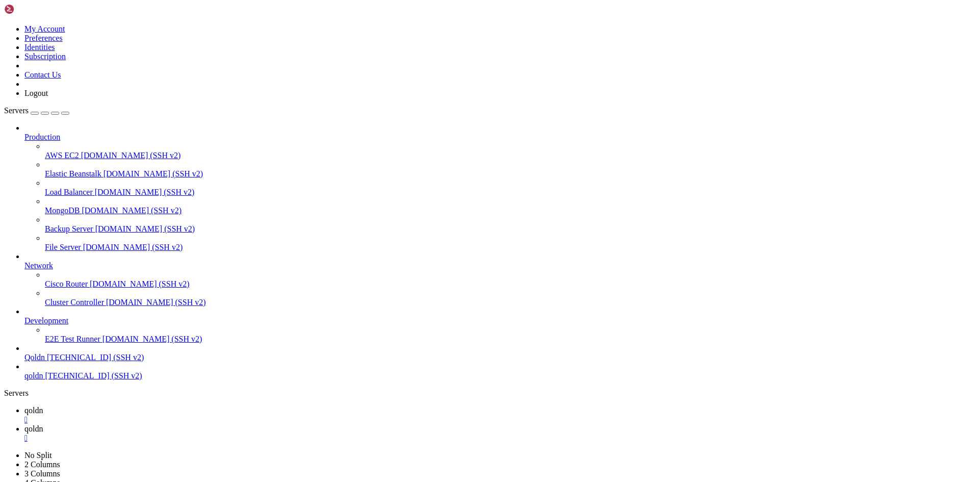
copy x-row "ufw: command not found"
drag, startPoint x: 287, startPoint y: 1122, endPoint x: 408, endPoint y: 1170, distance: 130.9
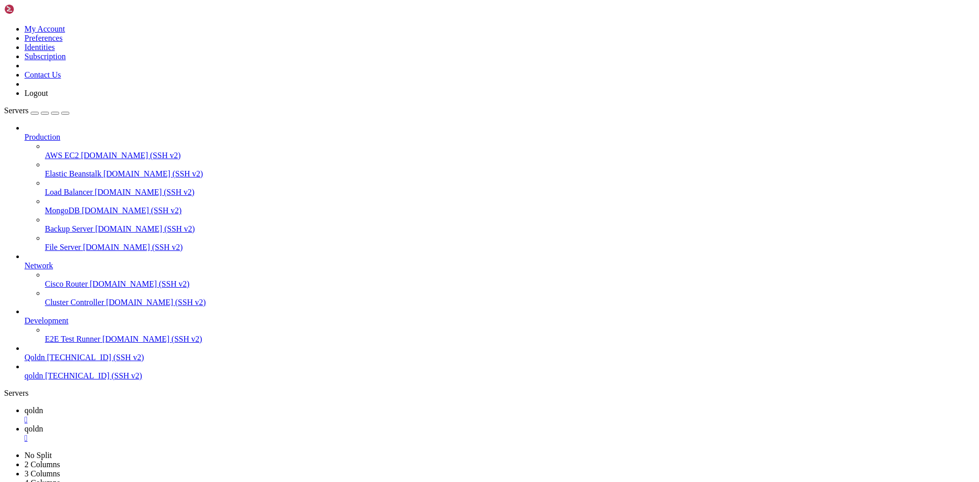
scroll to position [14750, 0]
drag, startPoint x: 316, startPoint y: 1170, endPoint x: 260, endPoint y: 1126, distance: 71.1
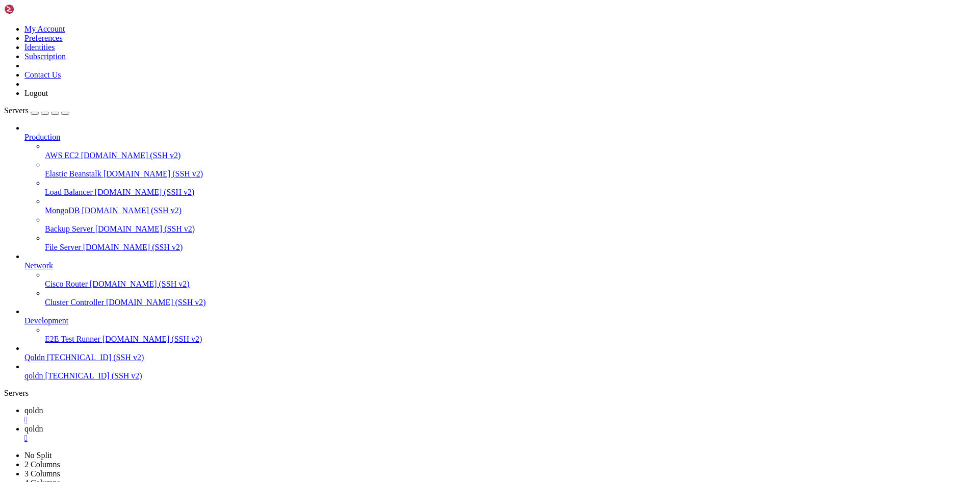
drag, startPoint x: 317, startPoint y: 1170, endPoint x: 157, endPoint y: 1122, distance: 167.1
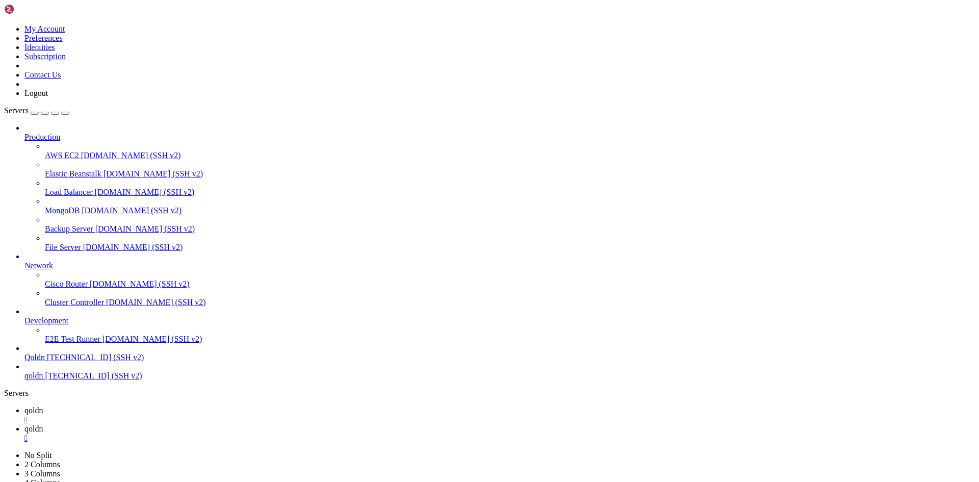
scroll to position [15556, 0]
drag, startPoint x: 190, startPoint y: 1105, endPoint x: 112, endPoint y: 1106, distance: 77.5
